Goal: Task Accomplishment & Management: Manage account settings

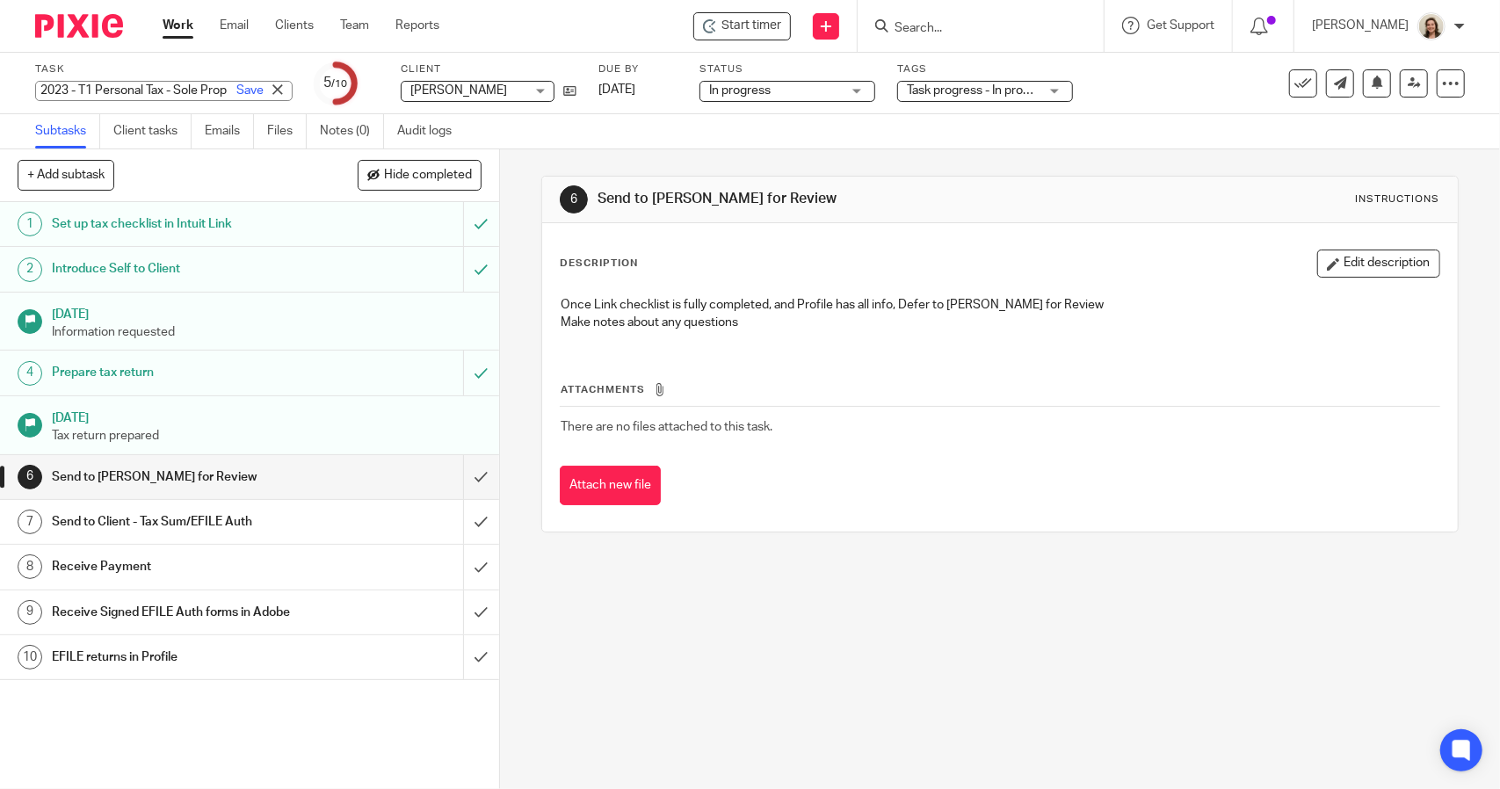
click at [120, 82] on div "2023 - T1 Personal Tax - Sole Prop Returning Client - Individual Save 2023 - T1…" at bounding box center [164, 91] width 258 height 20
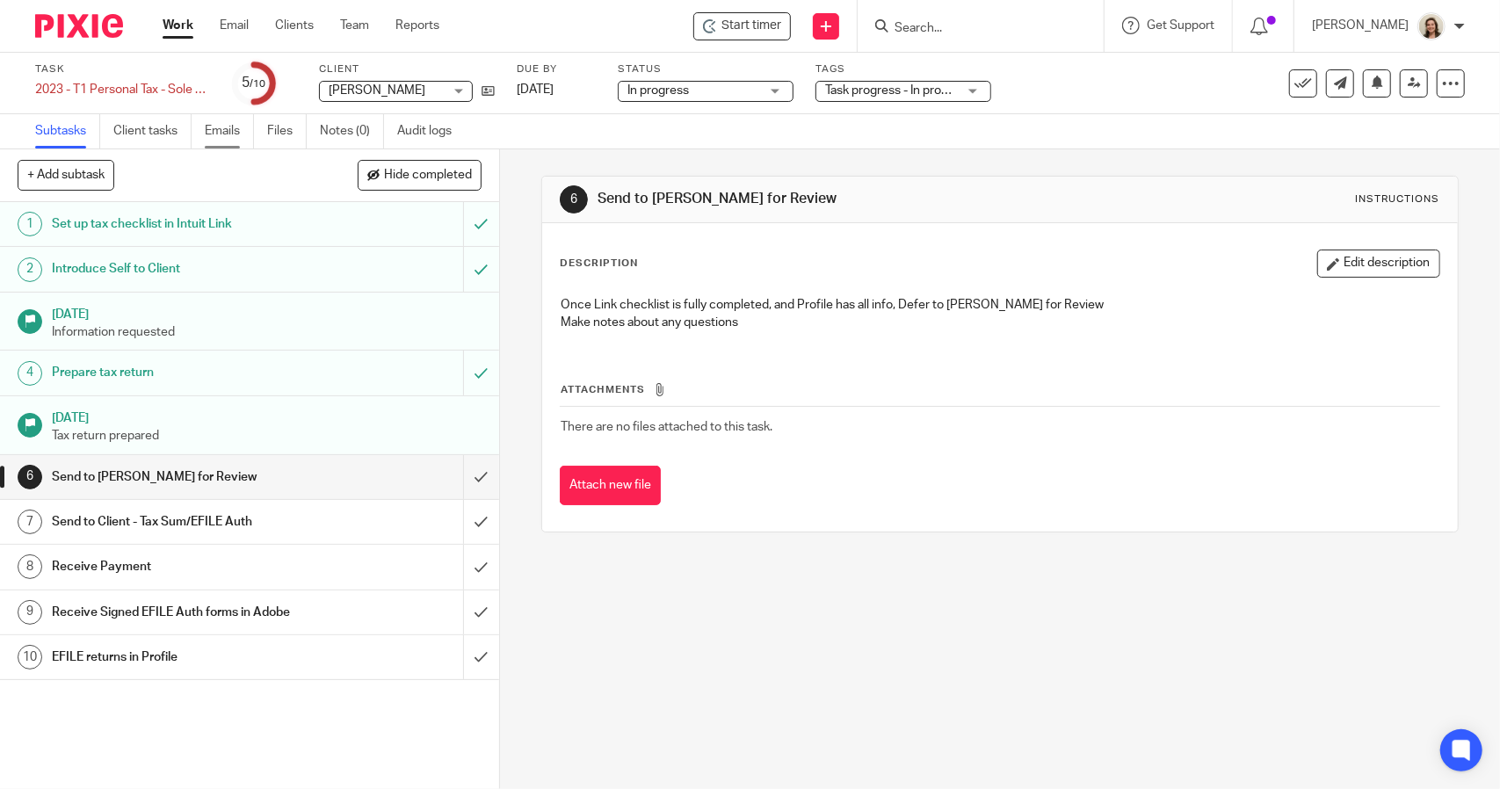
click at [235, 127] on link "Emails" at bounding box center [229, 131] width 49 height 34
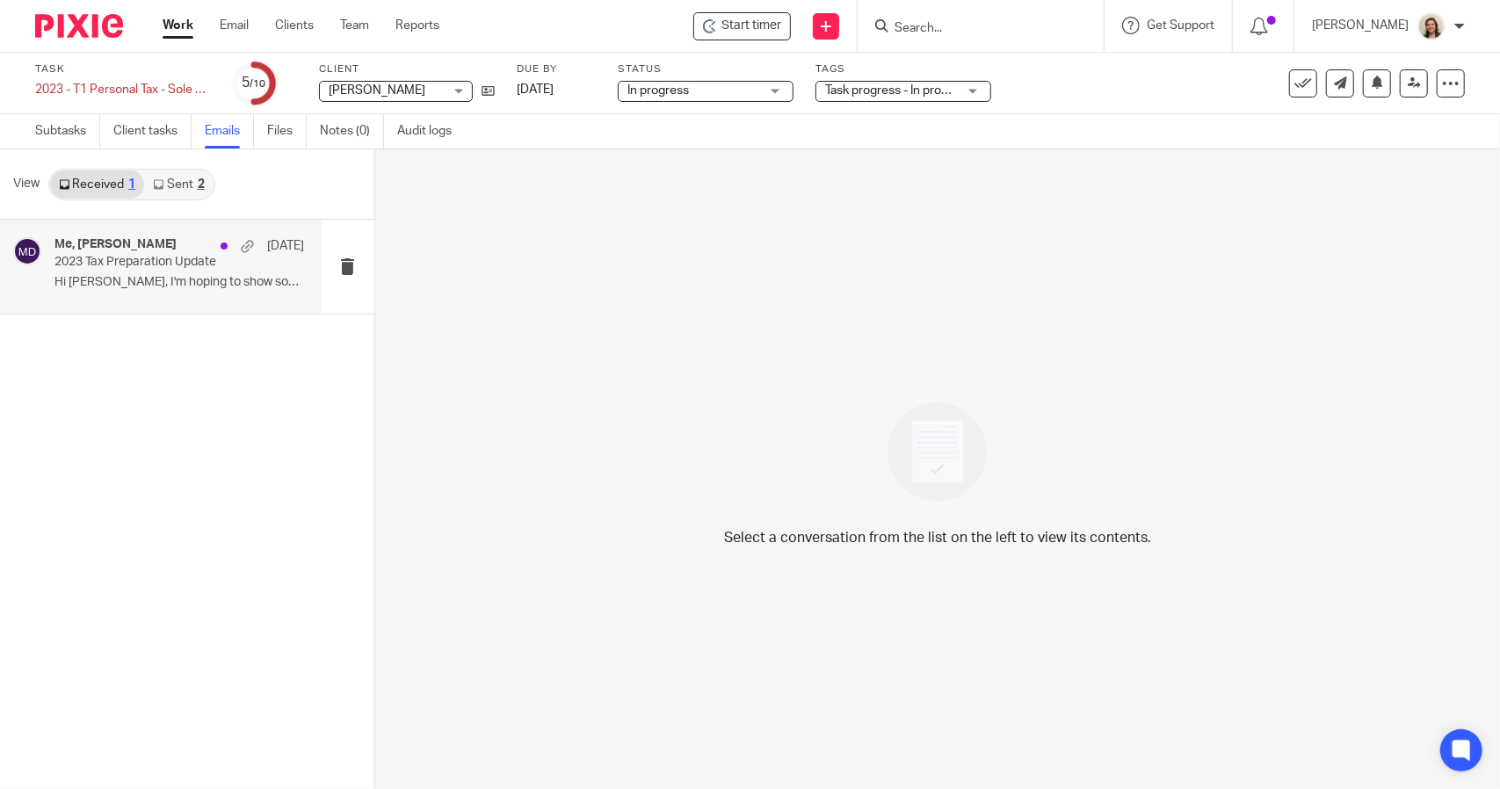
click at [132, 261] on p "2023 Tax Preparation Update" at bounding box center [154, 262] width 200 height 15
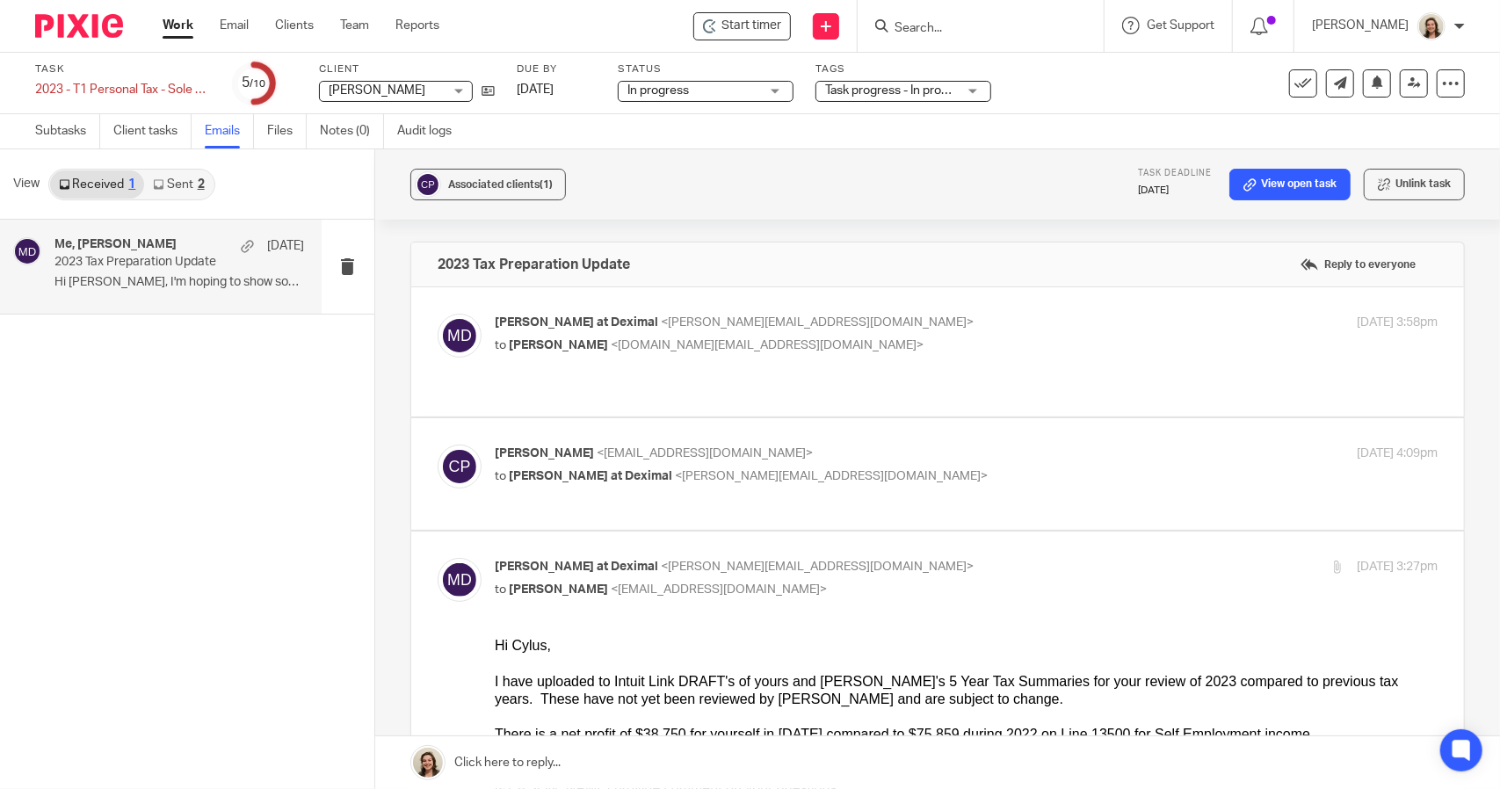
click at [172, 178] on link "Sent 2" at bounding box center [178, 185] width 69 height 28
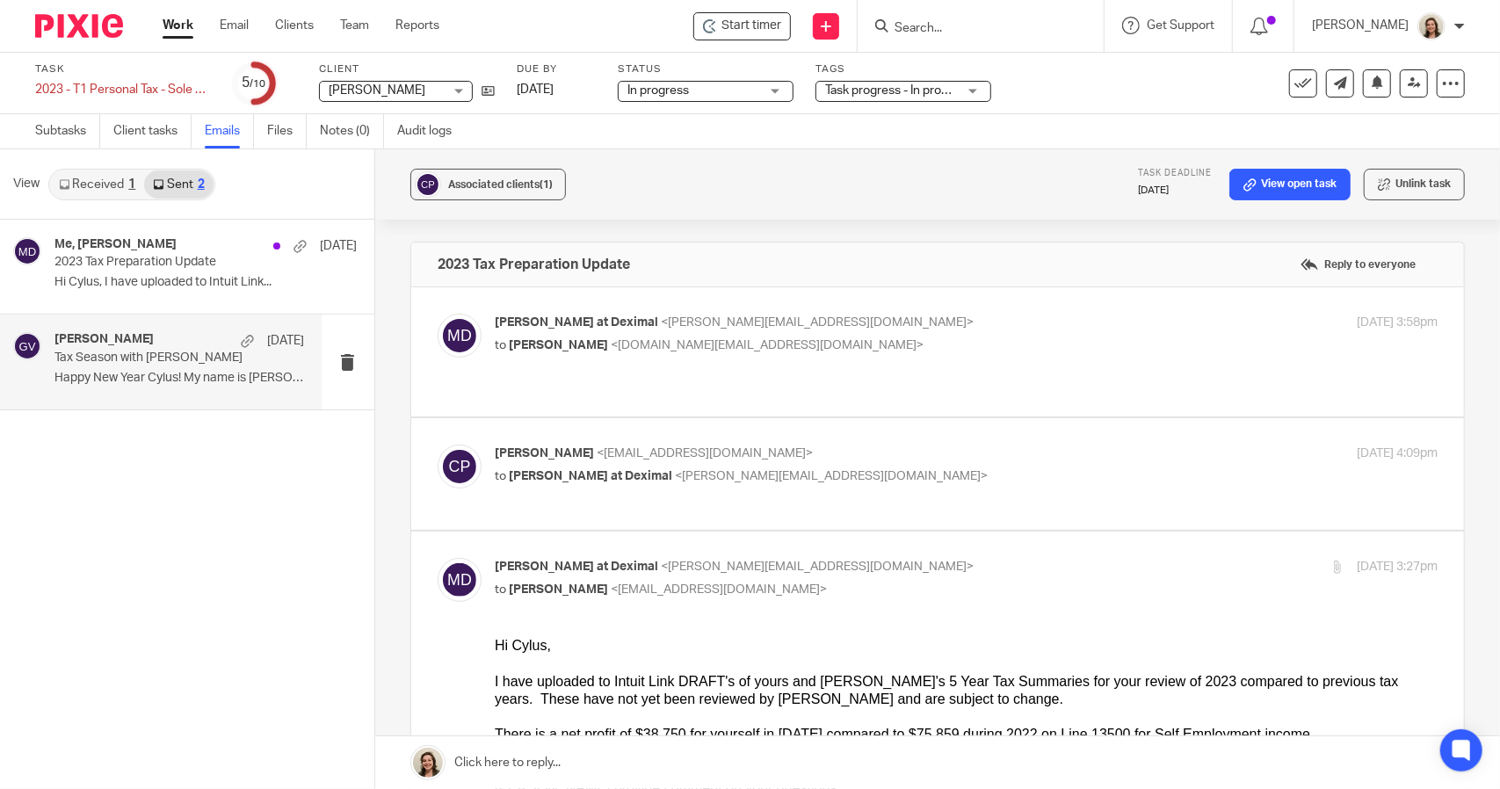
click at [123, 340] on h4 "Gurjeet Virk" at bounding box center [103, 339] width 99 height 15
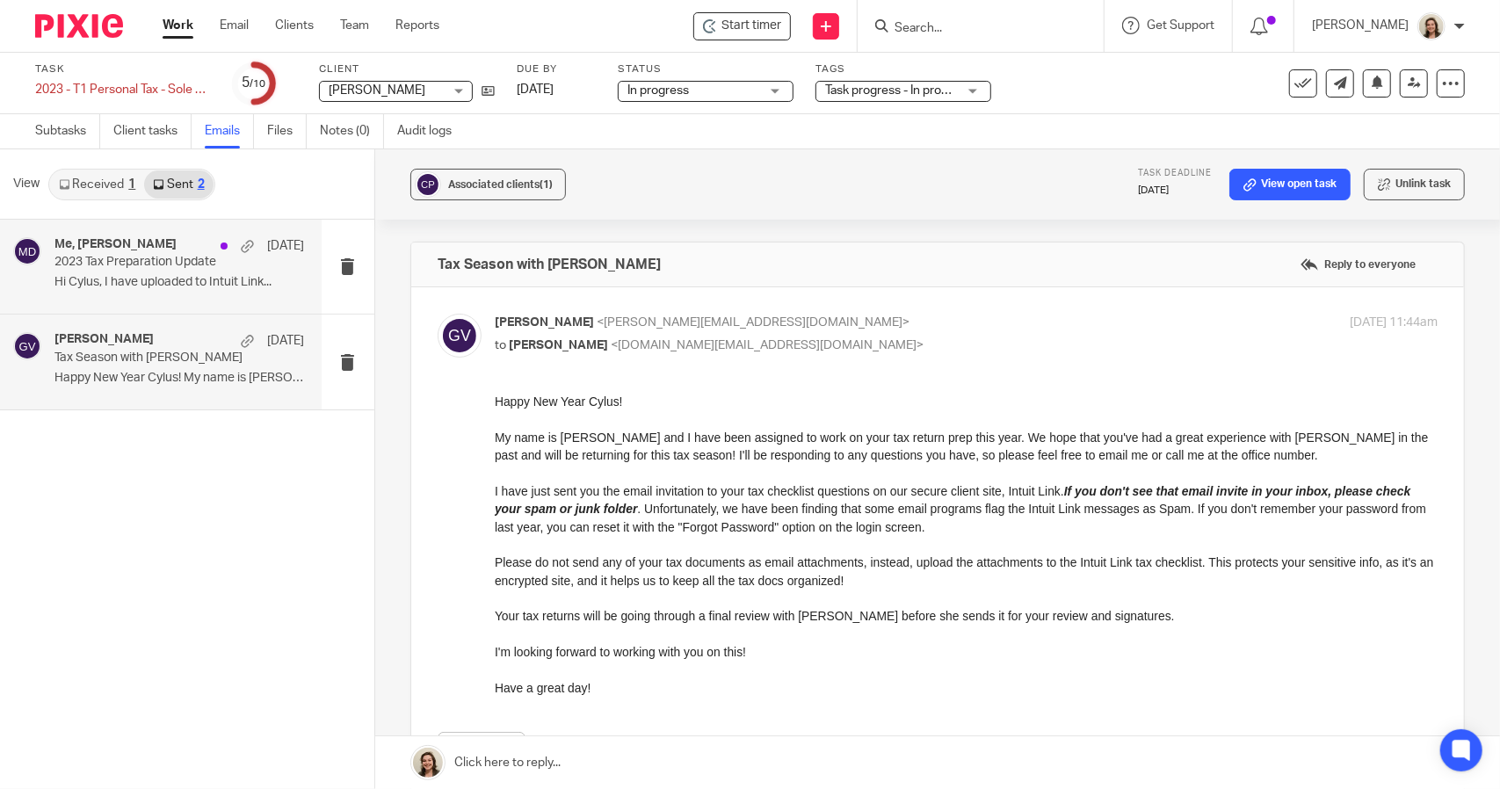
click at [156, 284] on p "Hi Cylus, I have uploaded to Intuit Link..." at bounding box center [179, 282] width 250 height 15
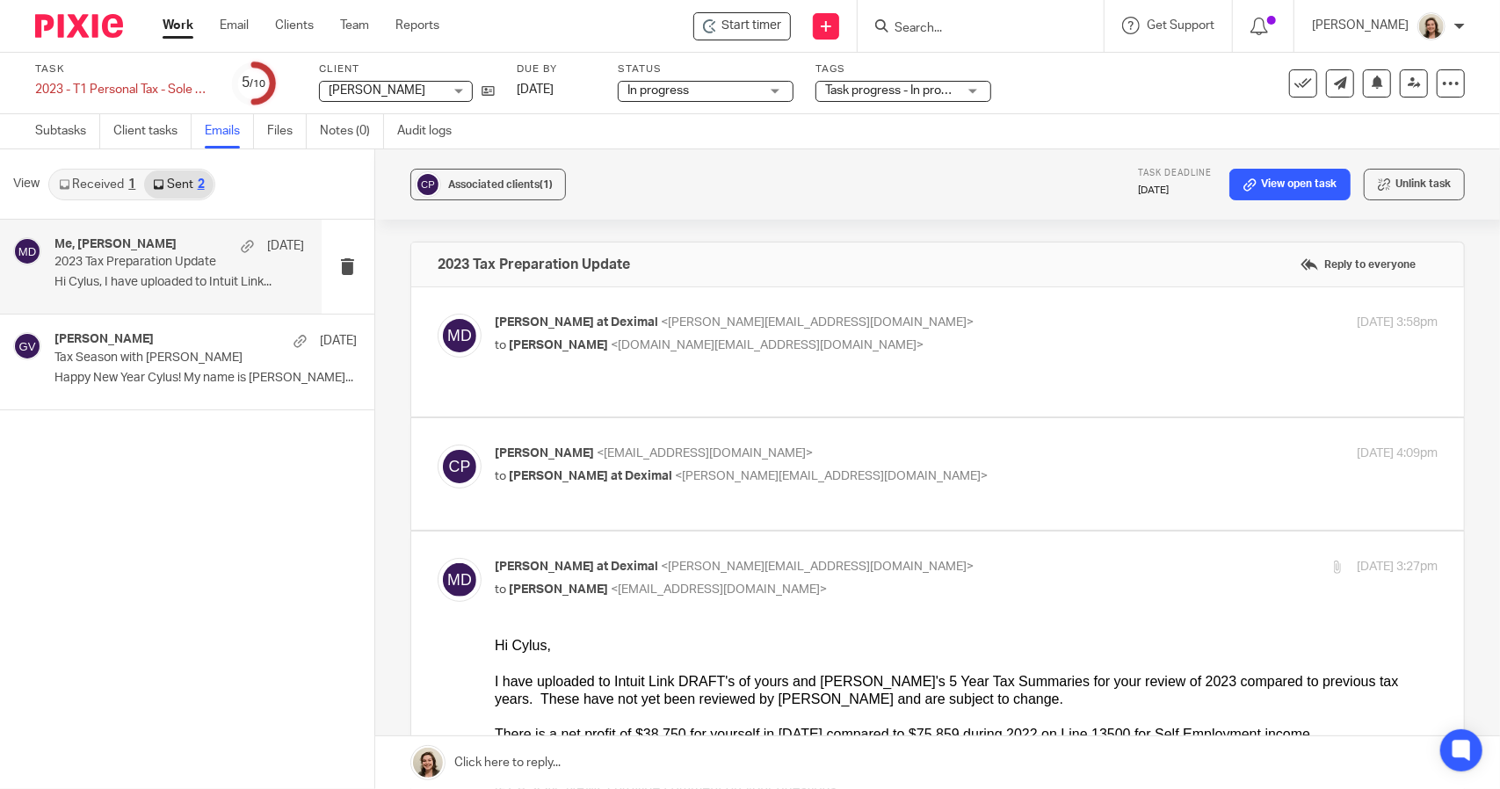
click at [906, 335] on div "Morgan at Deximal <morgan@deximal.ca> to Cylus Perreault <cylus.cv@gmail.com>" at bounding box center [809, 334] width 629 height 40
checkbox input "true"
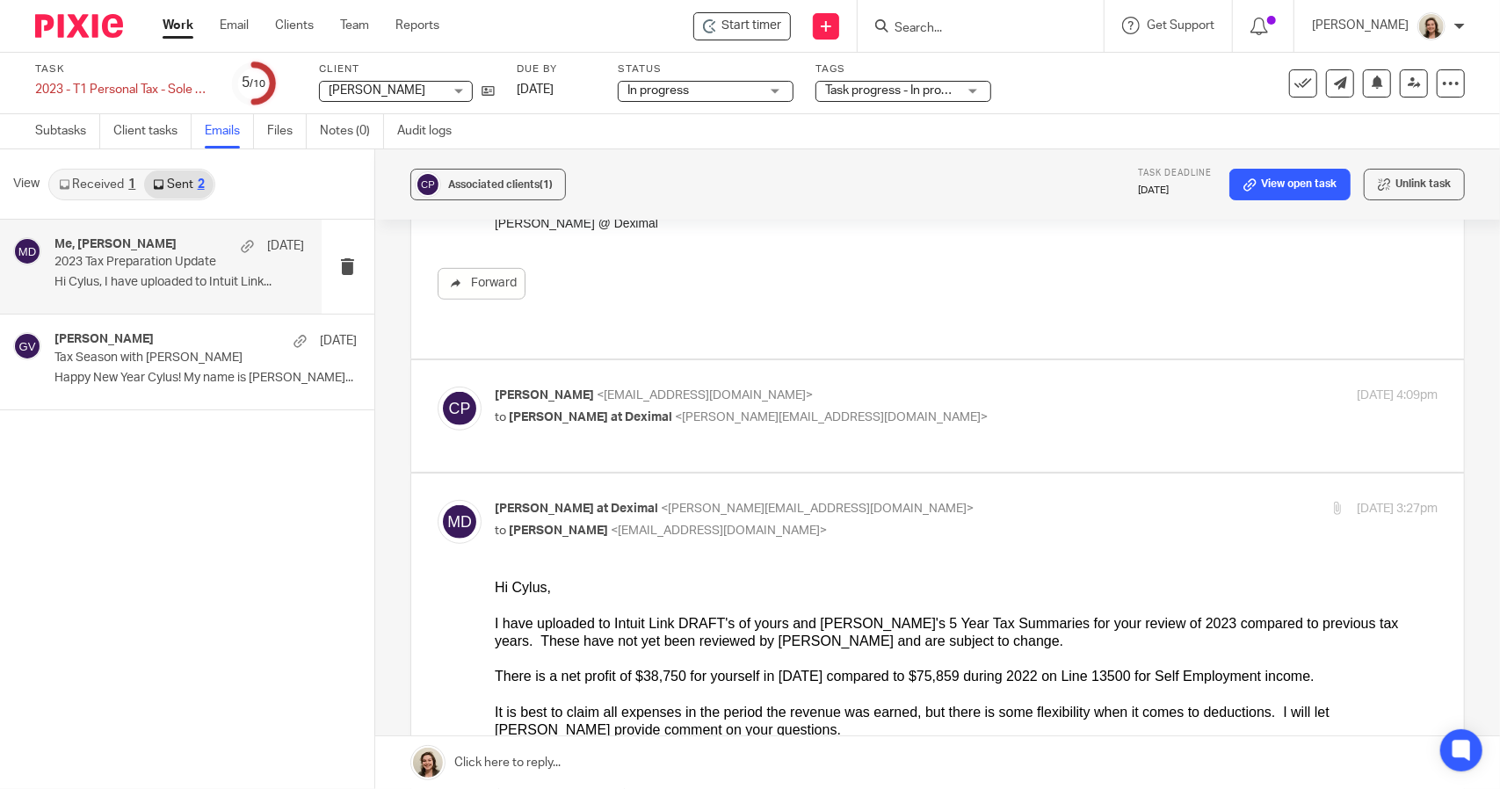
scroll to position [615, 0]
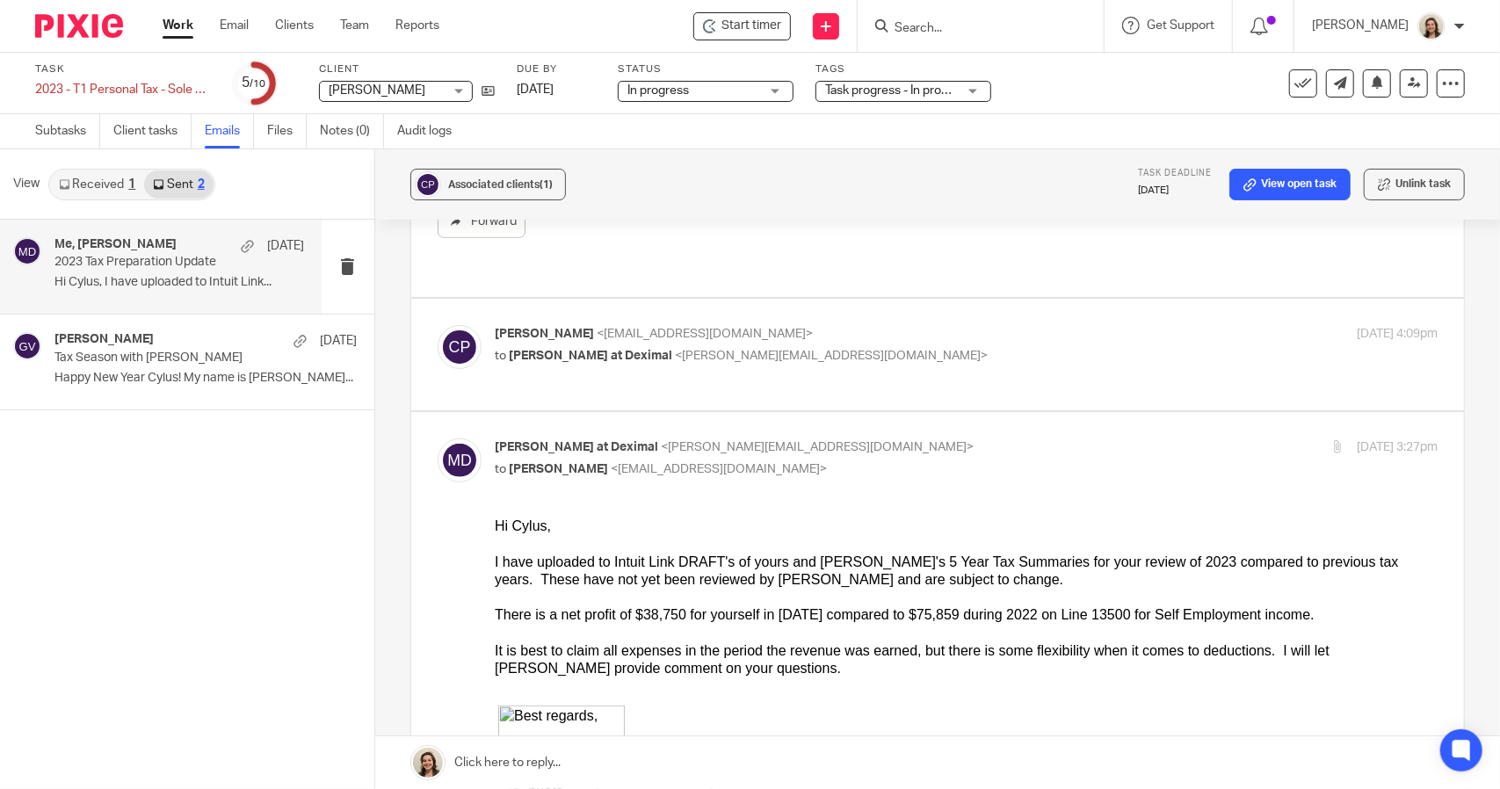
click at [844, 347] on p "to Morgan at Deximal <morgan@deximal.ca>" at bounding box center [809, 356] width 629 height 18
checkbox input "true"
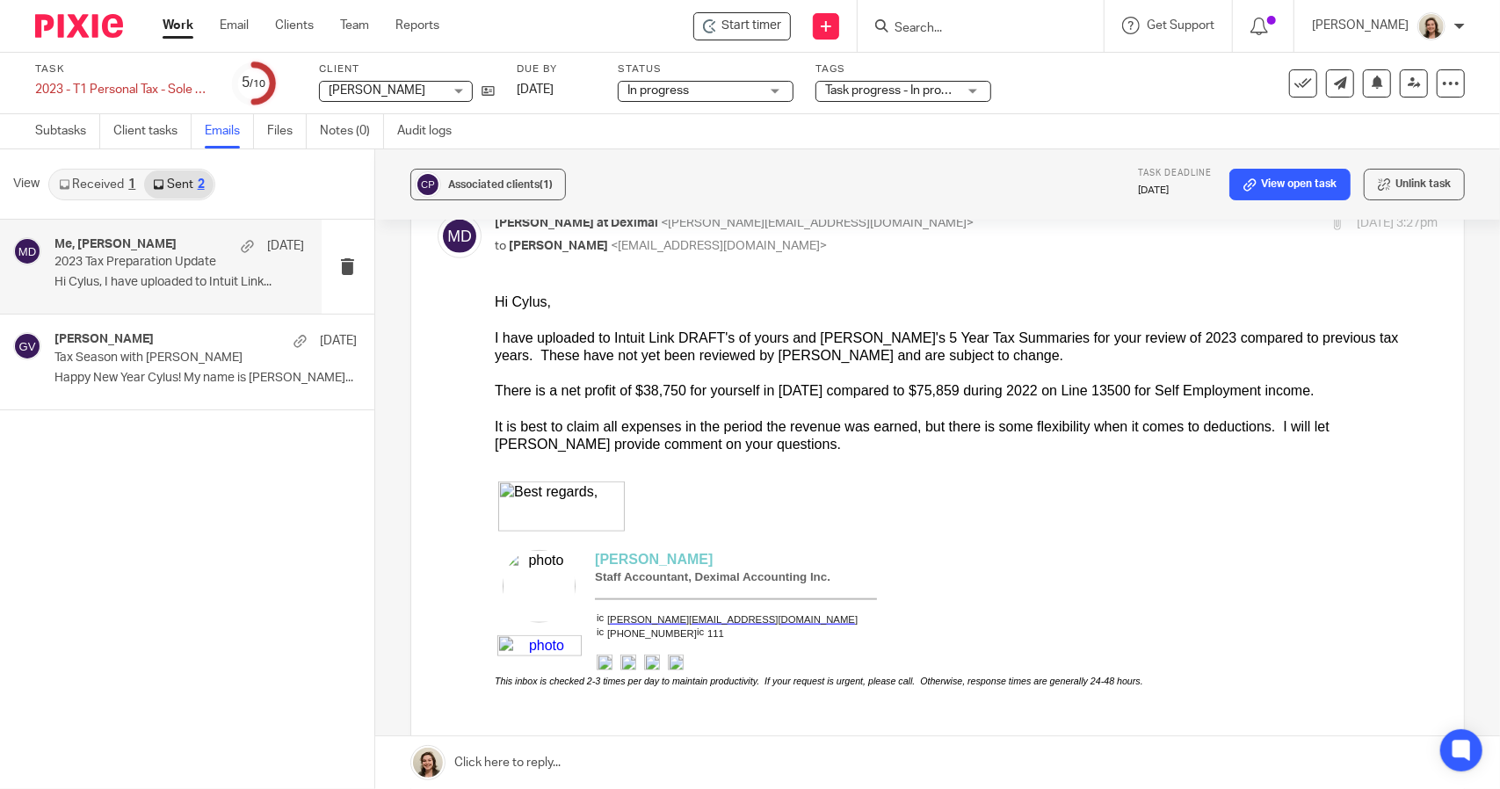
scroll to position [1143, 0]
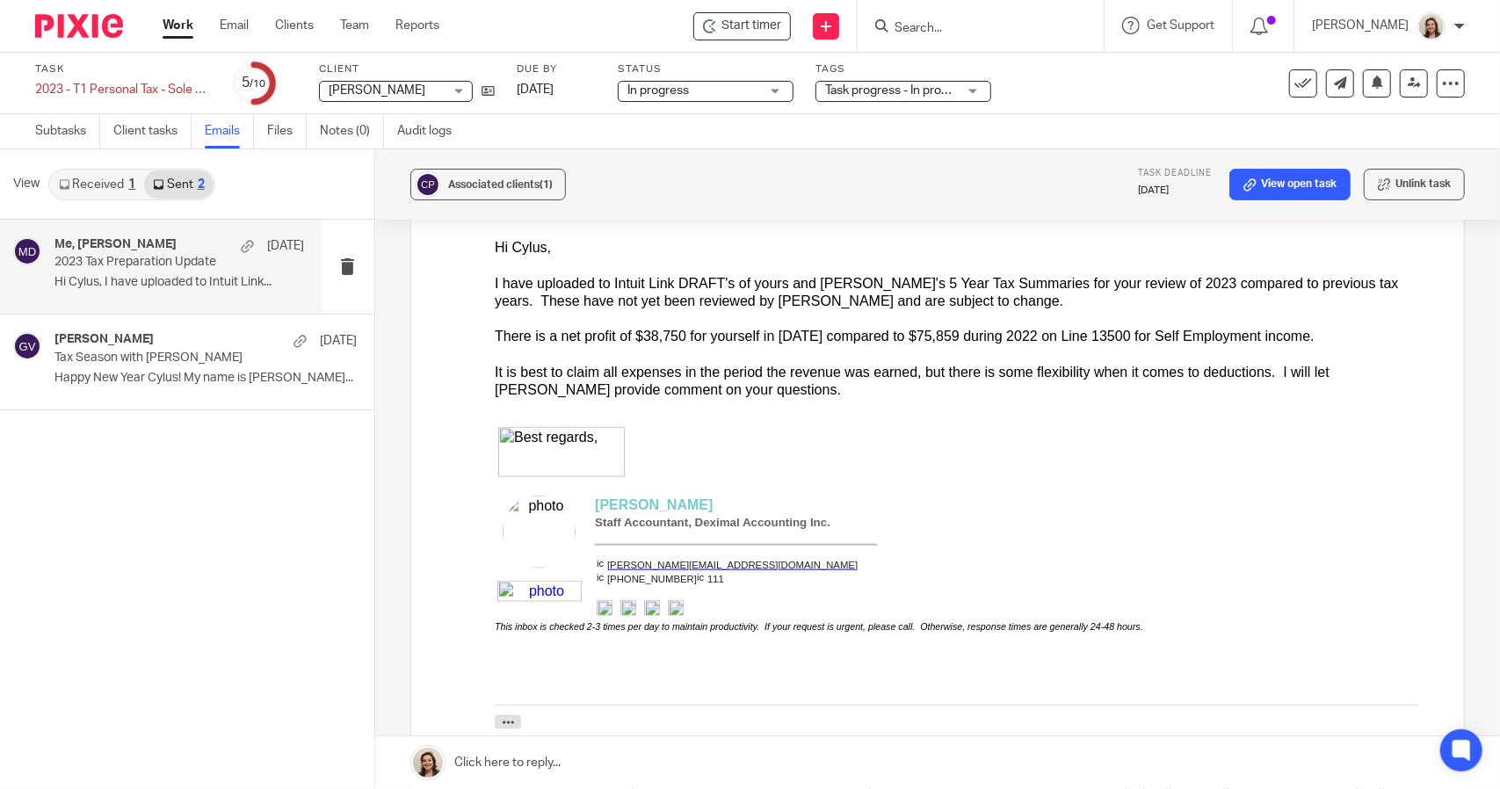
click at [84, 187] on link "Received 1" at bounding box center [97, 185] width 94 height 28
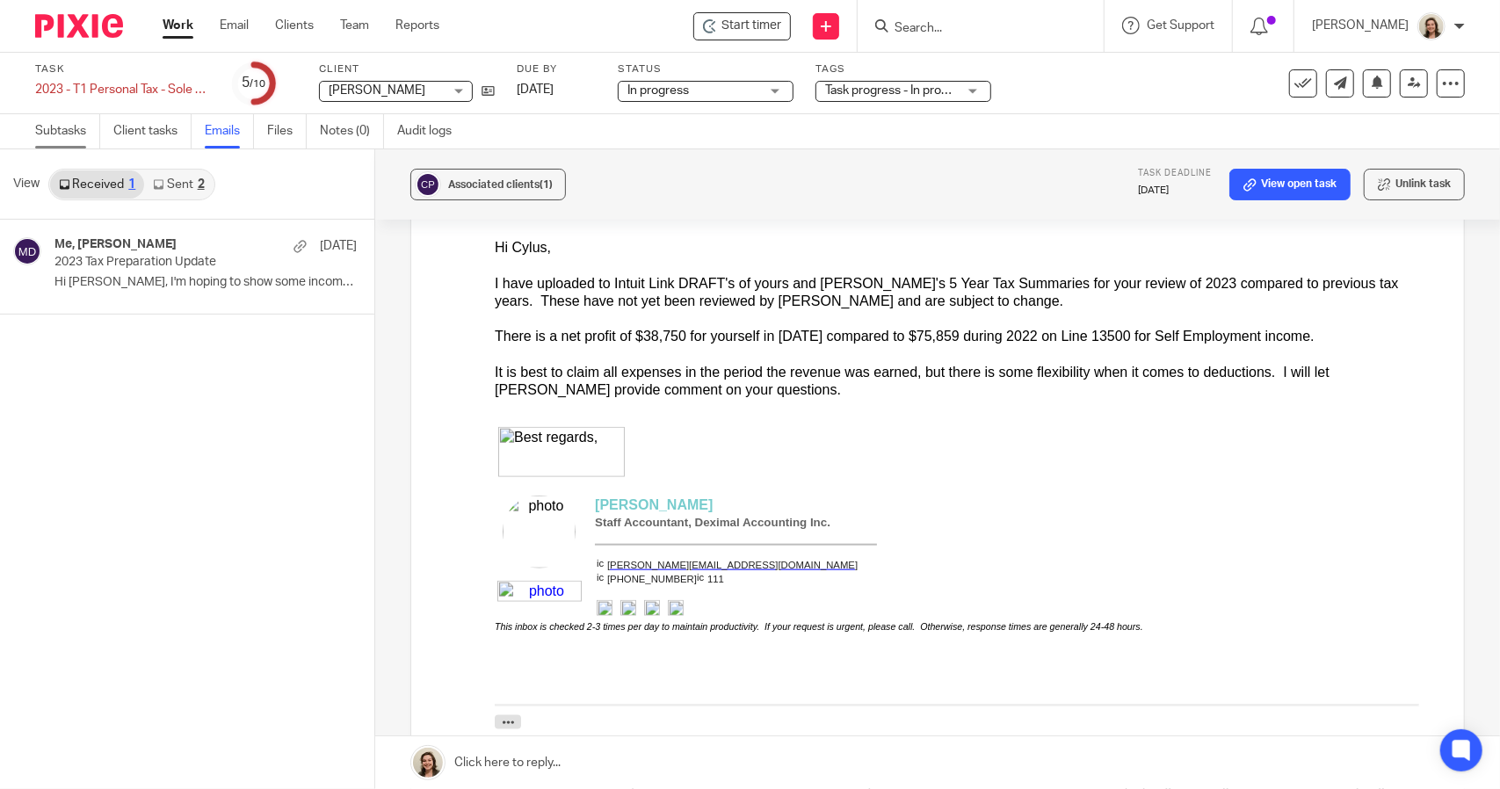
click at [60, 136] on link "Subtasks" at bounding box center [67, 131] width 65 height 34
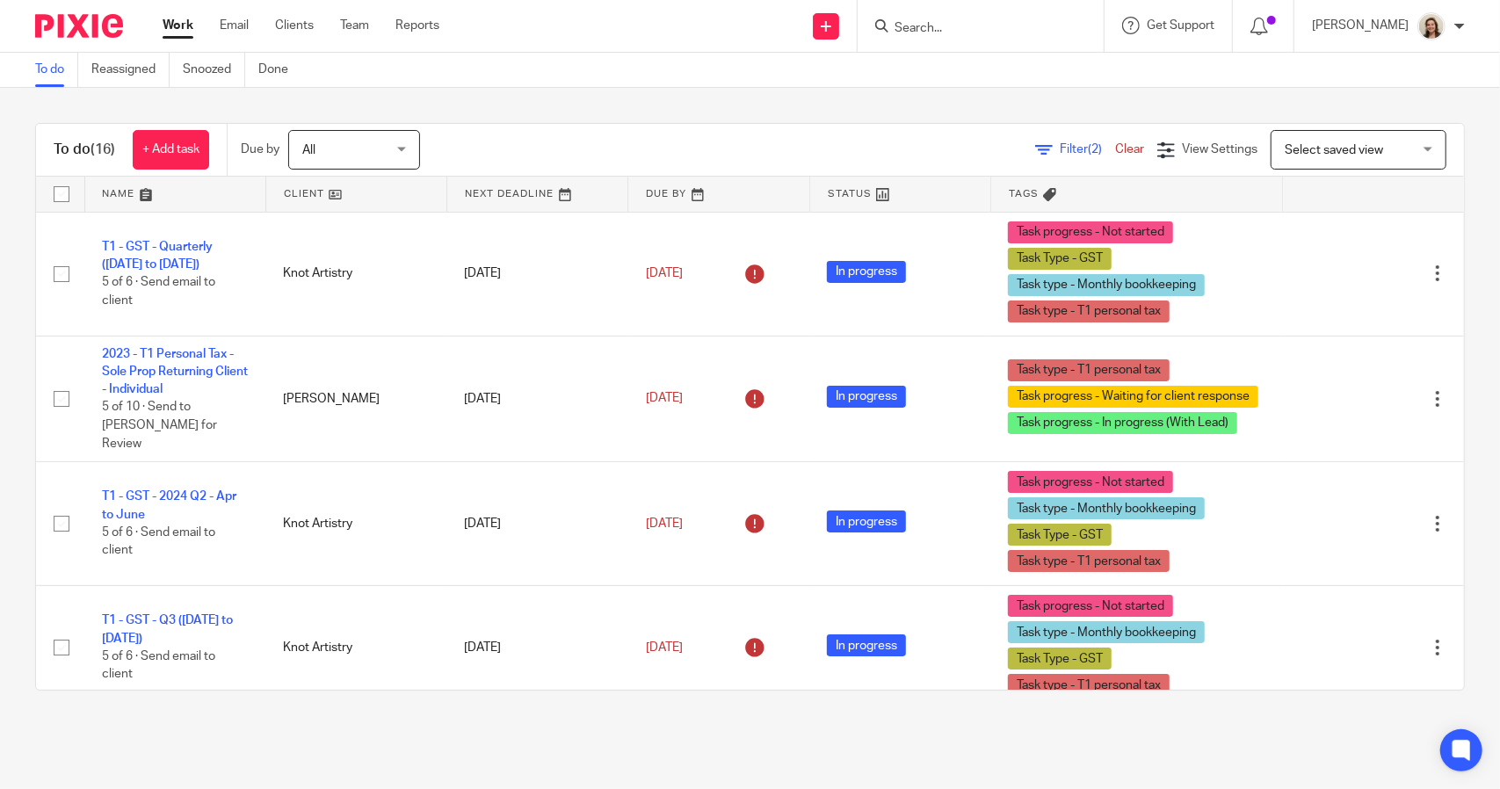
click at [1049, 142] on div "Filter (2) Clear" at bounding box center [1096, 150] width 122 height 18
click at [1056, 142] on div "Filter (2) Clear" at bounding box center [1096, 150] width 122 height 18
click at [1060, 145] on span "Filter (2)" at bounding box center [1087, 149] width 55 height 12
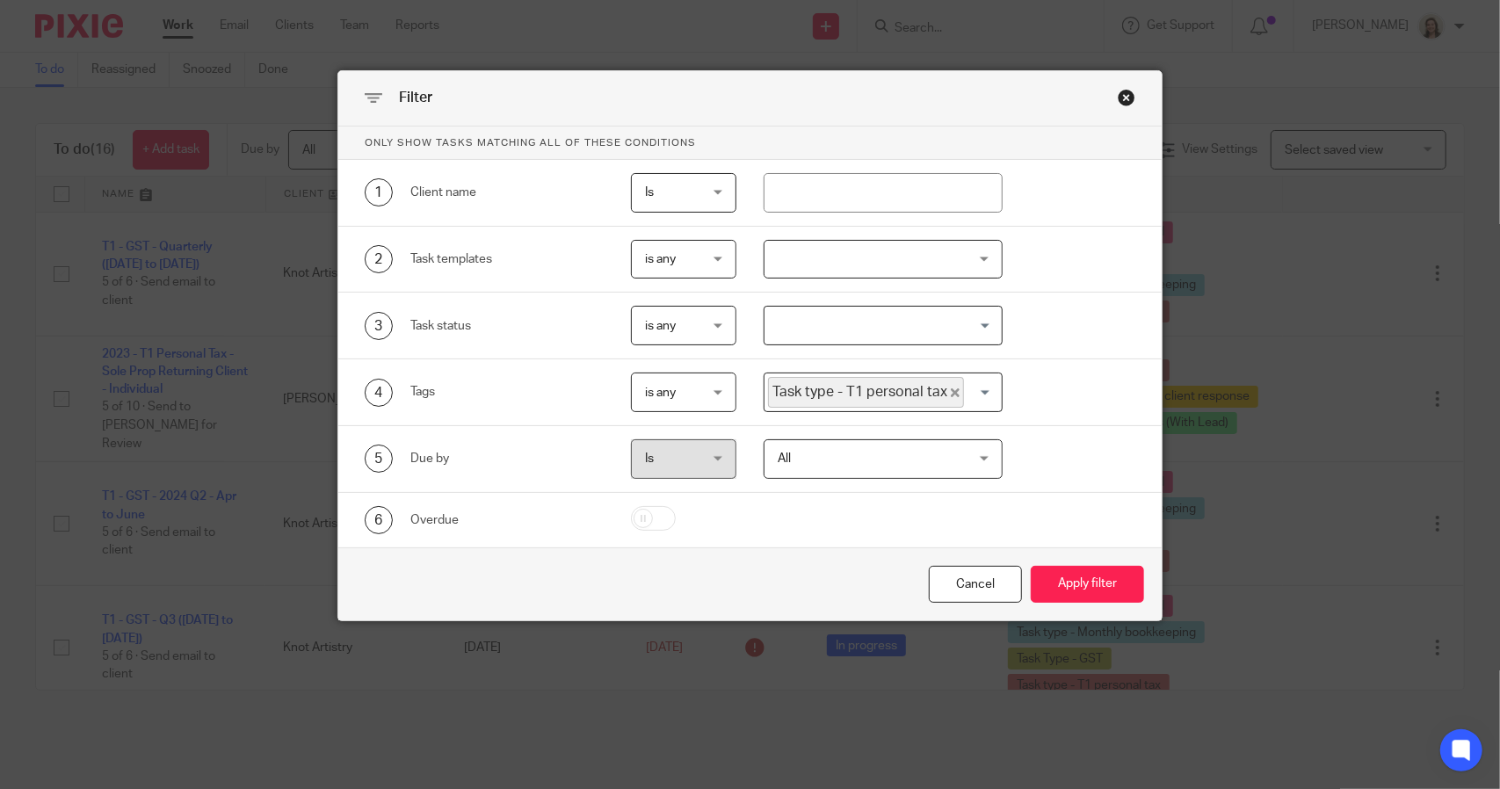
click at [951, 387] on span "Task type - T1 personal tax" at bounding box center [866, 392] width 196 height 31
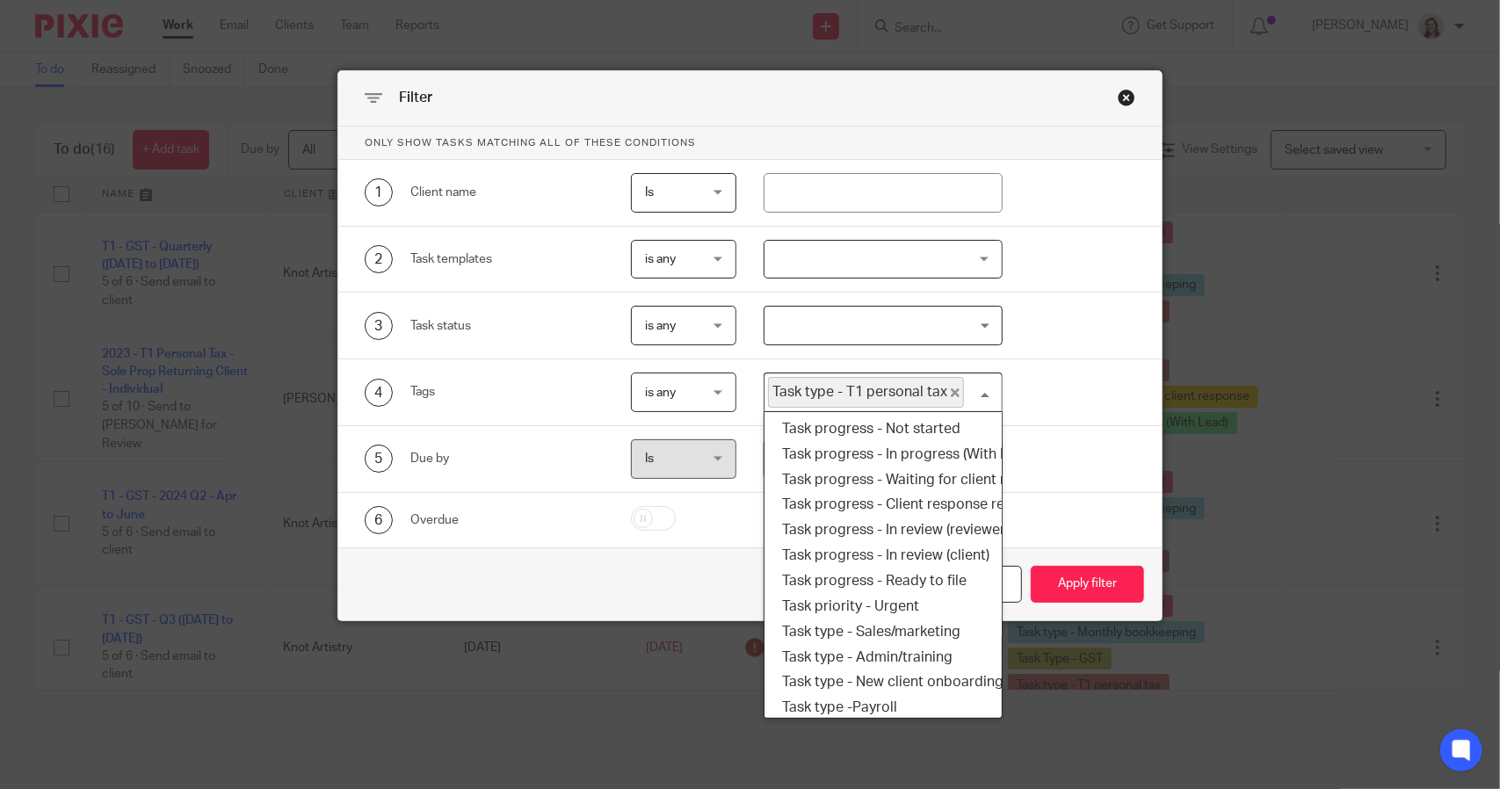
scroll to position [51, 0]
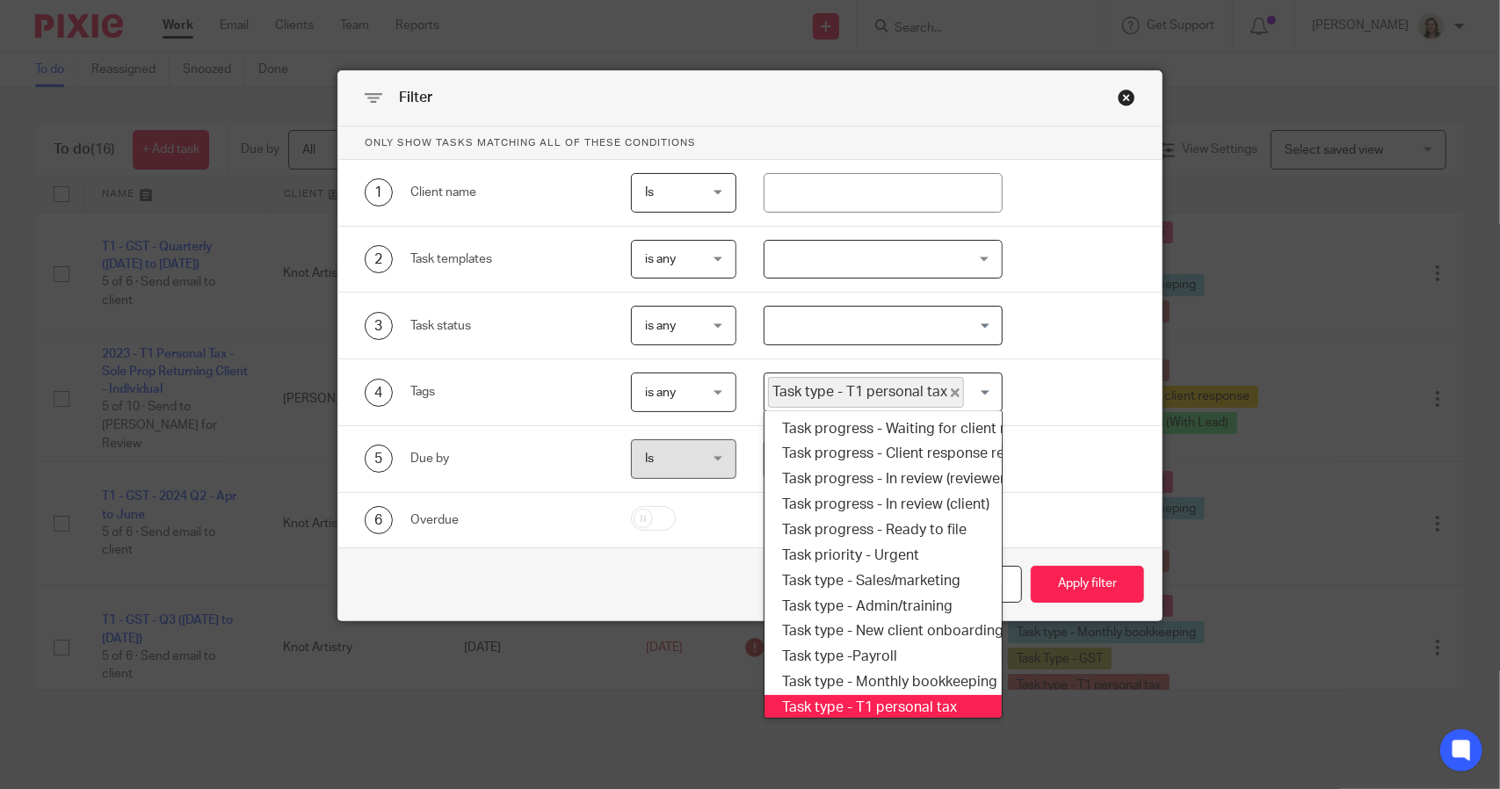
click at [936, 391] on span "Task type - T1 personal tax" at bounding box center [866, 392] width 196 height 31
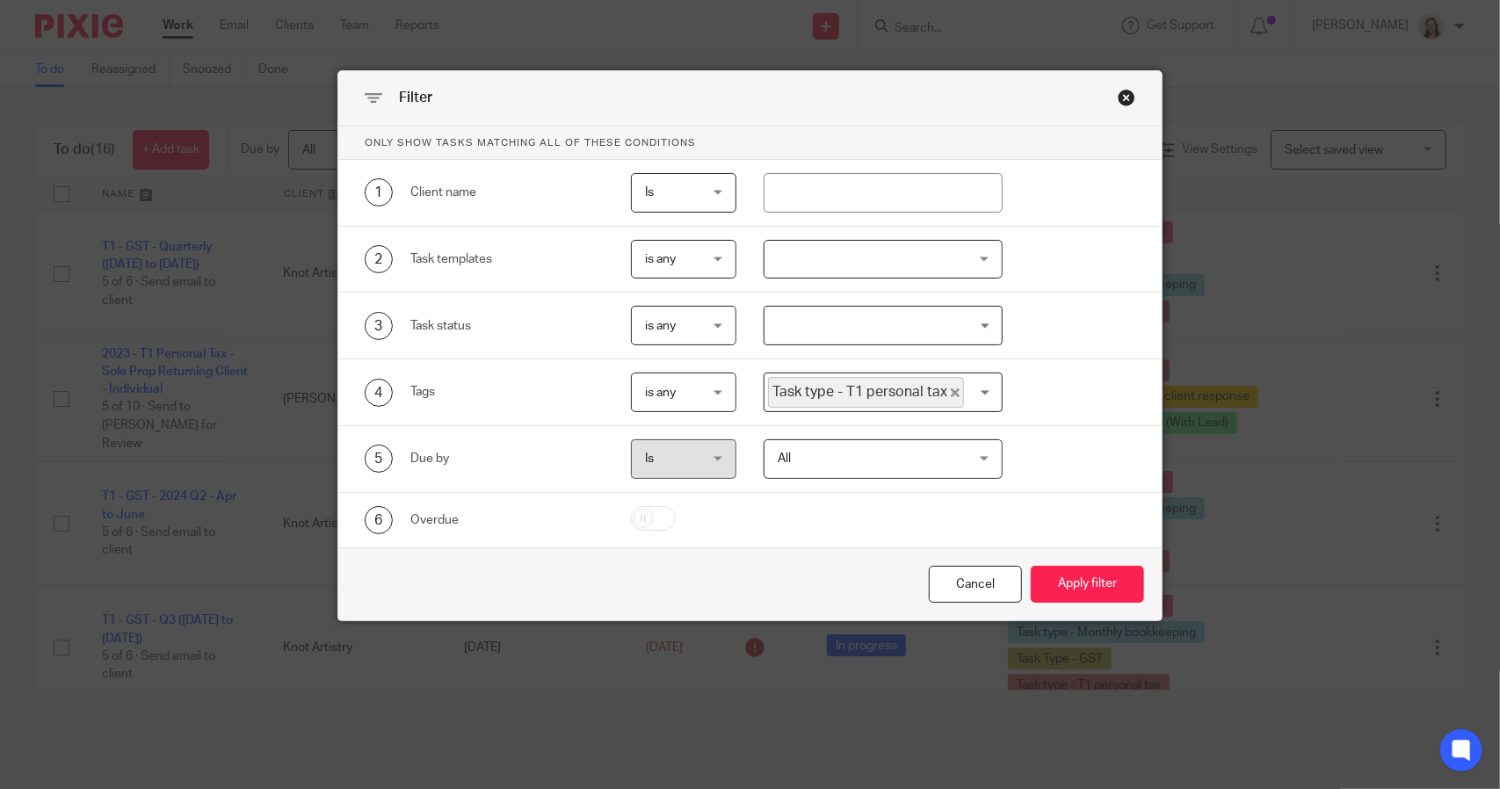
click at [951, 390] on icon "Deselect Task type - T1 personal tax" at bounding box center [955, 392] width 9 height 9
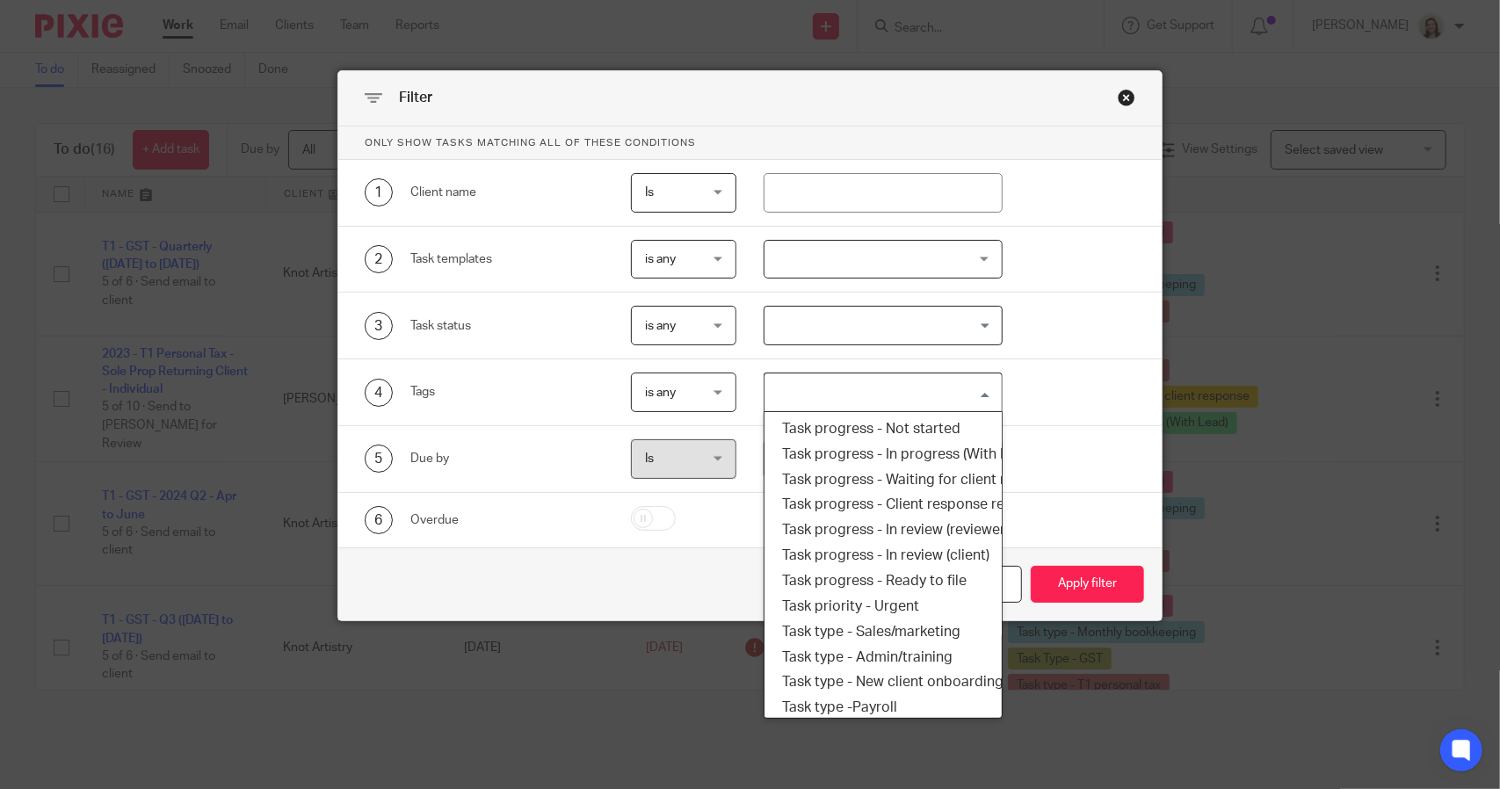
click at [940, 391] on input "Search for option" at bounding box center [878, 392] width 225 height 31
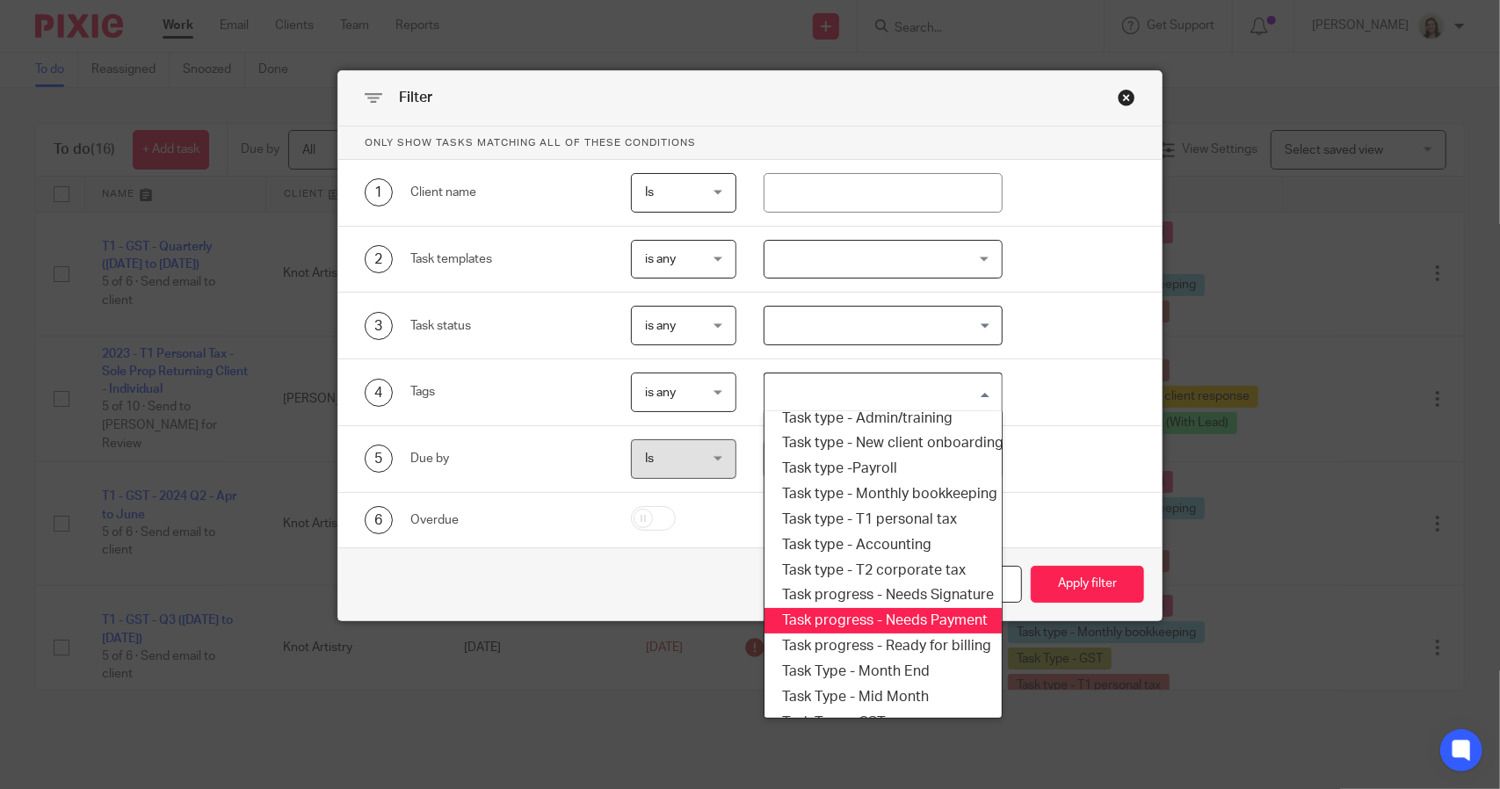
scroll to position [299, 0]
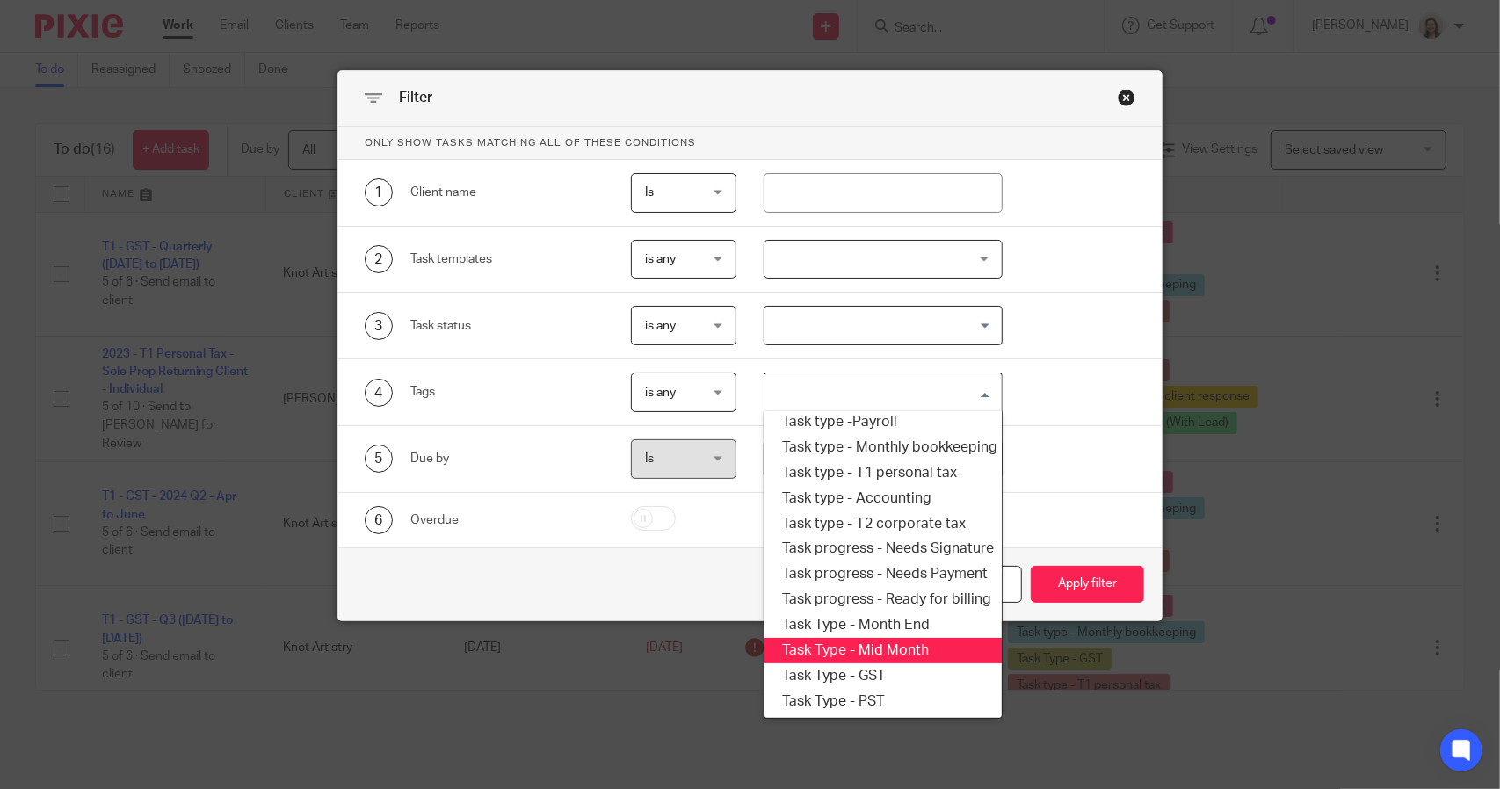
click at [882, 638] on li "Task Type - Mid Month" at bounding box center [883, 650] width 236 height 25
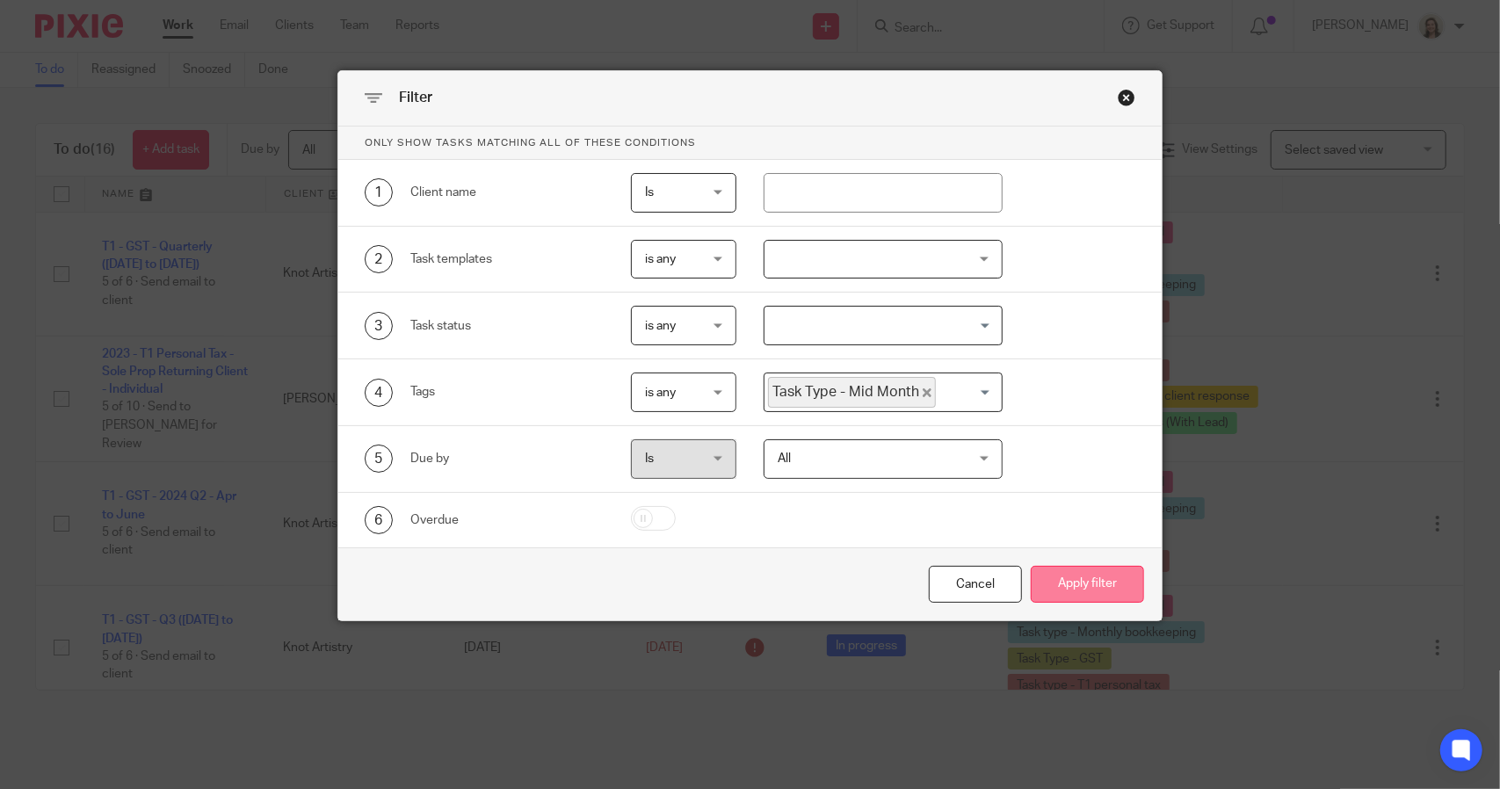
click at [1051, 584] on button "Apply filter" at bounding box center [1087, 585] width 113 height 38
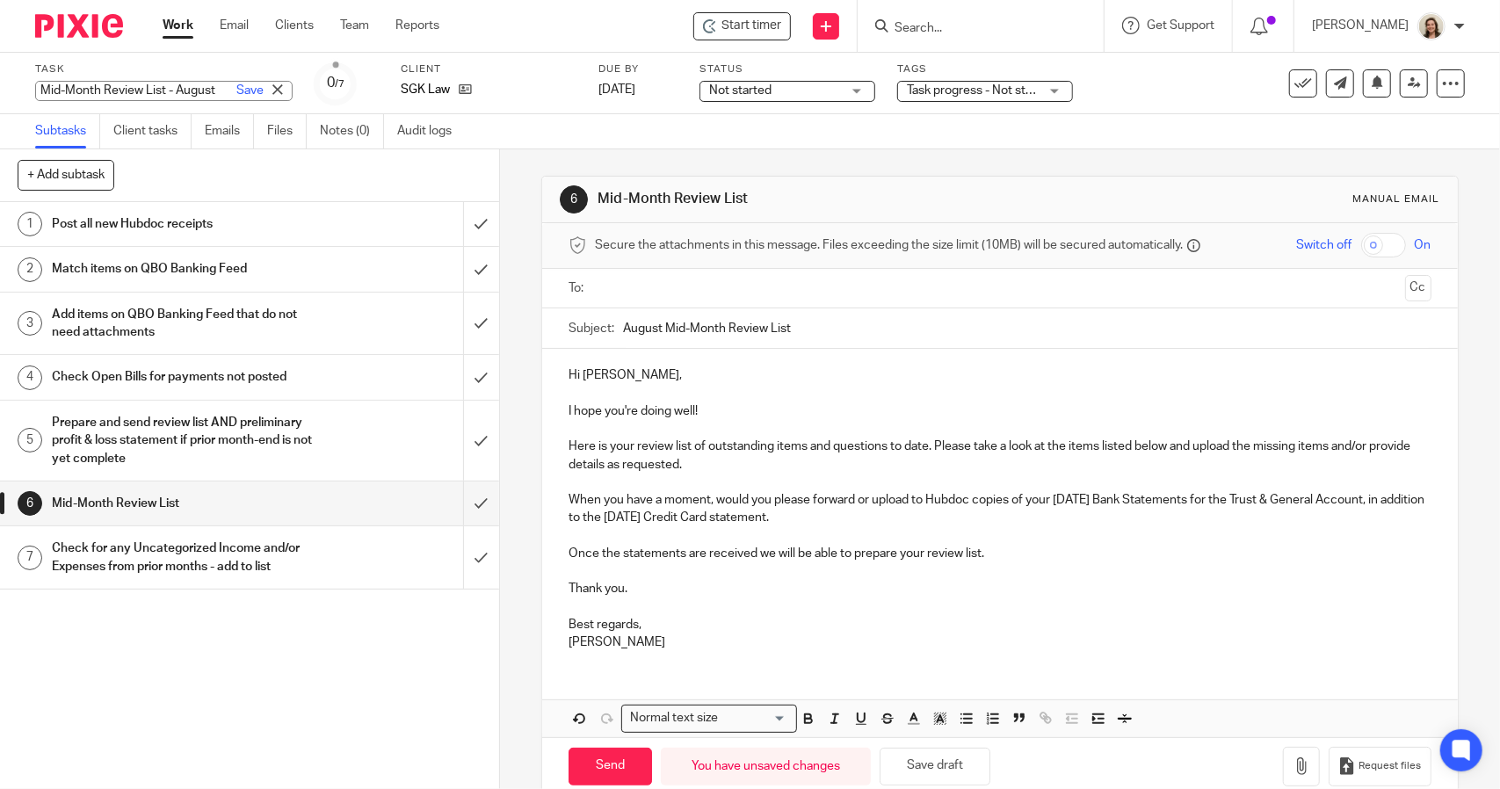
scroll to position [30, 0]
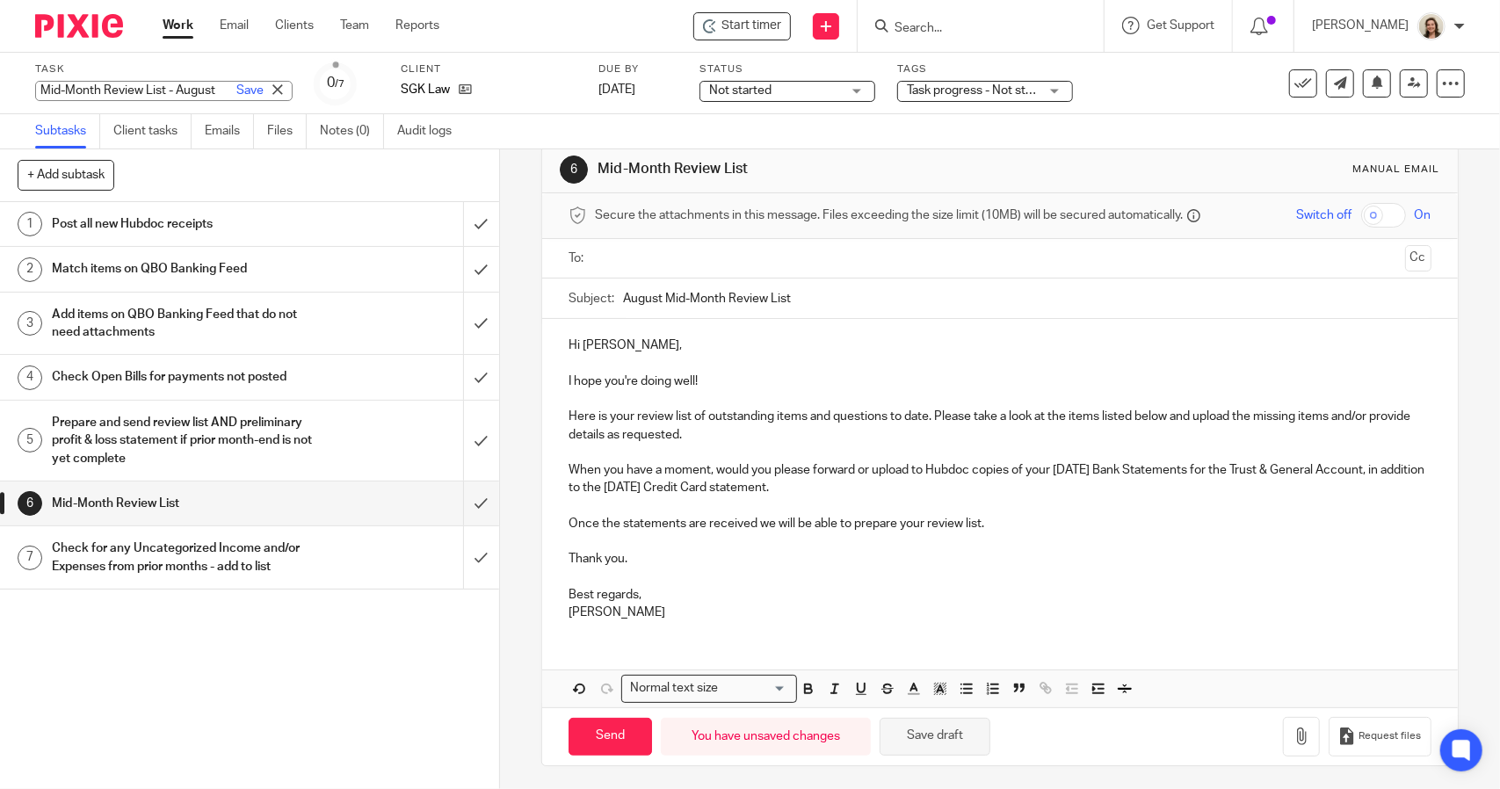
click at [925, 723] on button "Save draft" at bounding box center [935, 737] width 111 height 38
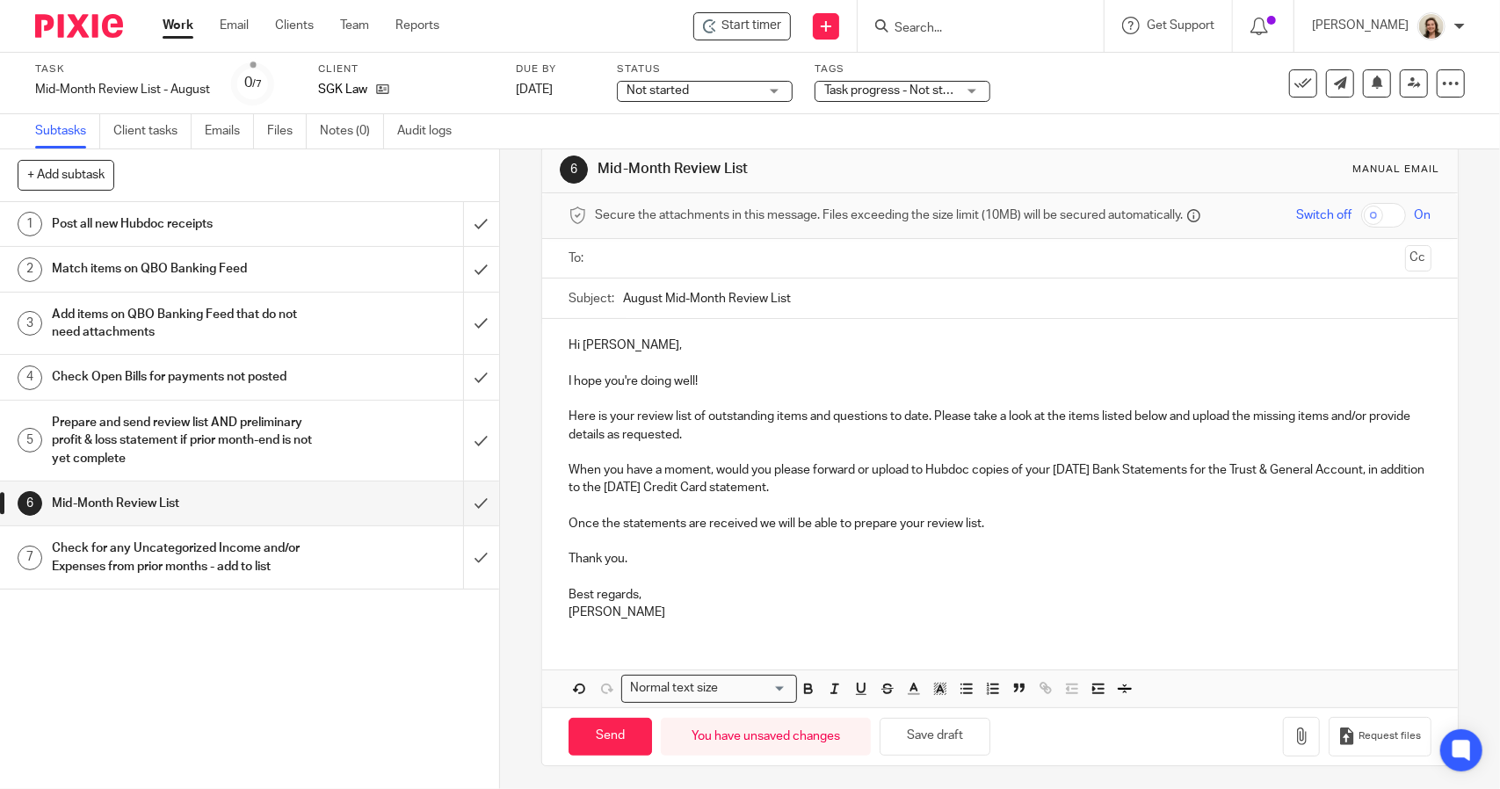
click at [961, 483] on p "When you have a moment, would you please forward or upload to Hubdoc copies of …" at bounding box center [1000, 479] width 862 height 36
click at [1016, 525] on p "Once the statements are received we will be able to prepare your review list." at bounding box center [1000, 524] width 862 height 18
click at [641, 246] on ul at bounding box center [1001, 258] width 808 height 29
click at [647, 251] on input "text" at bounding box center [999, 259] width 796 height 20
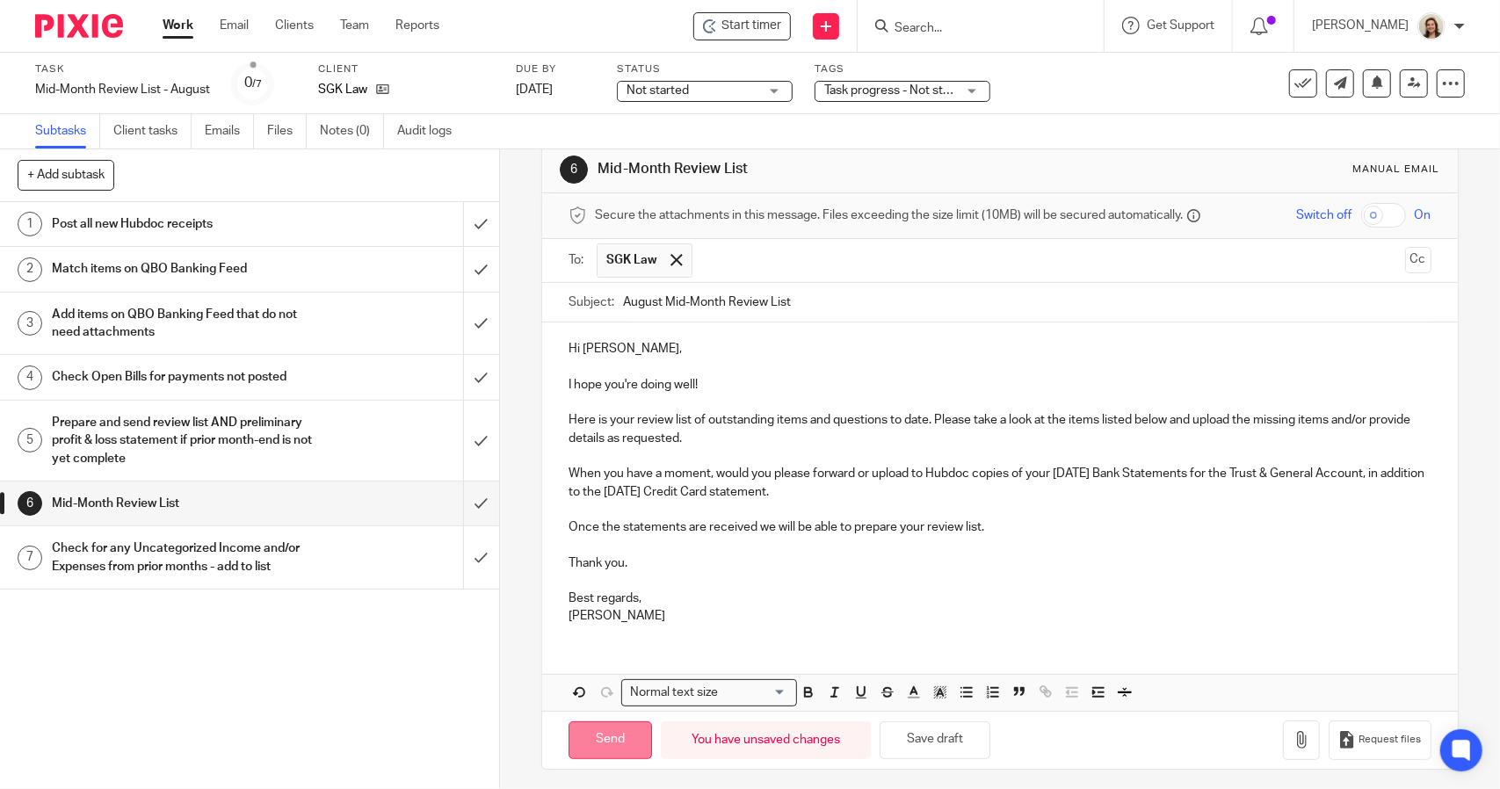
click at [620, 746] on input "Send" at bounding box center [610, 741] width 83 height 38
type input "Sent"
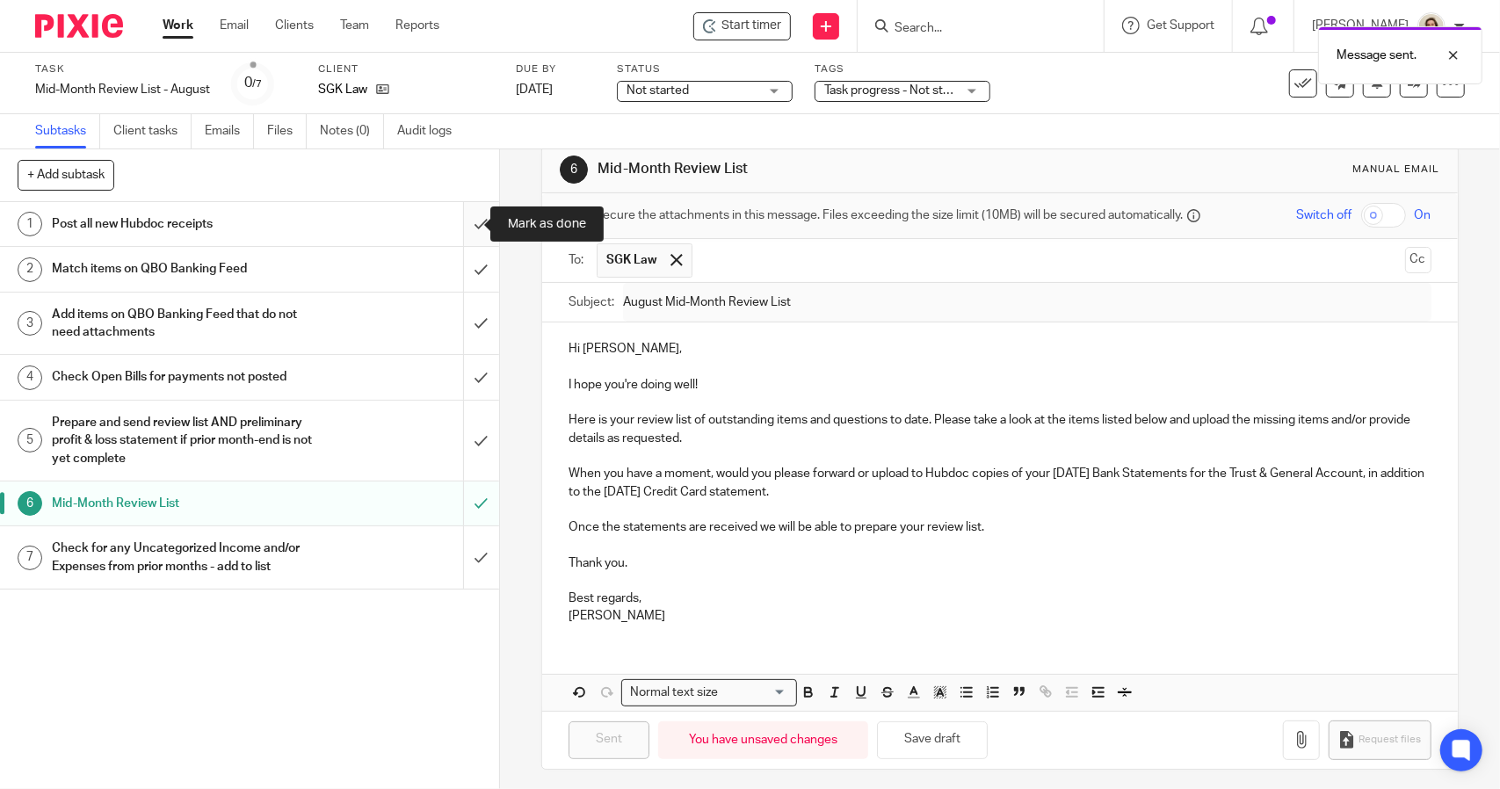
click at [455, 222] on input "submit" at bounding box center [249, 224] width 499 height 44
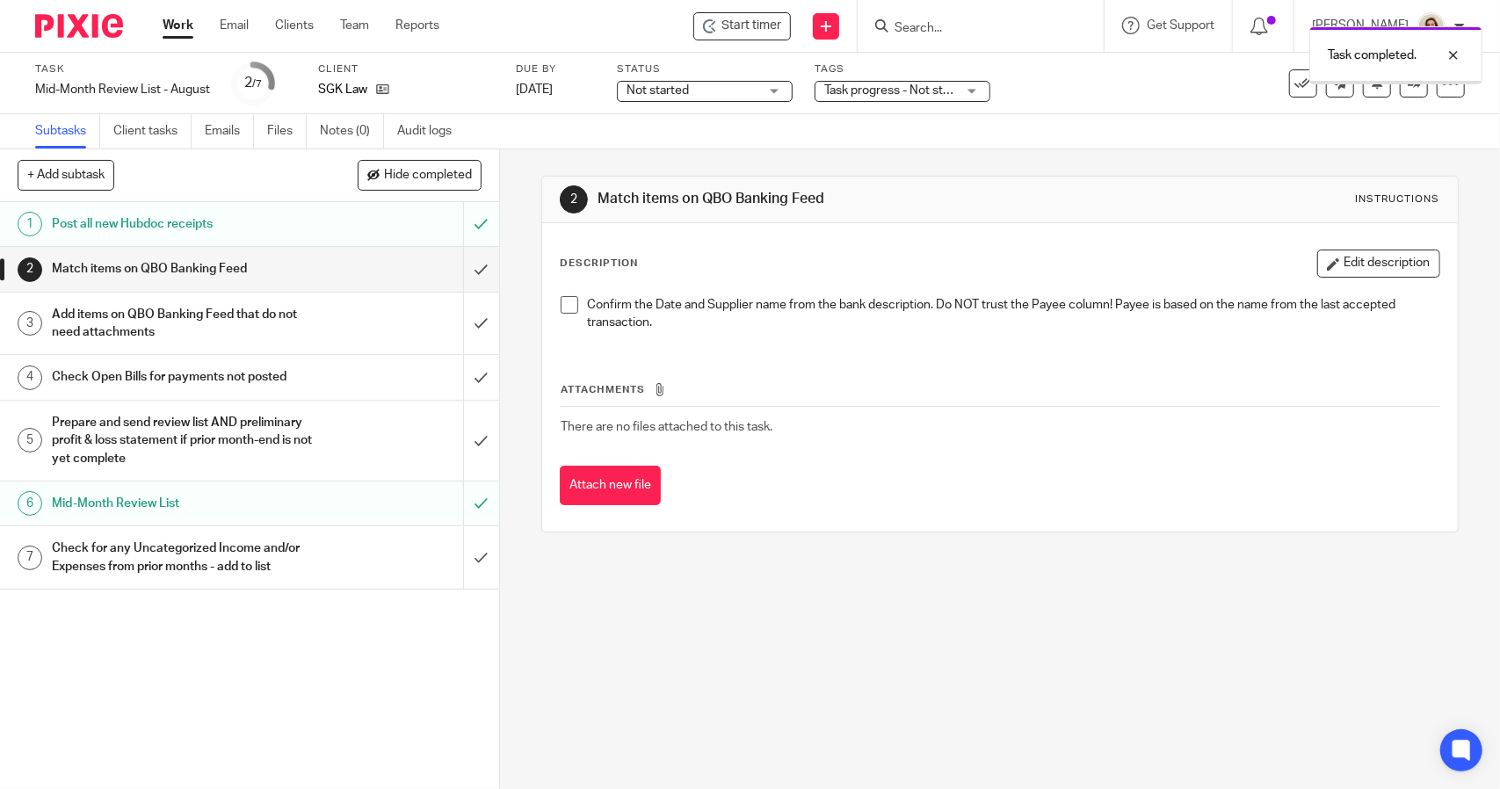
click at [561, 303] on span at bounding box center [570, 305] width 18 height 18
click at [473, 267] on input "submit" at bounding box center [249, 269] width 499 height 44
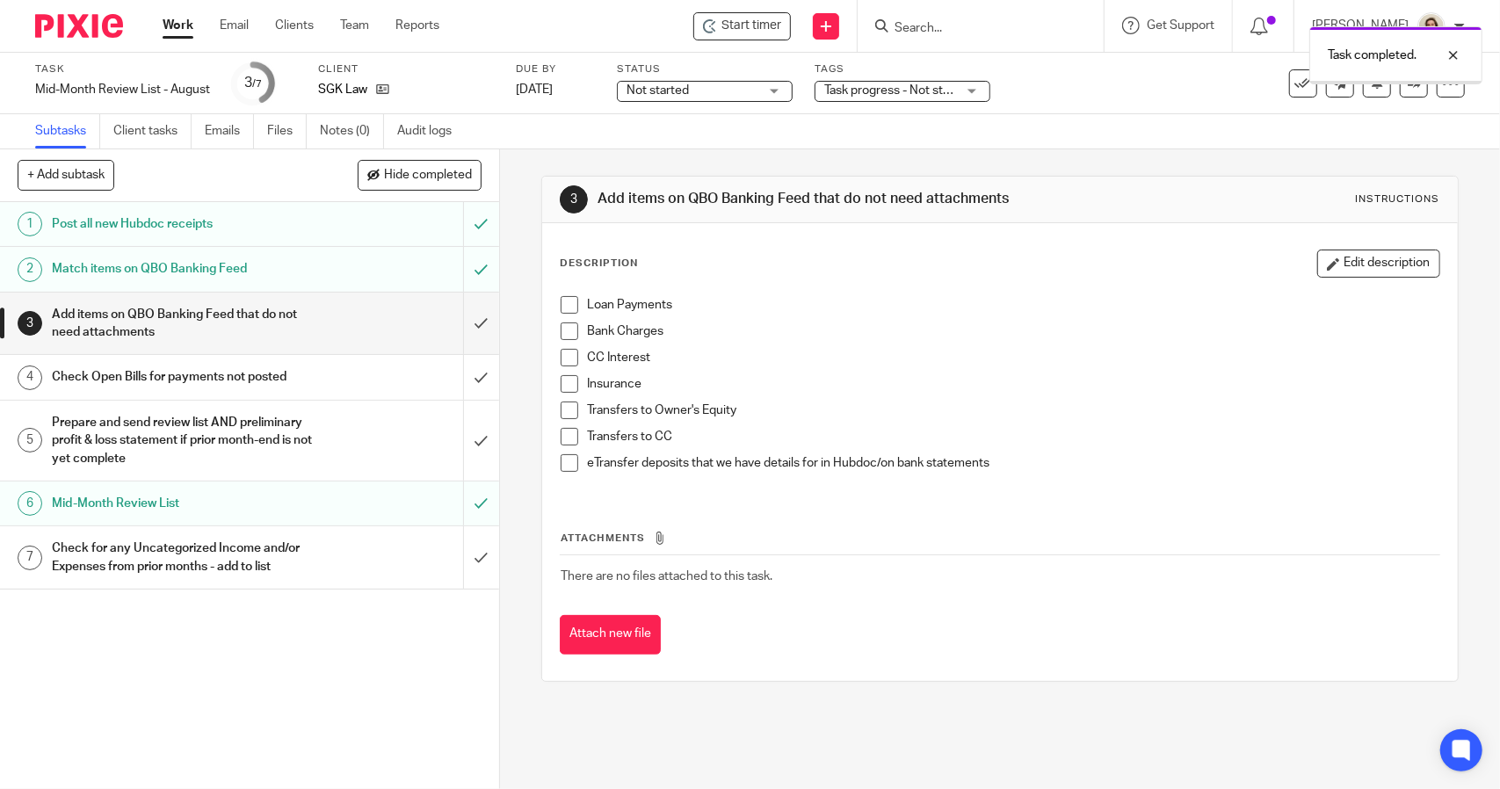
click at [566, 305] on span at bounding box center [570, 305] width 18 height 18
click at [564, 335] on span at bounding box center [570, 332] width 18 height 18
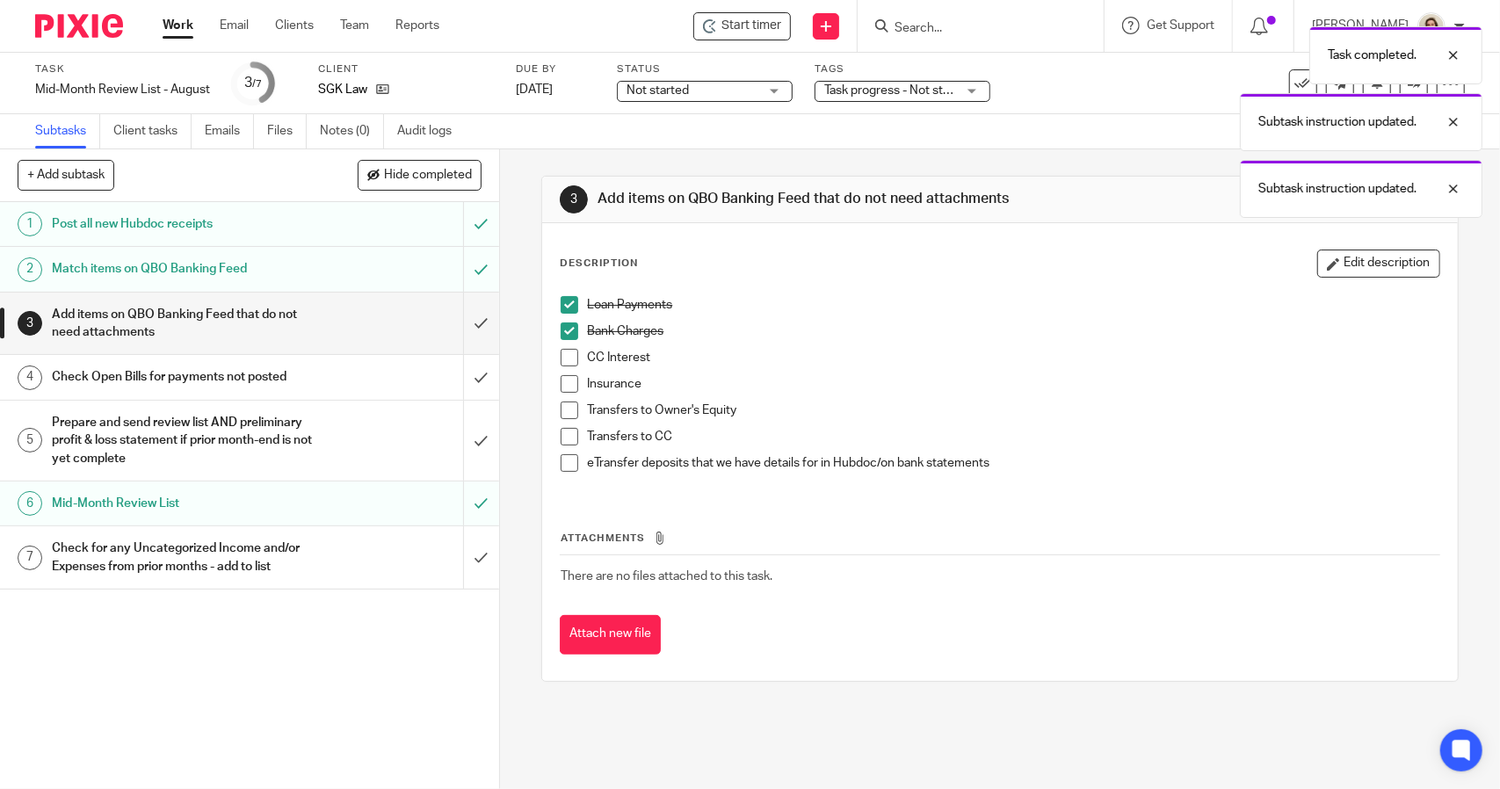
click at [565, 358] on span at bounding box center [570, 358] width 18 height 18
click at [562, 382] on span at bounding box center [570, 384] width 18 height 18
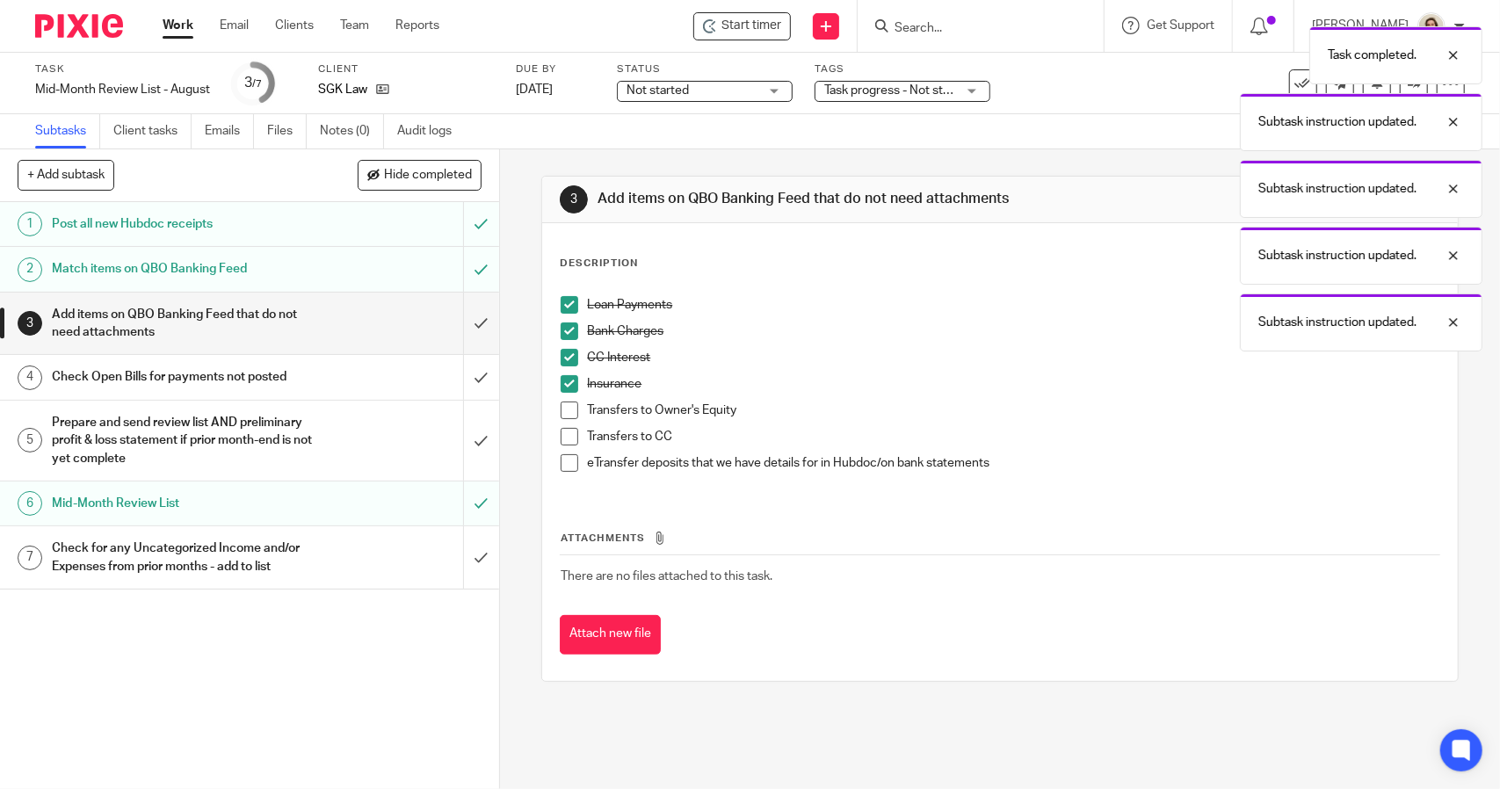
click at [562, 413] on span at bounding box center [570, 411] width 18 height 18
click at [561, 446] on li "Transfers to CC" at bounding box center [1000, 441] width 878 height 26
click at [561, 439] on span at bounding box center [570, 437] width 18 height 18
click at [561, 468] on span at bounding box center [570, 463] width 18 height 18
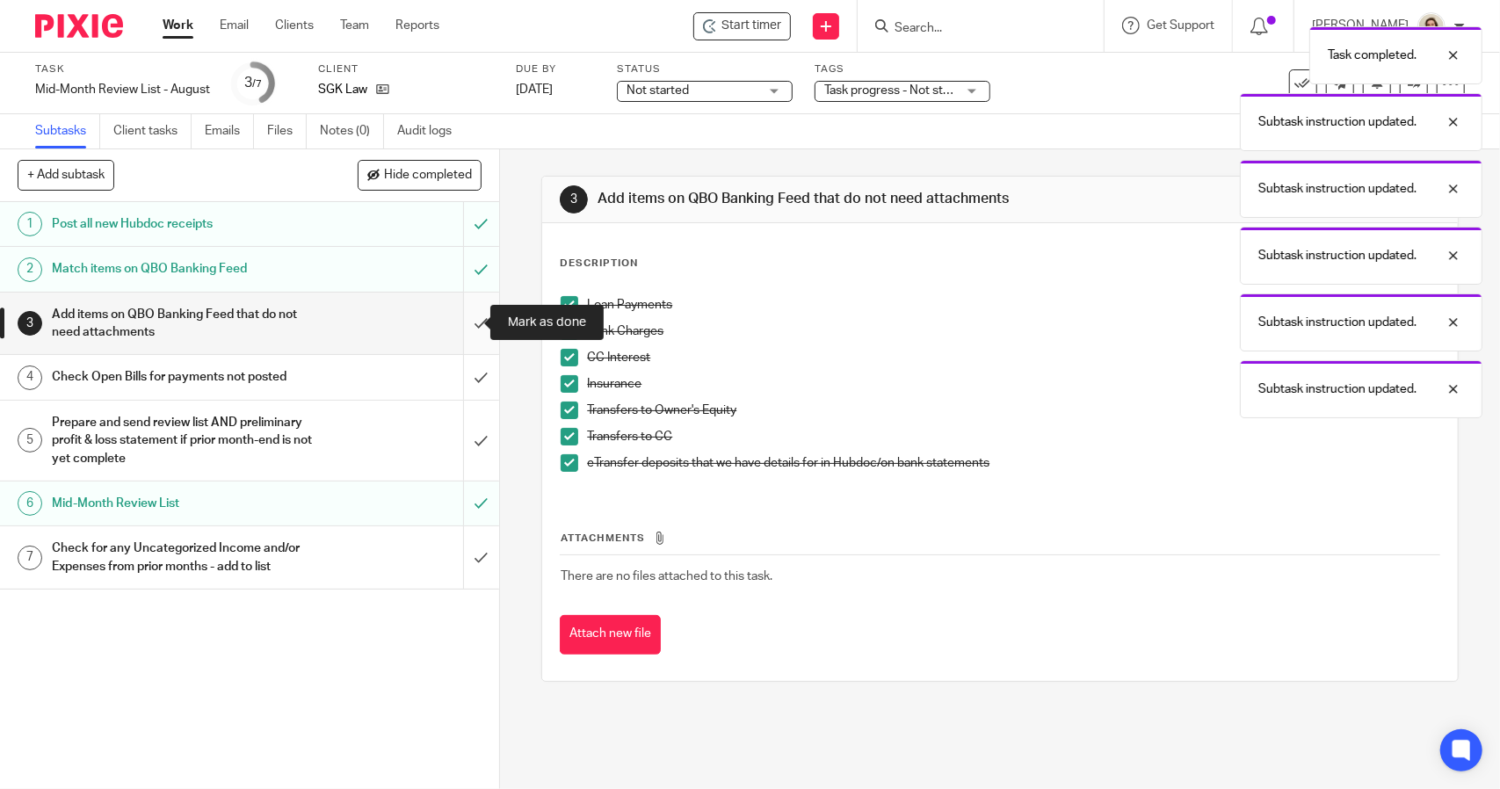
click at [462, 327] on input "submit" at bounding box center [249, 324] width 499 height 62
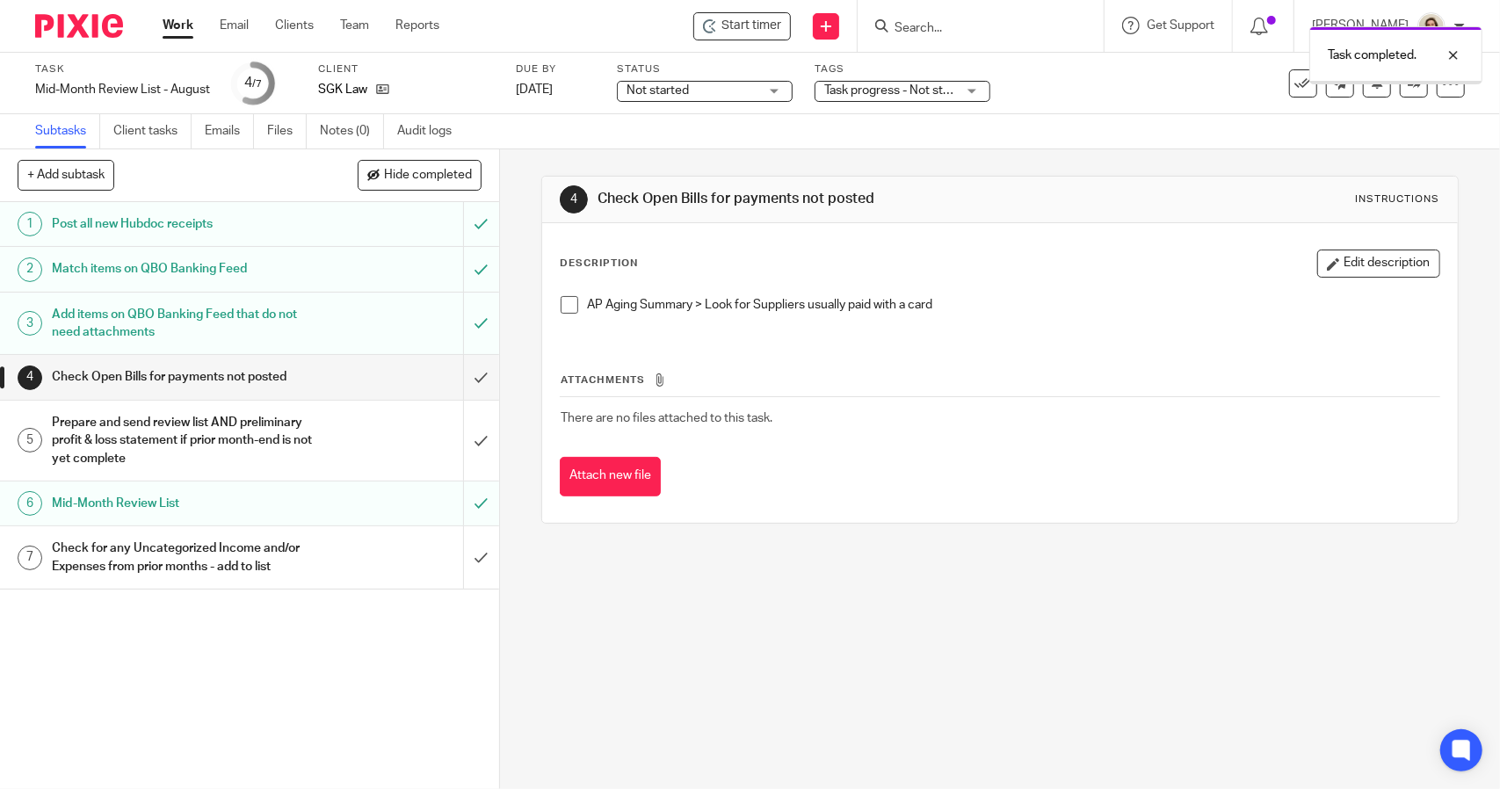
click at [561, 305] on span at bounding box center [570, 305] width 18 height 18
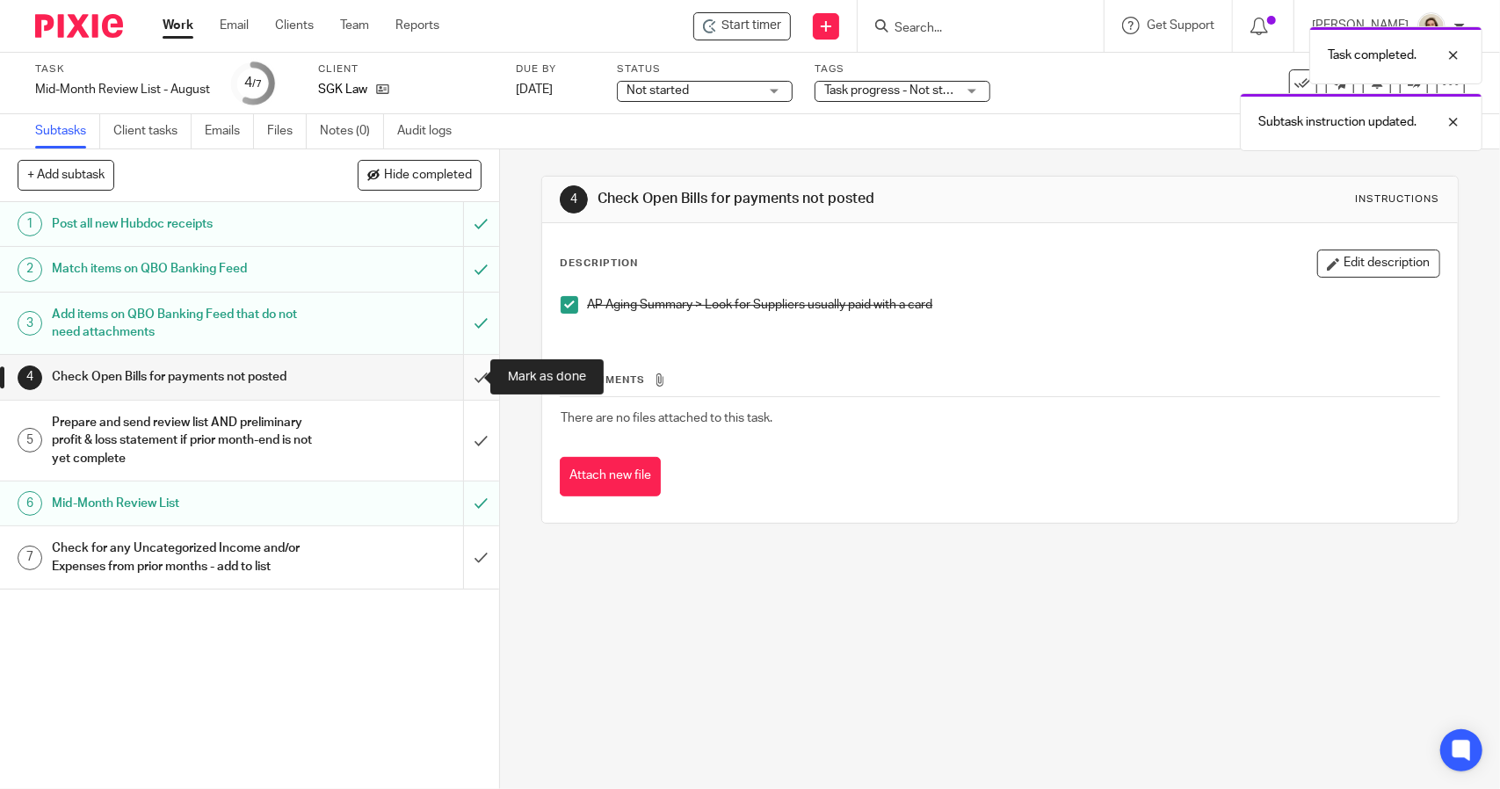
click at [471, 369] on input "submit" at bounding box center [249, 377] width 499 height 44
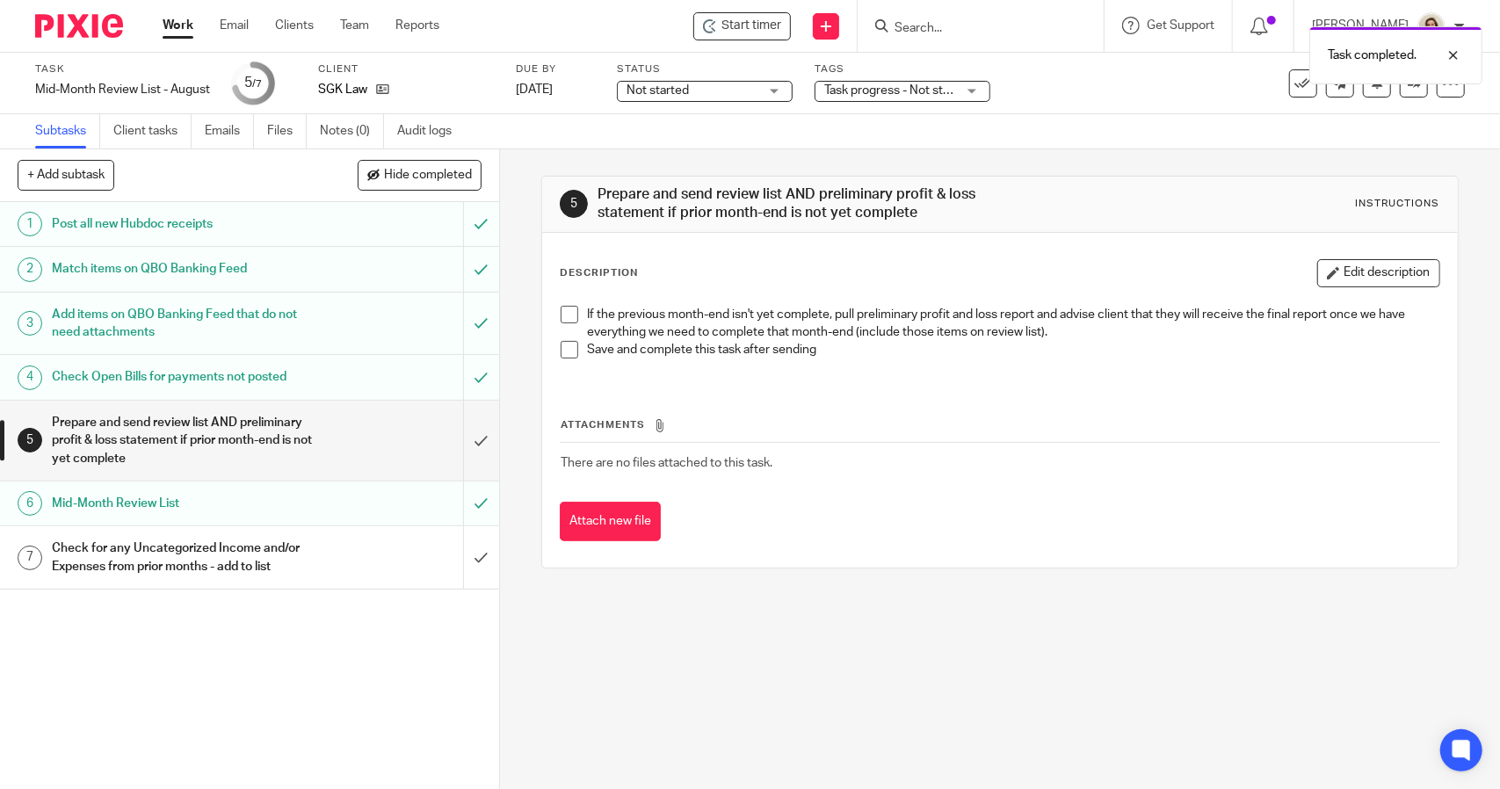
click at [561, 318] on span at bounding box center [570, 315] width 18 height 18
click at [561, 351] on span at bounding box center [570, 350] width 18 height 18
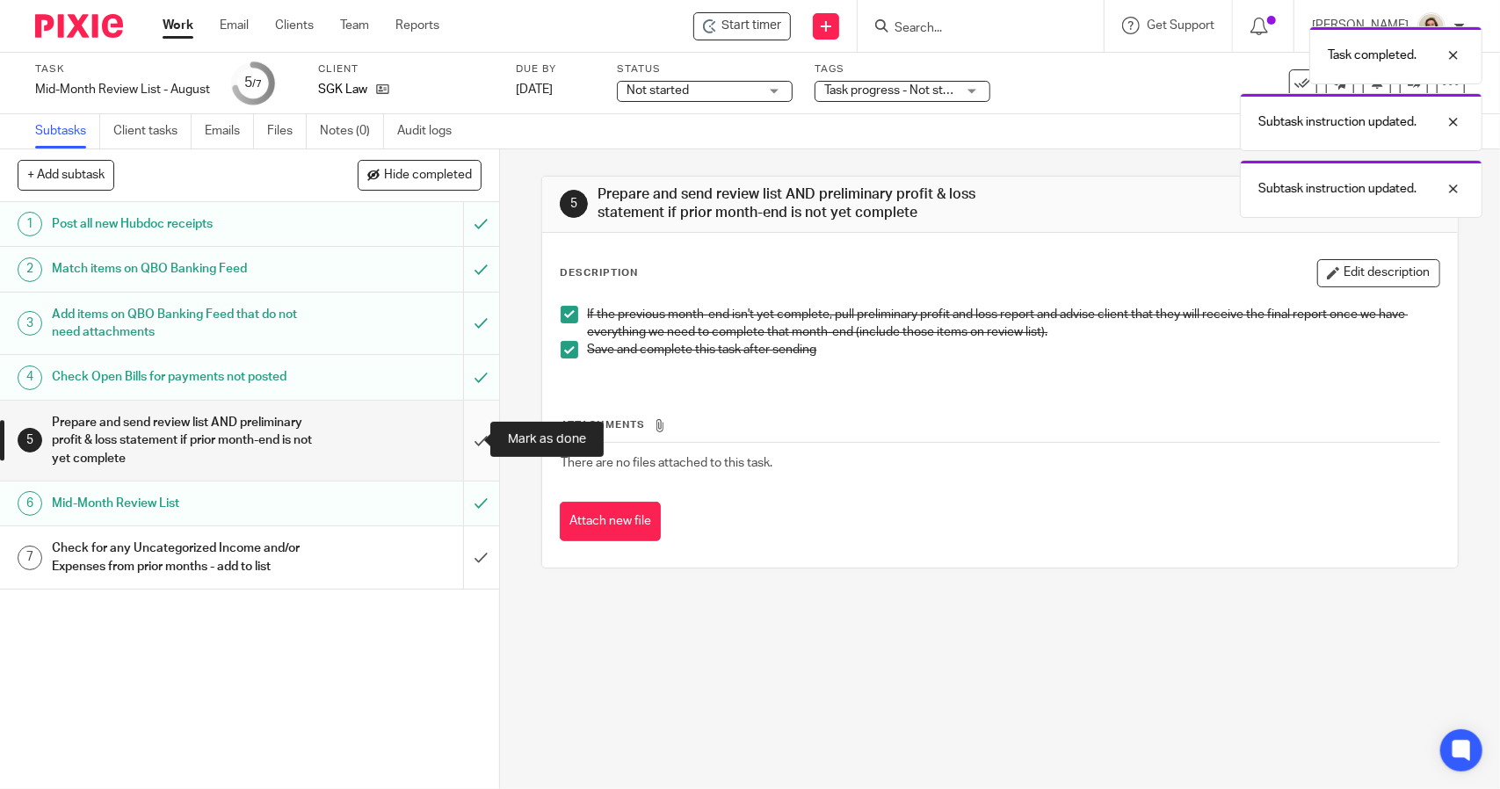
click at [468, 447] on input "submit" at bounding box center [249, 441] width 499 height 80
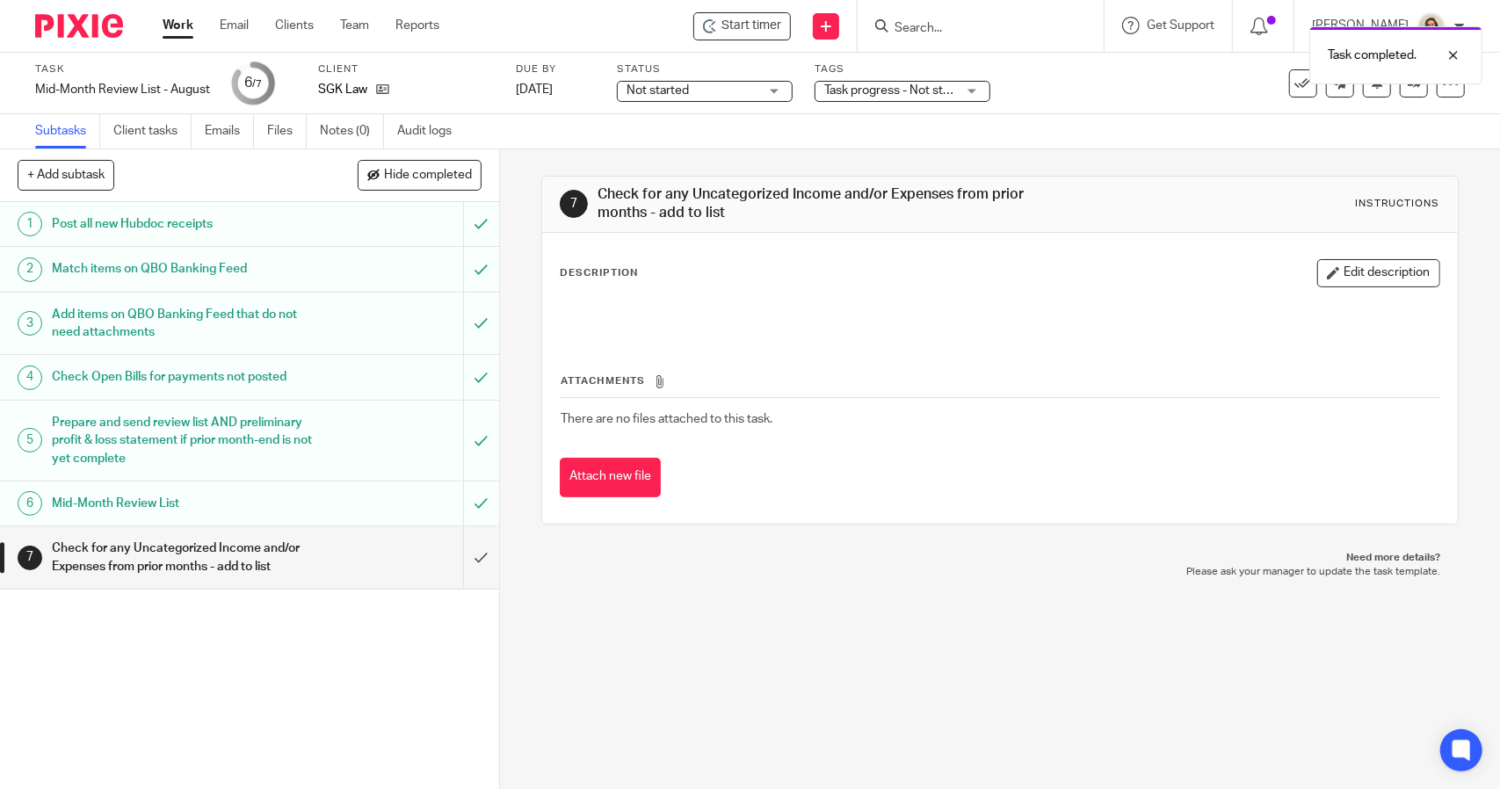
click at [271, 553] on h1 "Check for any Uncategorized Income and/or Expenses from prior months - add to l…" at bounding box center [183, 557] width 263 height 45
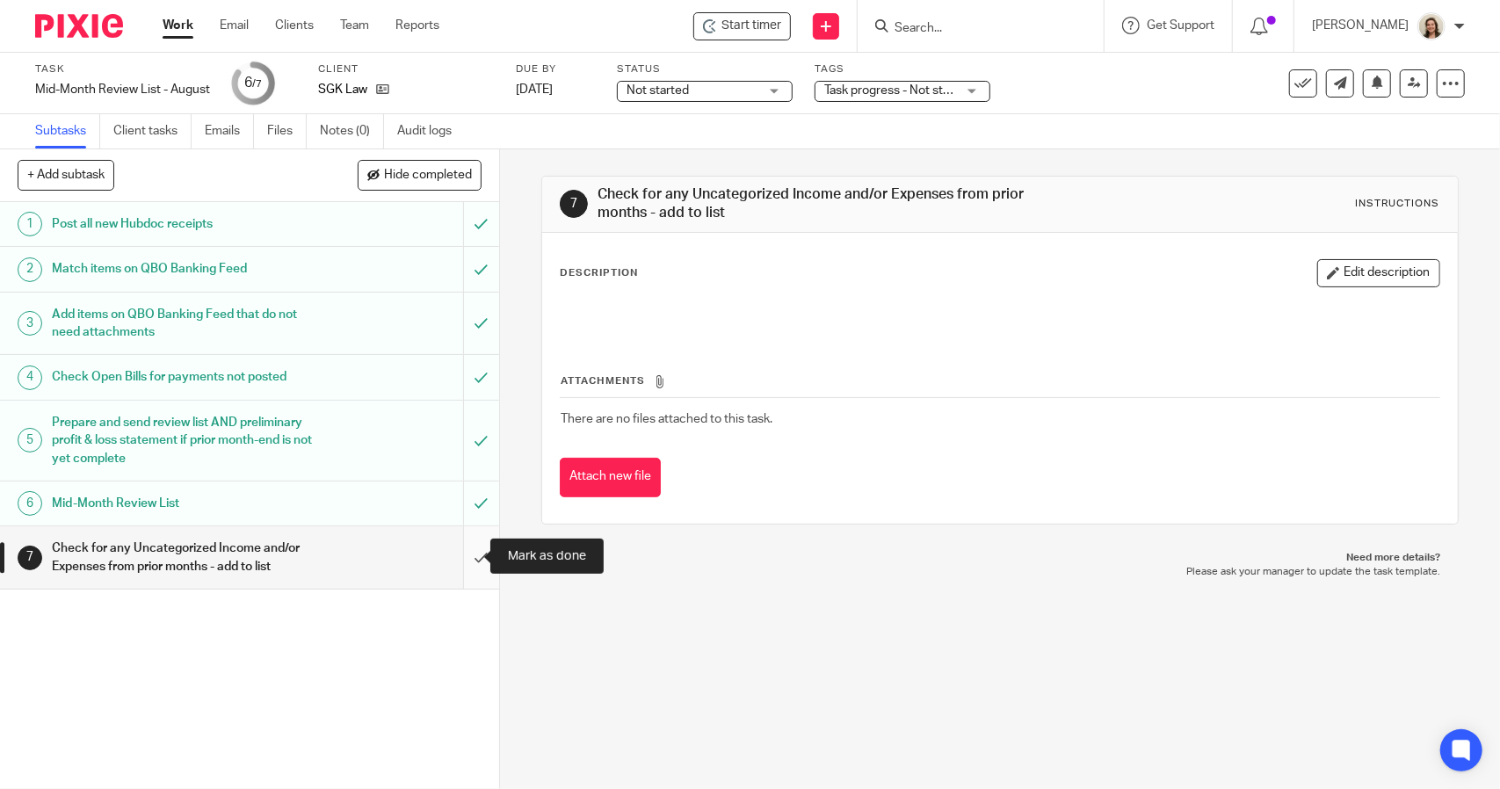
click at [473, 559] on input "submit" at bounding box center [249, 557] width 499 height 62
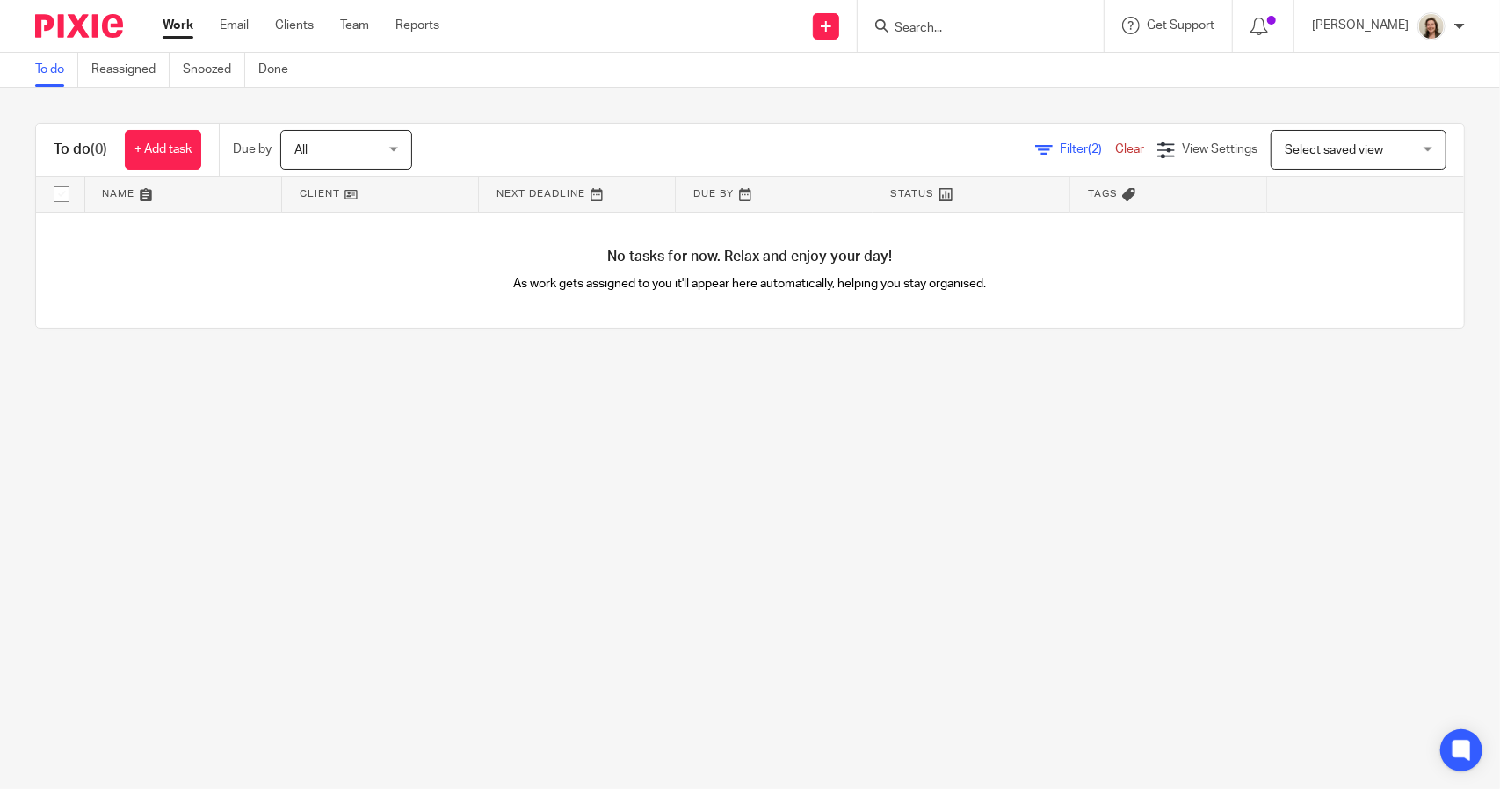
click at [1088, 149] on span "(2)" at bounding box center [1095, 149] width 14 height 12
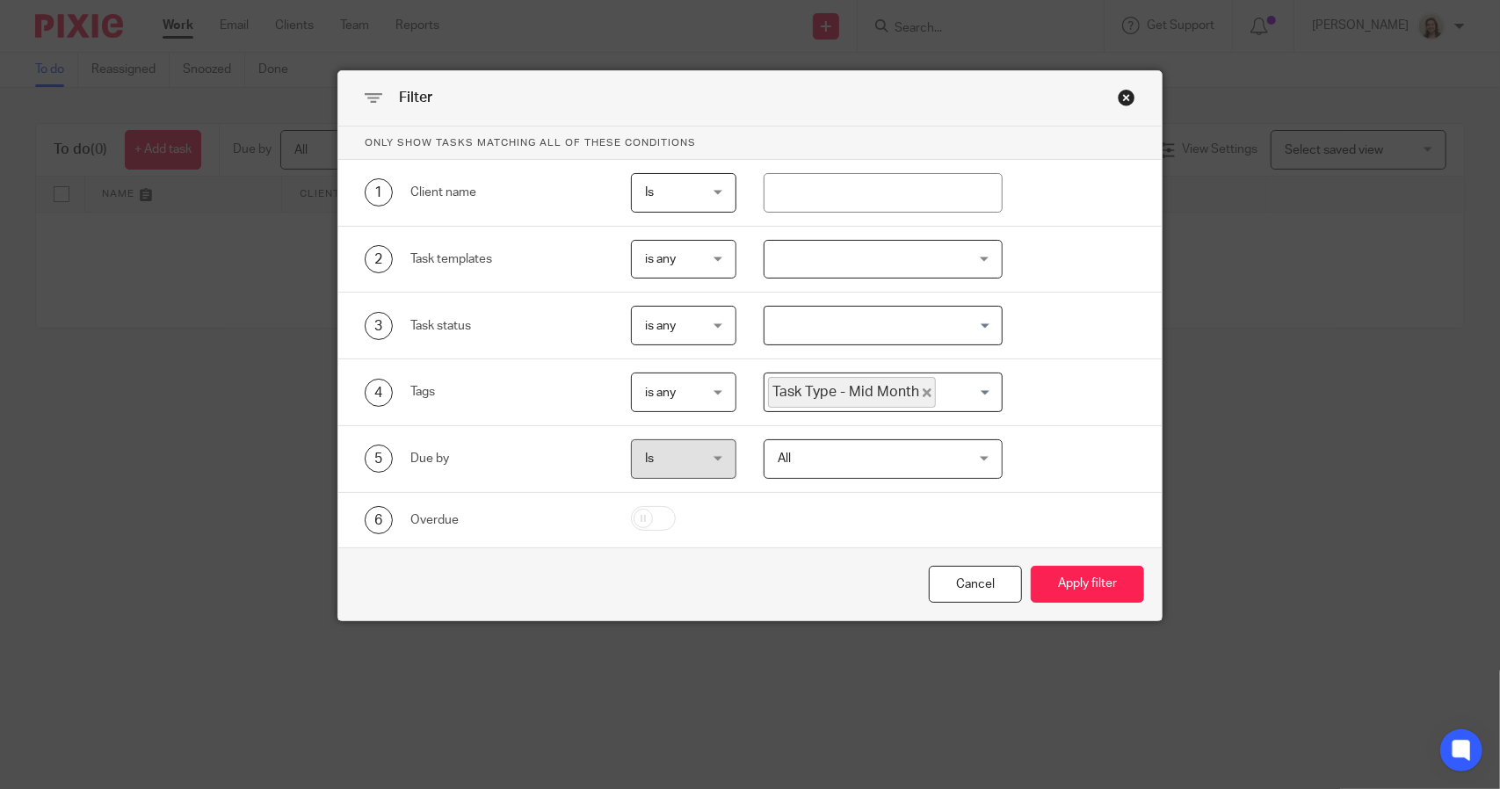
click at [923, 391] on icon "Deselect Task Type - Mid Month" at bounding box center [927, 392] width 9 height 9
click at [916, 391] on input "Search for option" at bounding box center [878, 392] width 225 height 31
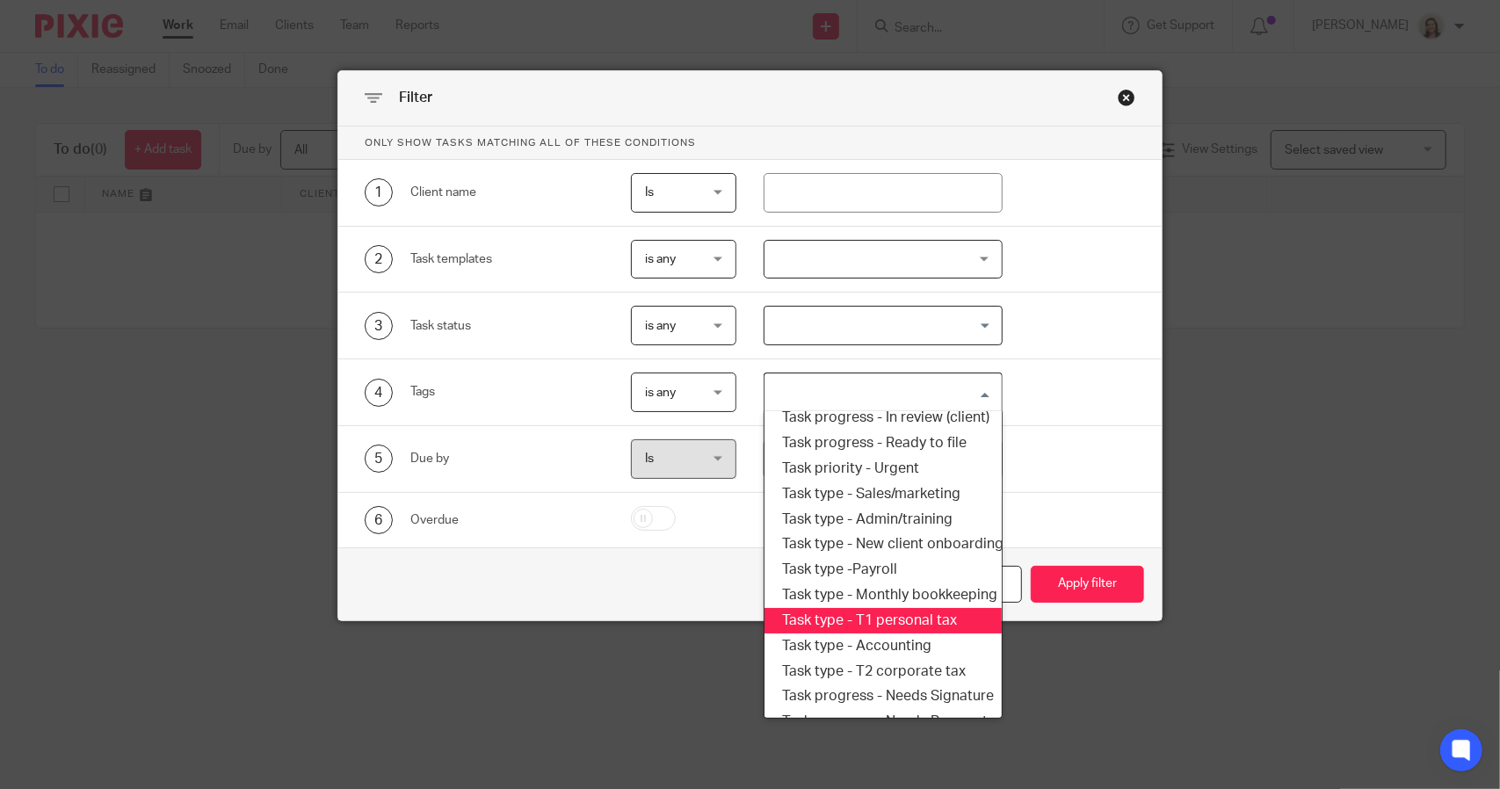
scroll to position [299, 0]
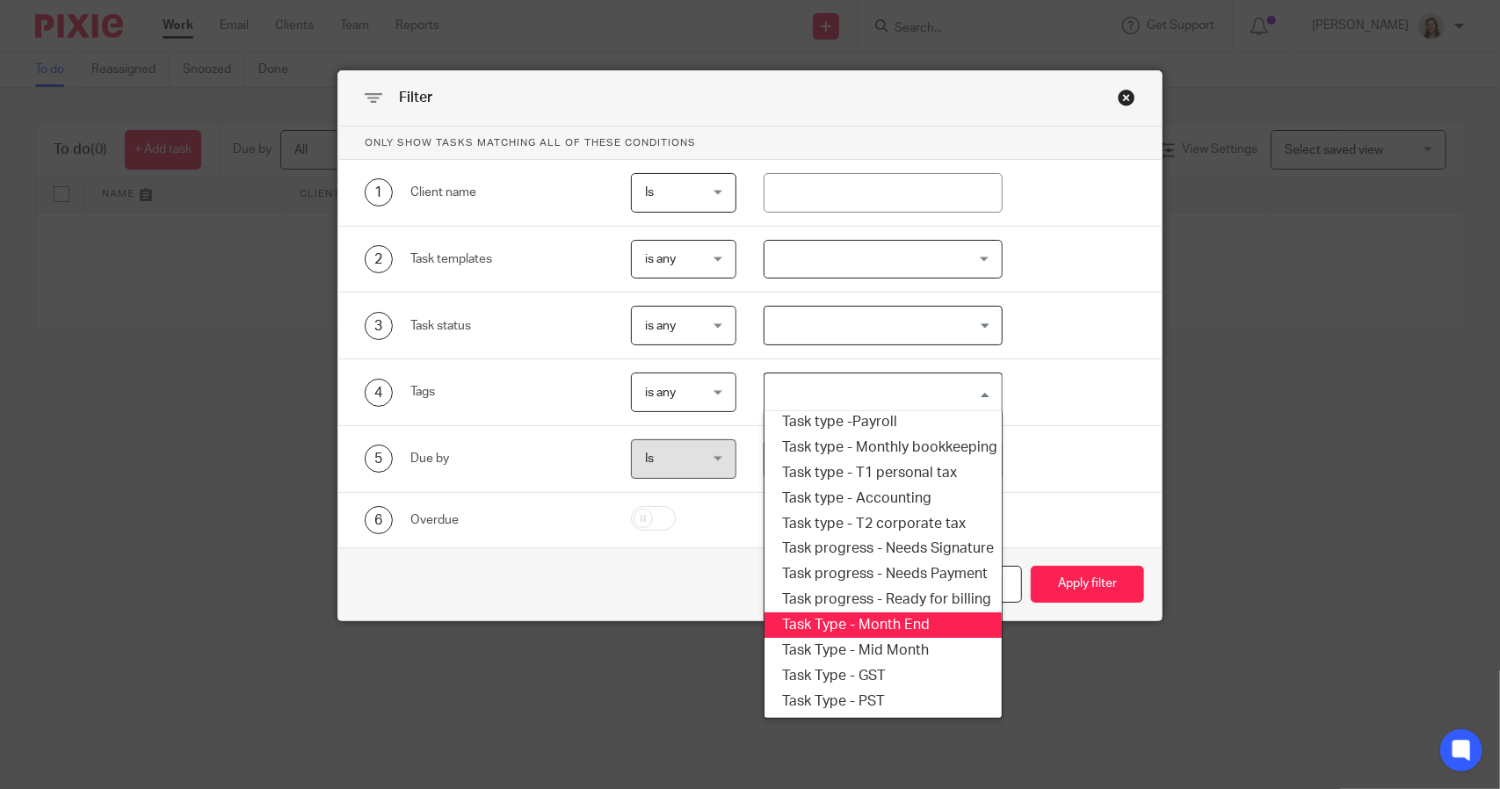
click at [904, 613] on li "Task Type - Month End" at bounding box center [883, 625] width 236 height 25
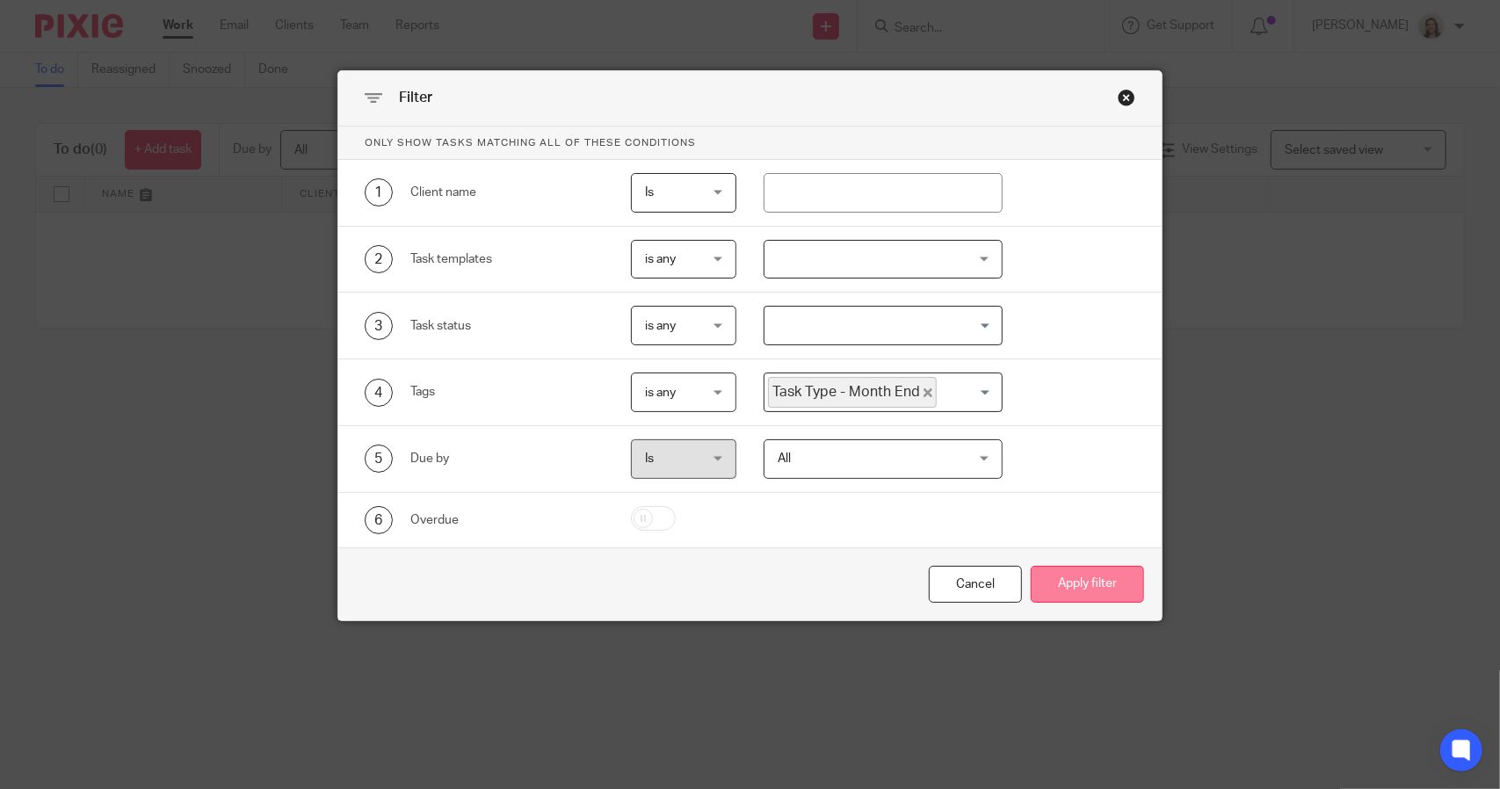
click at [1052, 584] on button "Apply filter" at bounding box center [1087, 585] width 113 height 38
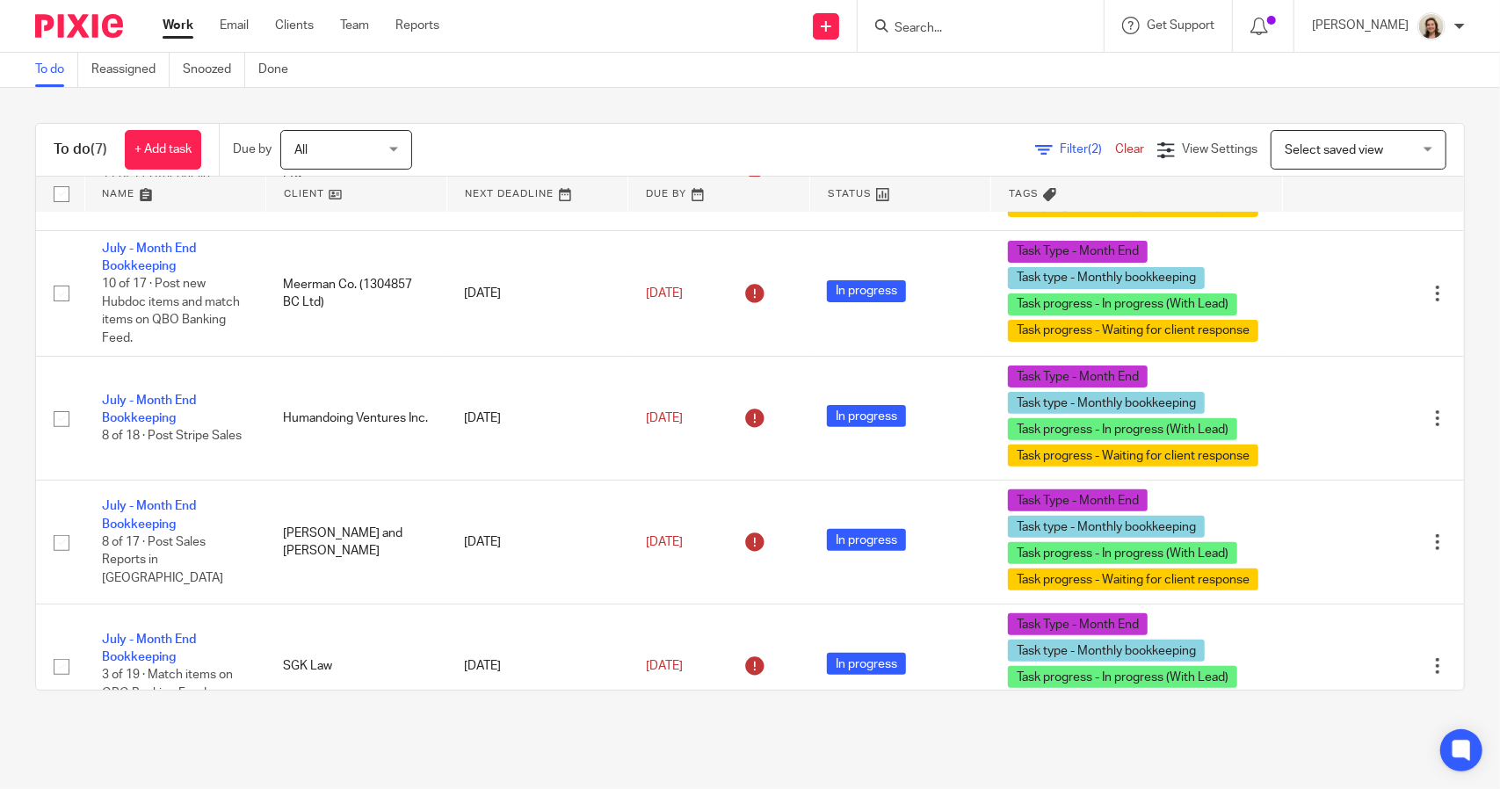
scroll to position [363, 0]
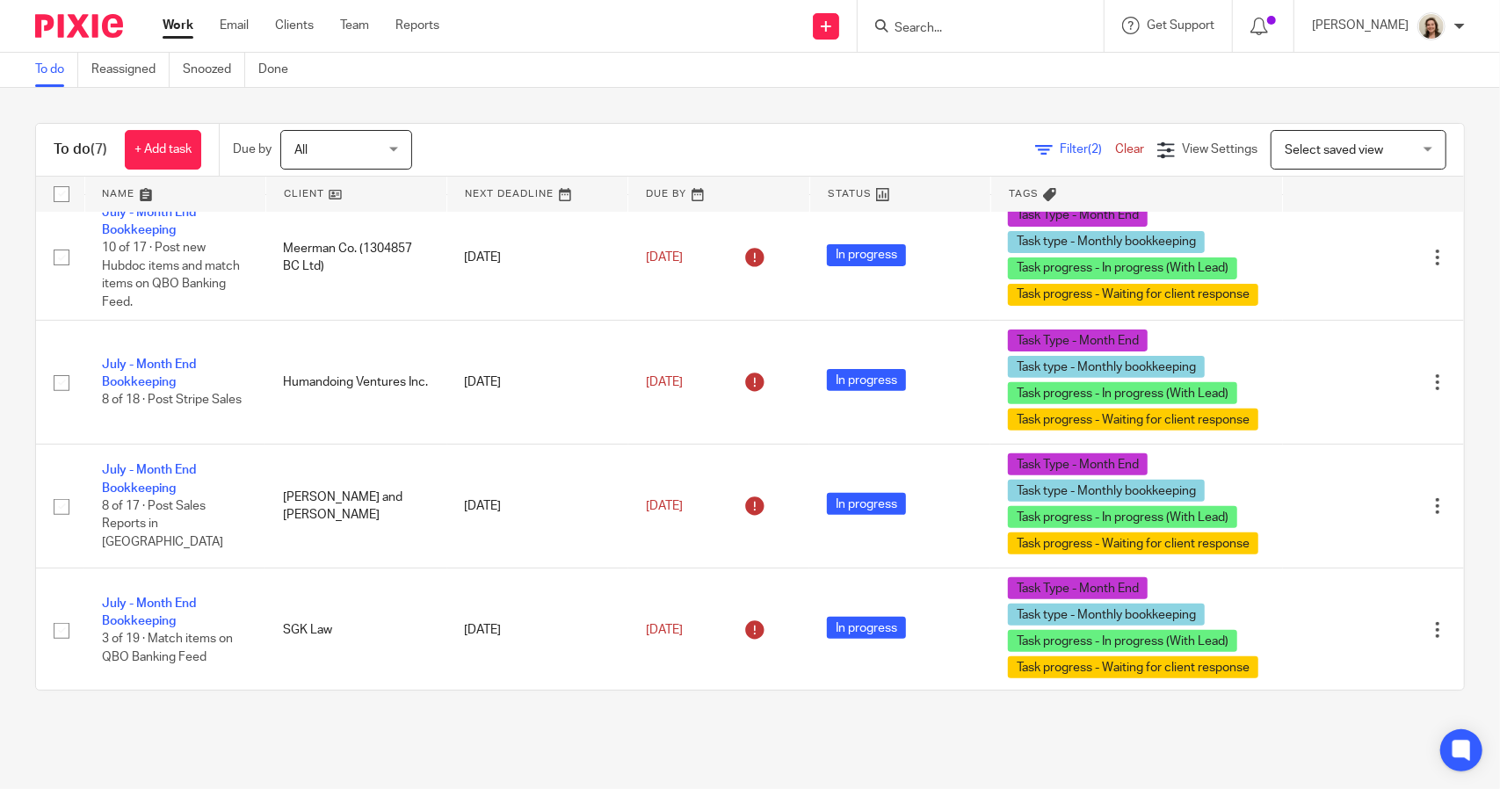
click at [1060, 153] on span "Filter (2)" at bounding box center [1087, 149] width 55 height 12
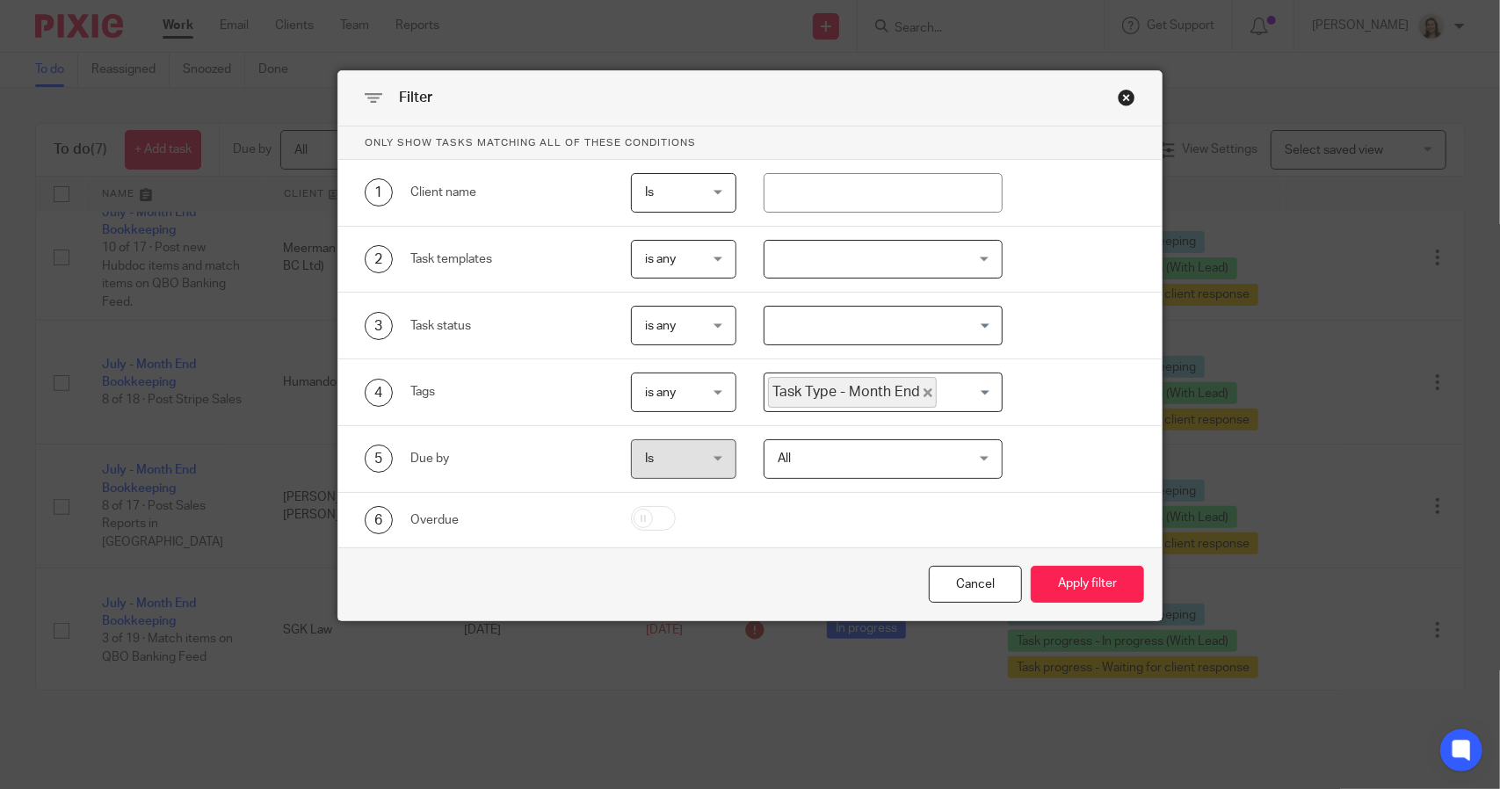
click at [924, 391] on icon "Deselect Task Type - Month End" at bounding box center [928, 392] width 9 height 9
click at [919, 391] on input "Search for option" at bounding box center [878, 392] width 225 height 31
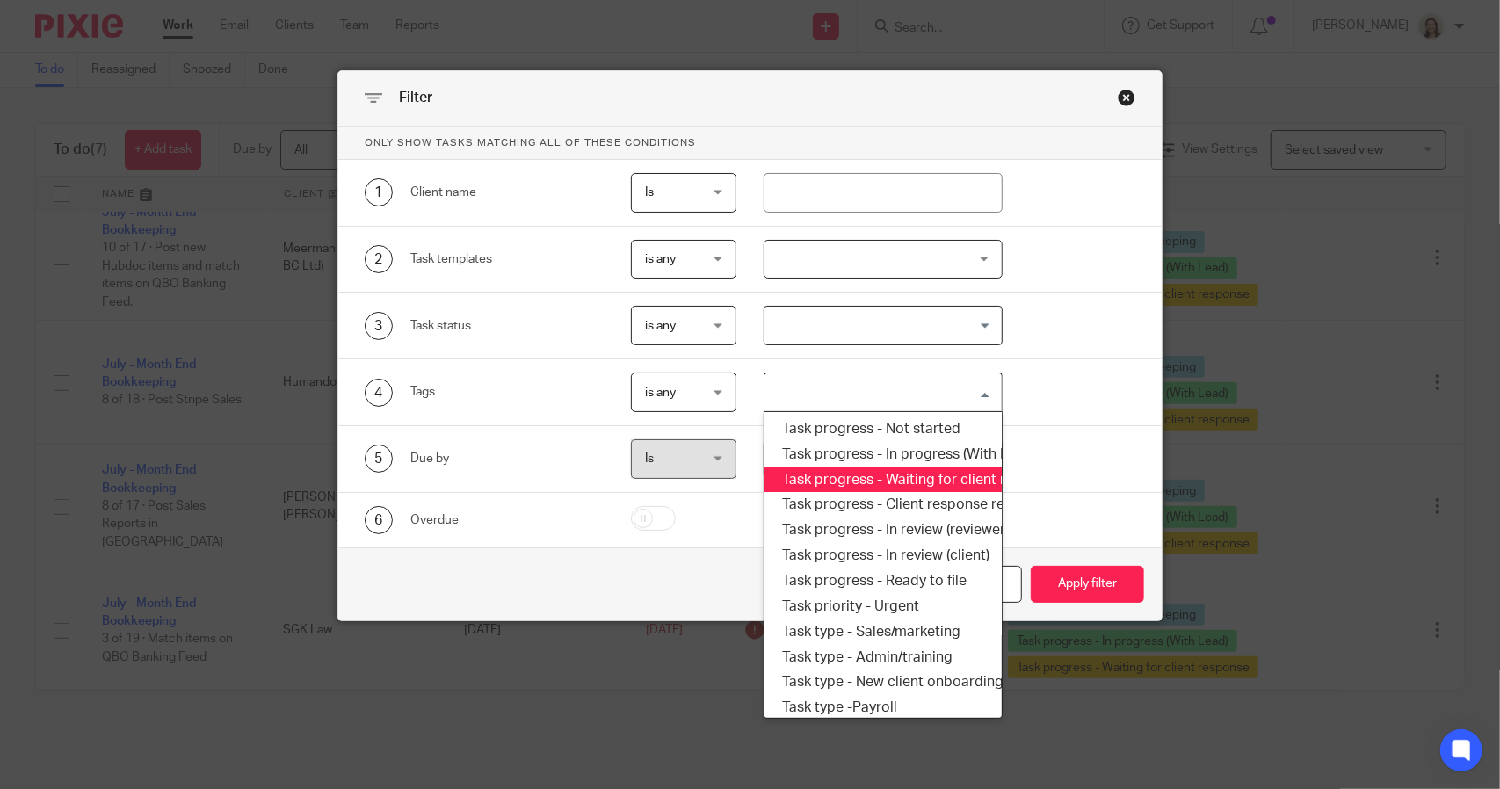
scroll to position [299, 0]
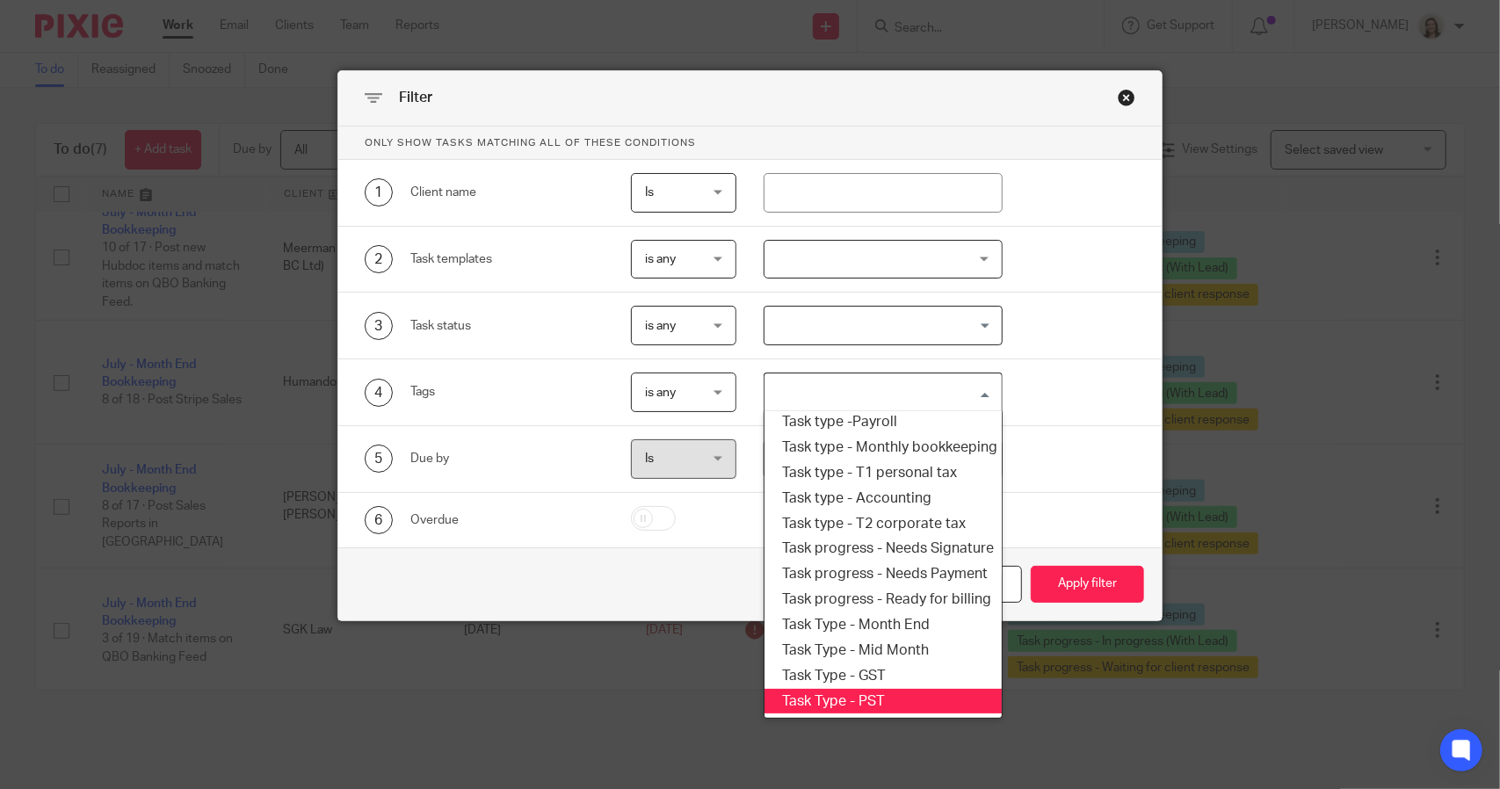
click at [854, 689] on li "Task Type - PST" at bounding box center [883, 701] width 236 height 25
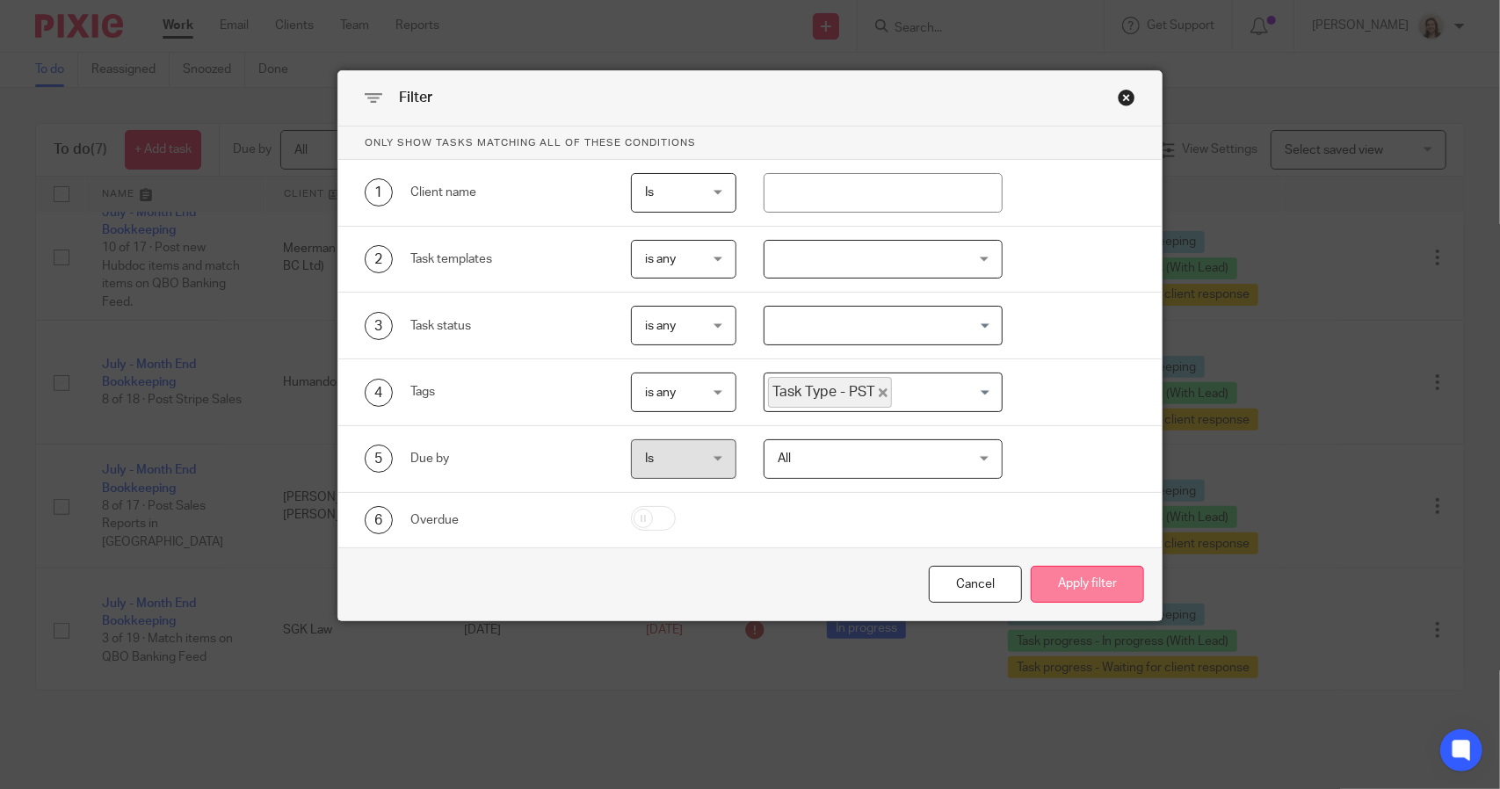
click at [1087, 571] on button "Apply filter" at bounding box center [1087, 585] width 113 height 38
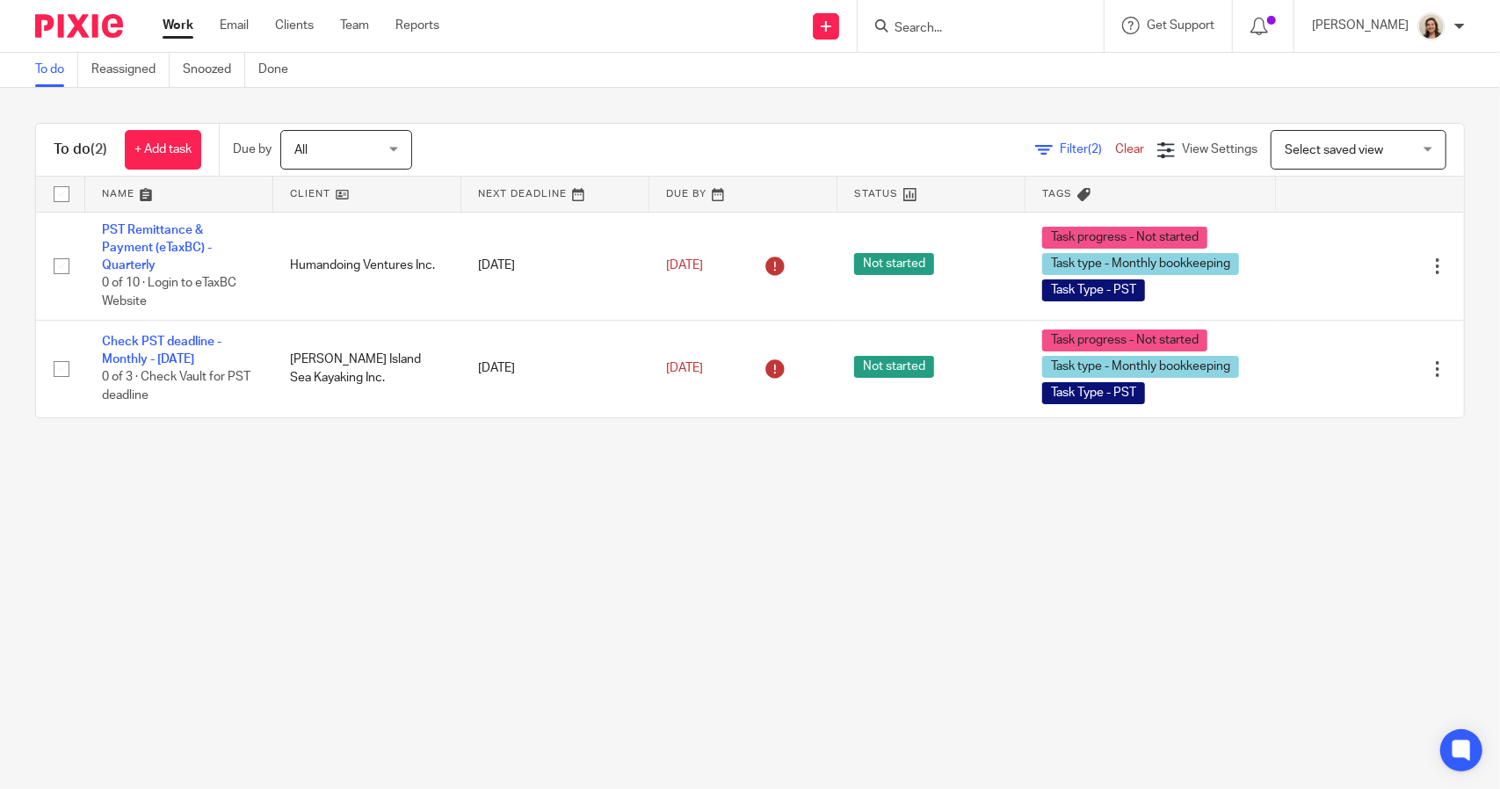
click at [1060, 147] on span "Filter (2)" at bounding box center [1087, 149] width 55 height 12
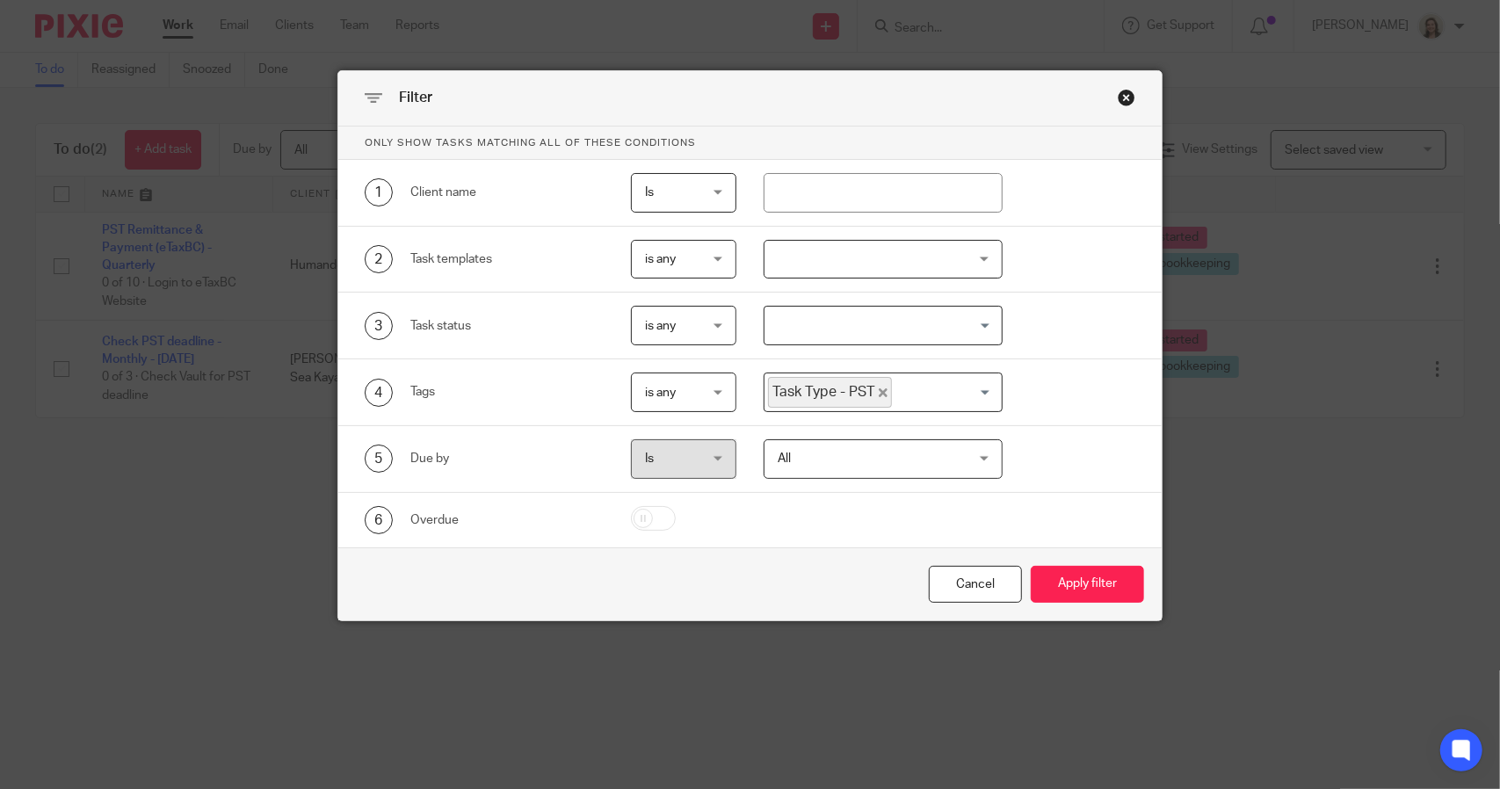
click at [879, 392] on icon "Deselect Task Type - PST" at bounding box center [883, 392] width 9 height 9
click at [876, 392] on input "Search for option" at bounding box center [878, 392] width 225 height 31
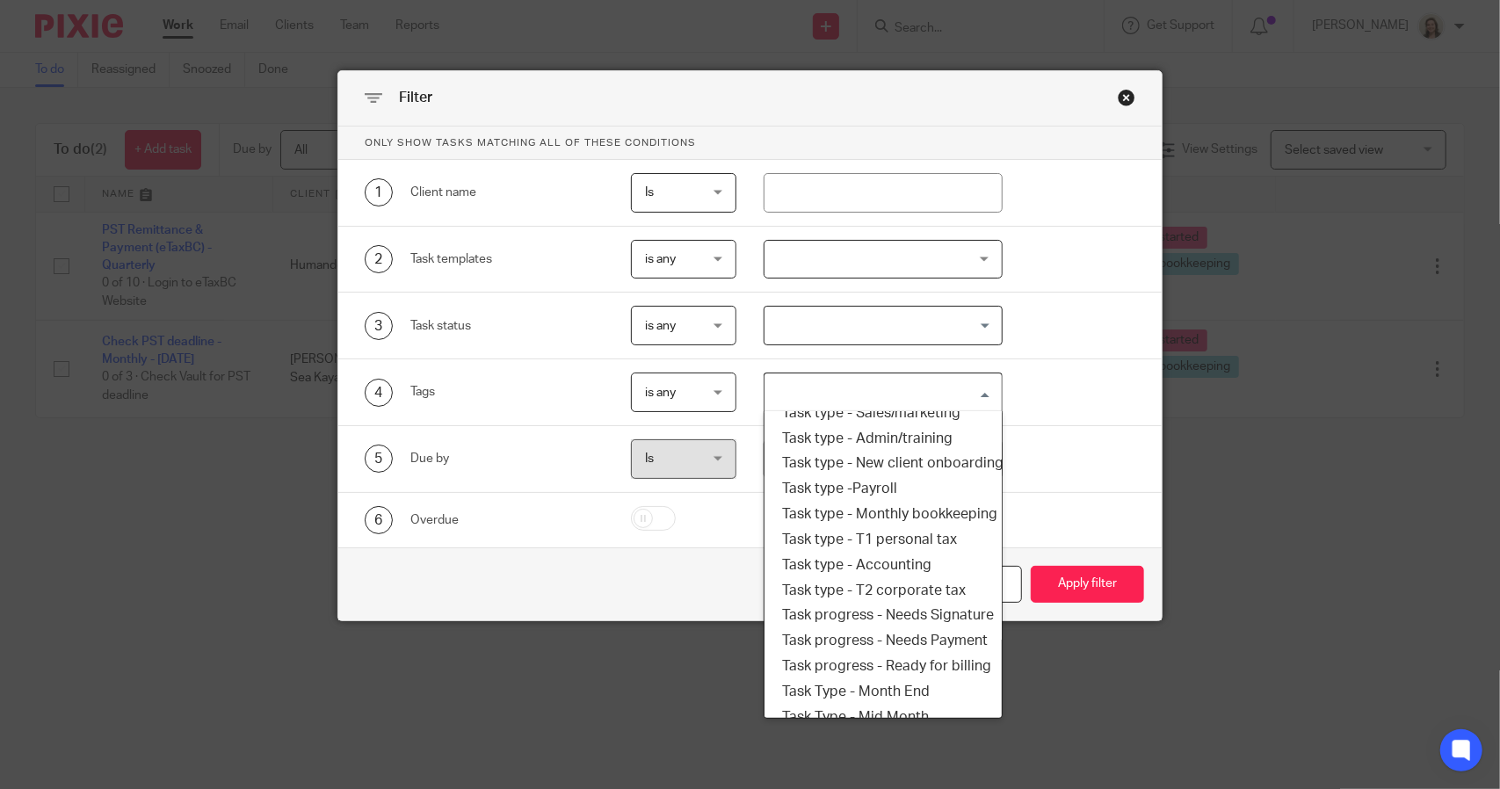
scroll to position [299, 0]
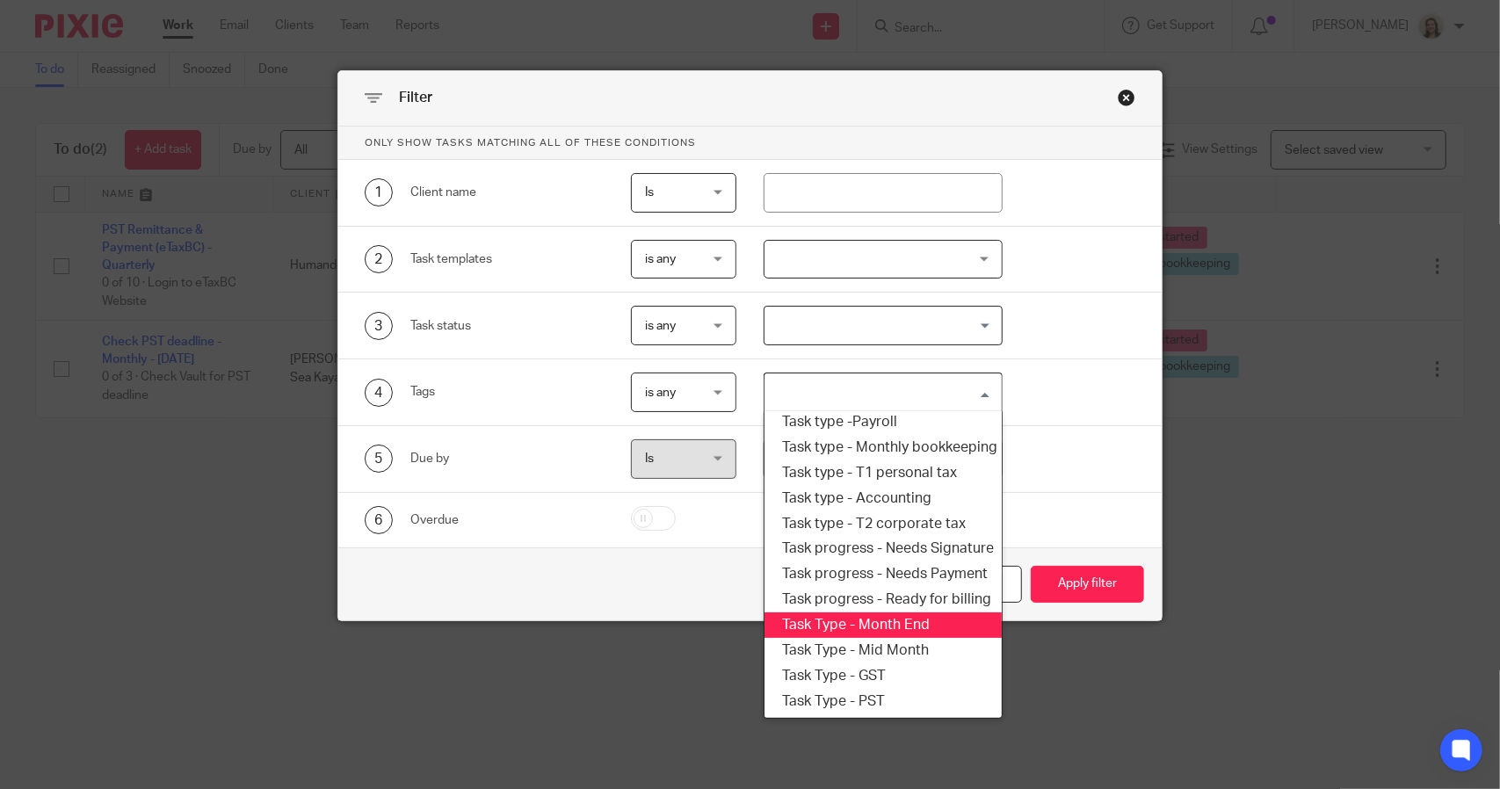
click at [893, 619] on li "Task Type - Month End" at bounding box center [883, 625] width 236 height 25
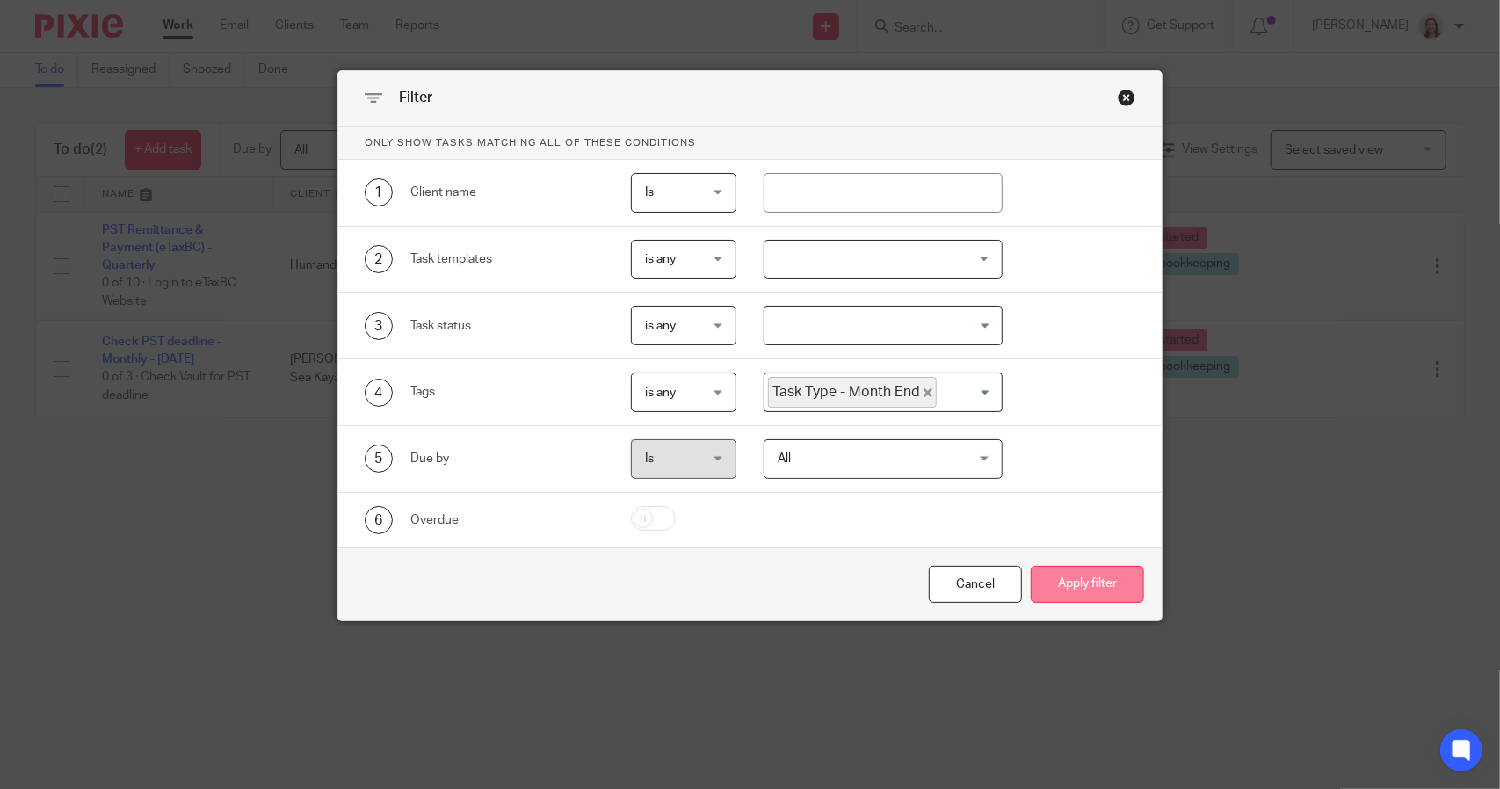
click at [1071, 593] on button "Apply filter" at bounding box center [1087, 585] width 113 height 38
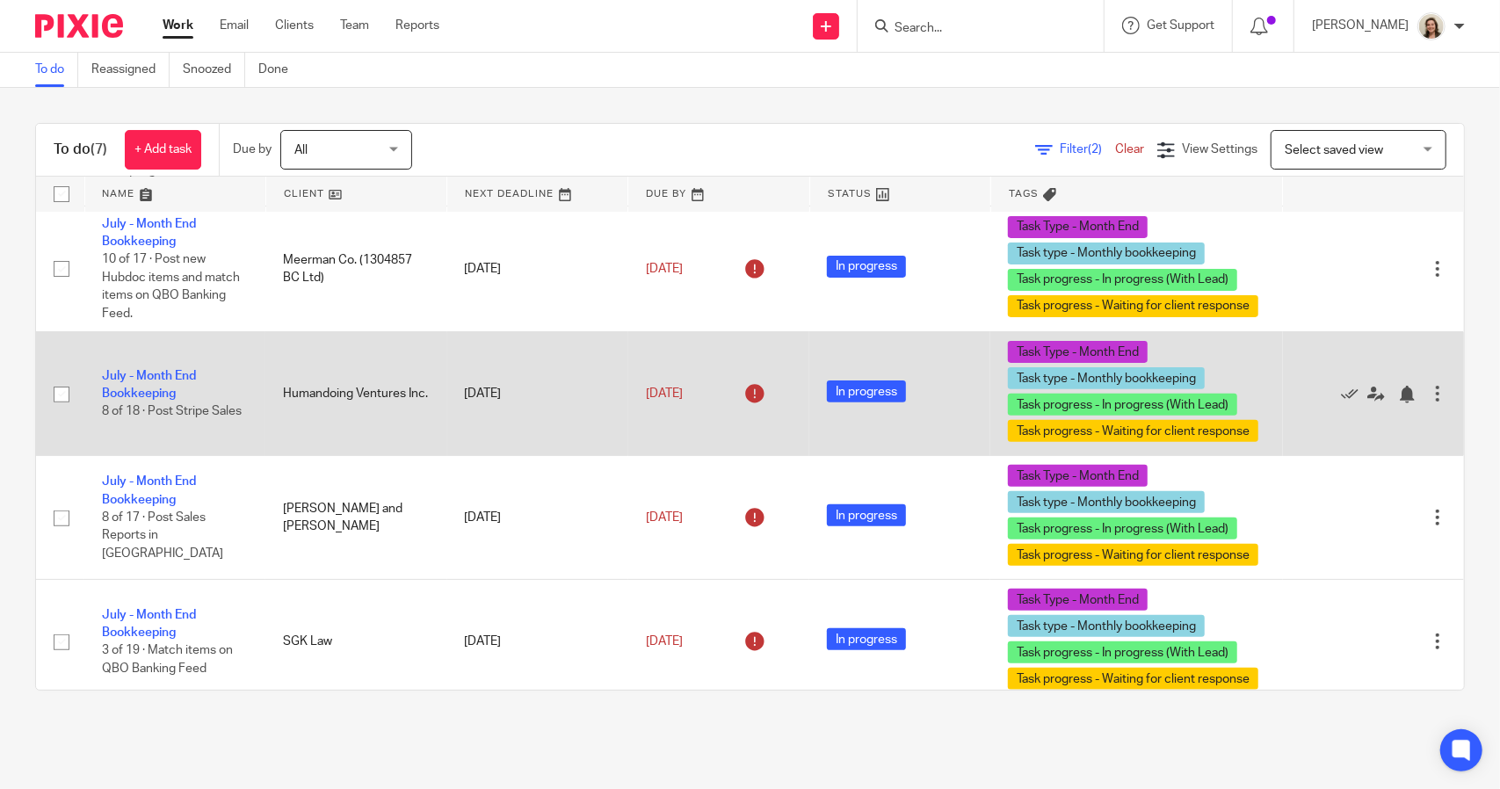
scroll to position [363, 0]
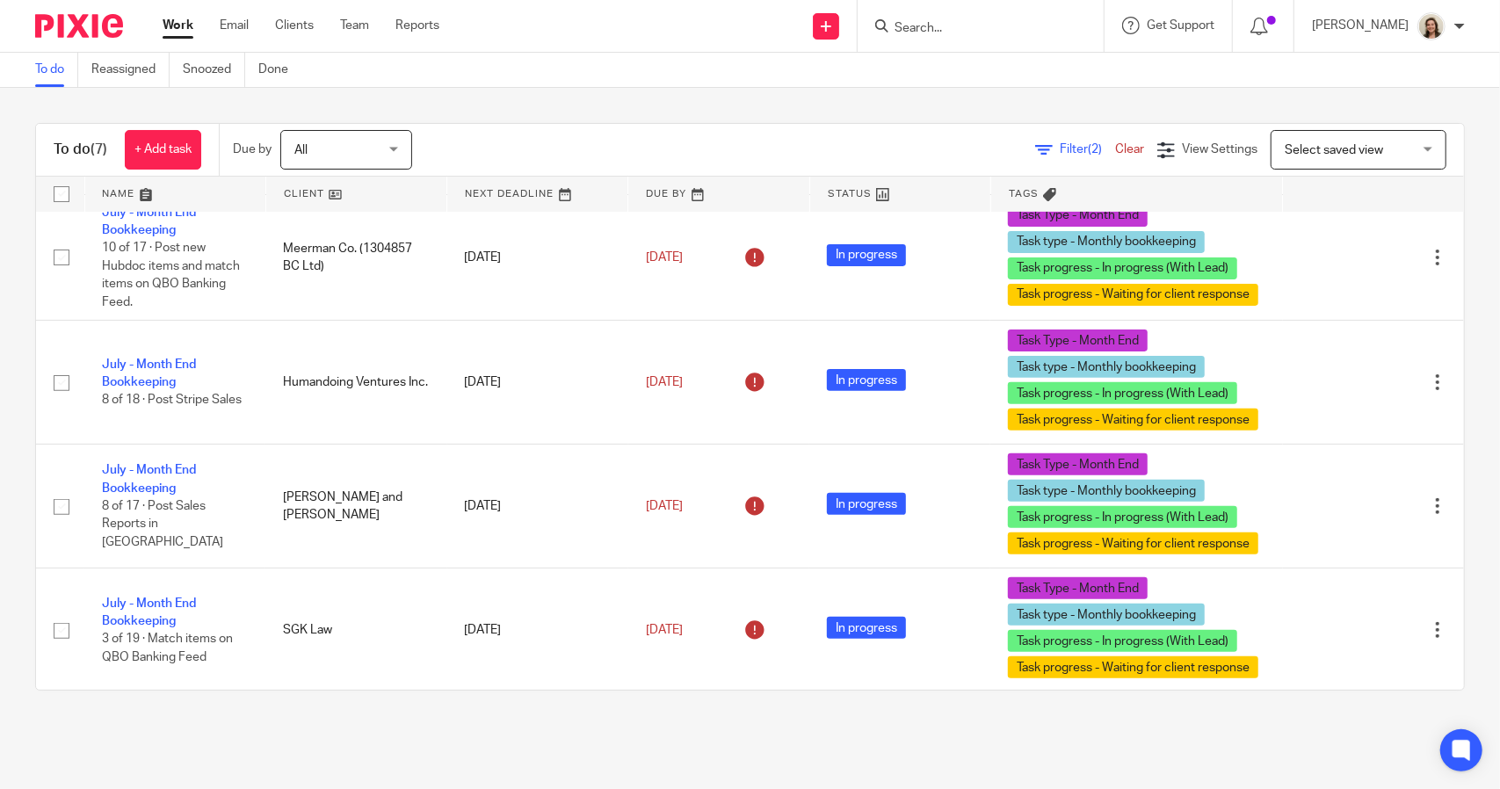
click at [1060, 147] on span "Filter (2)" at bounding box center [1087, 149] width 55 height 12
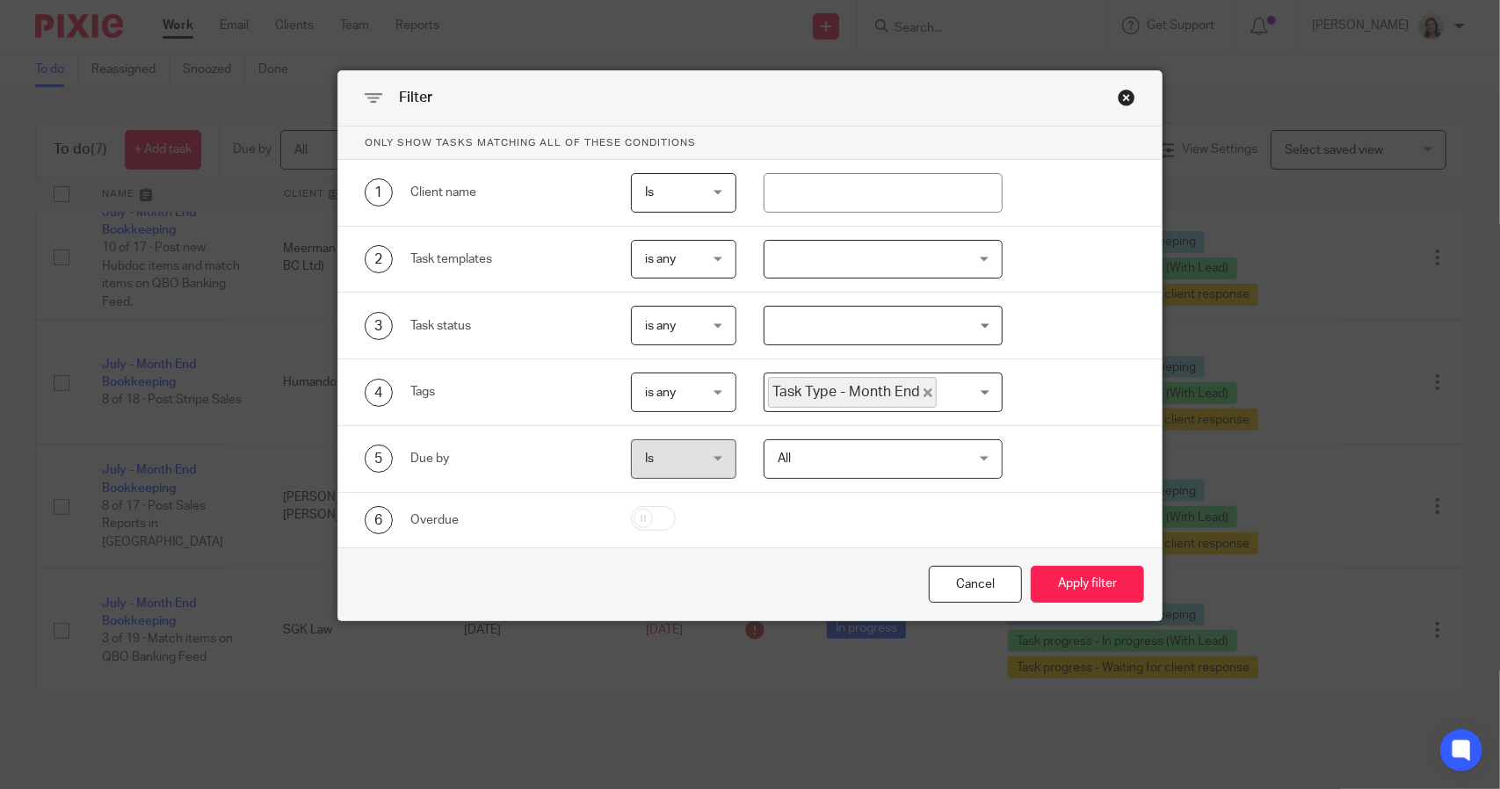
click at [924, 393] on icon "Deselect Task Type - Month End" at bounding box center [928, 392] width 9 height 9
click at [915, 393] on input "Search for option" at bounding box center [878, 392] width 225 height 31
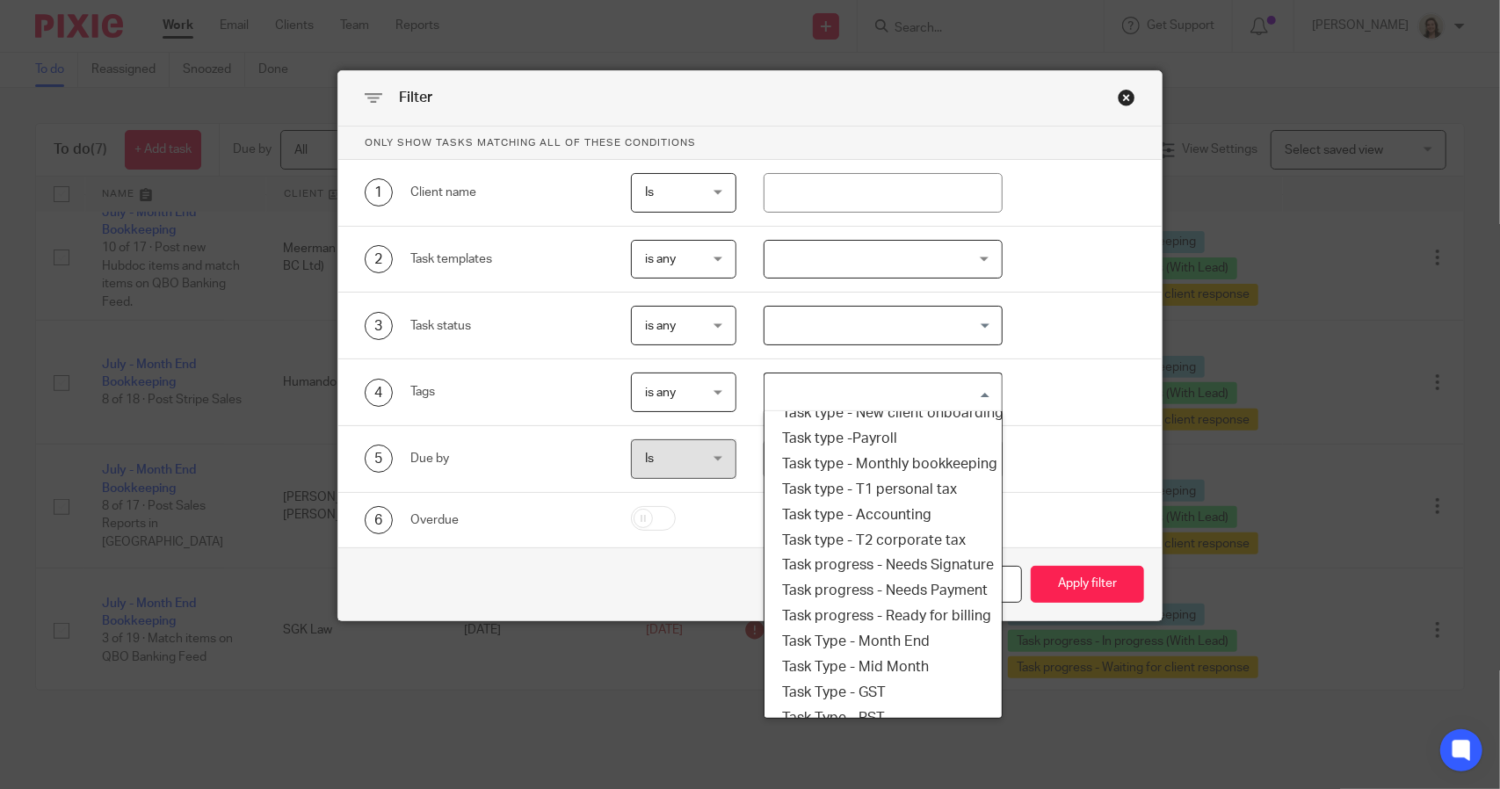
scroll to position [299, 0]
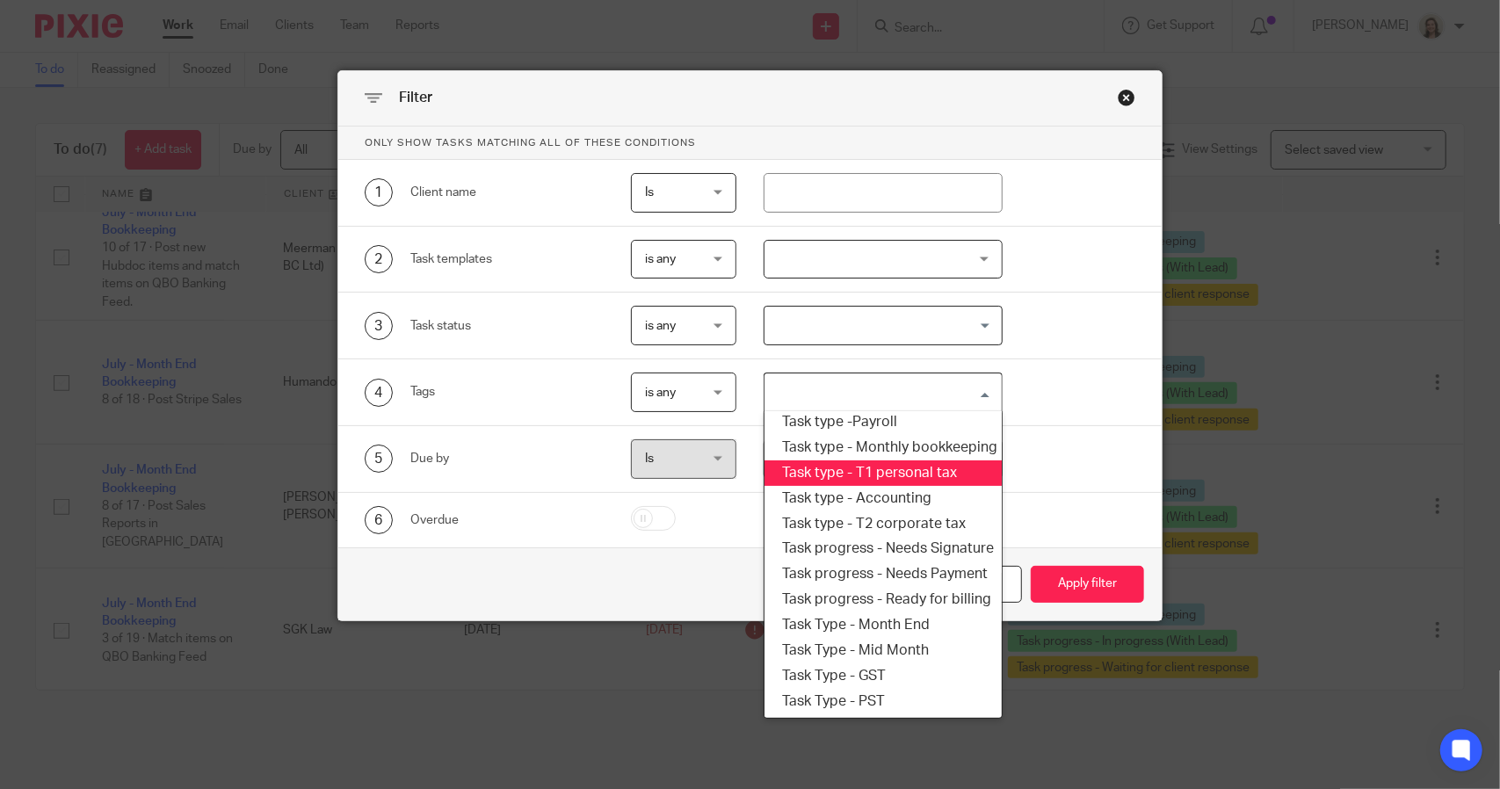
click at [878, 461] on li "Task type - T1 personal tax" at bounding box center [883, 473] width 236 height 25
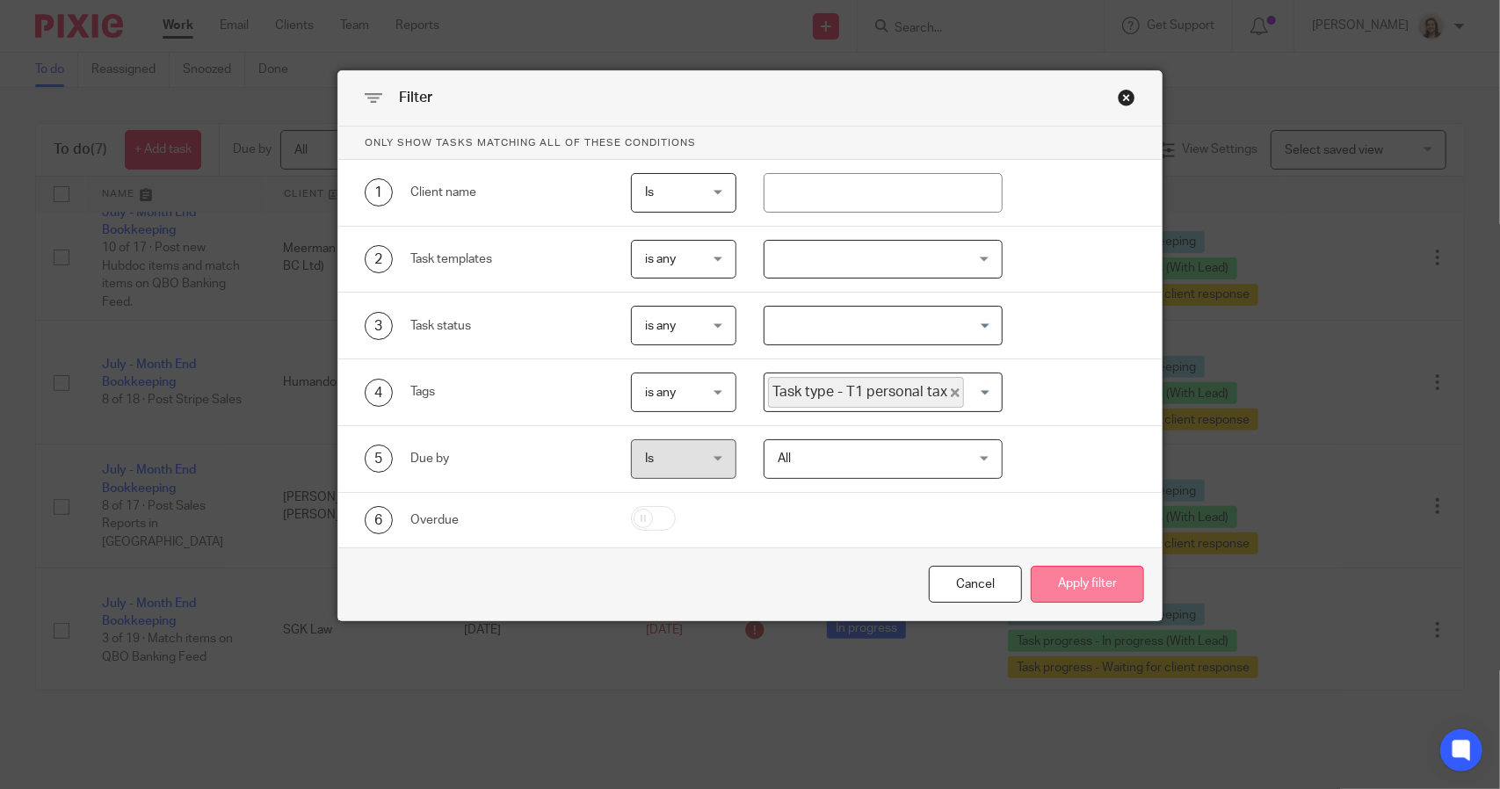
click at [1049, 581] on button "Apply filter" at bounding box center [1087, 585] width 113 height 38
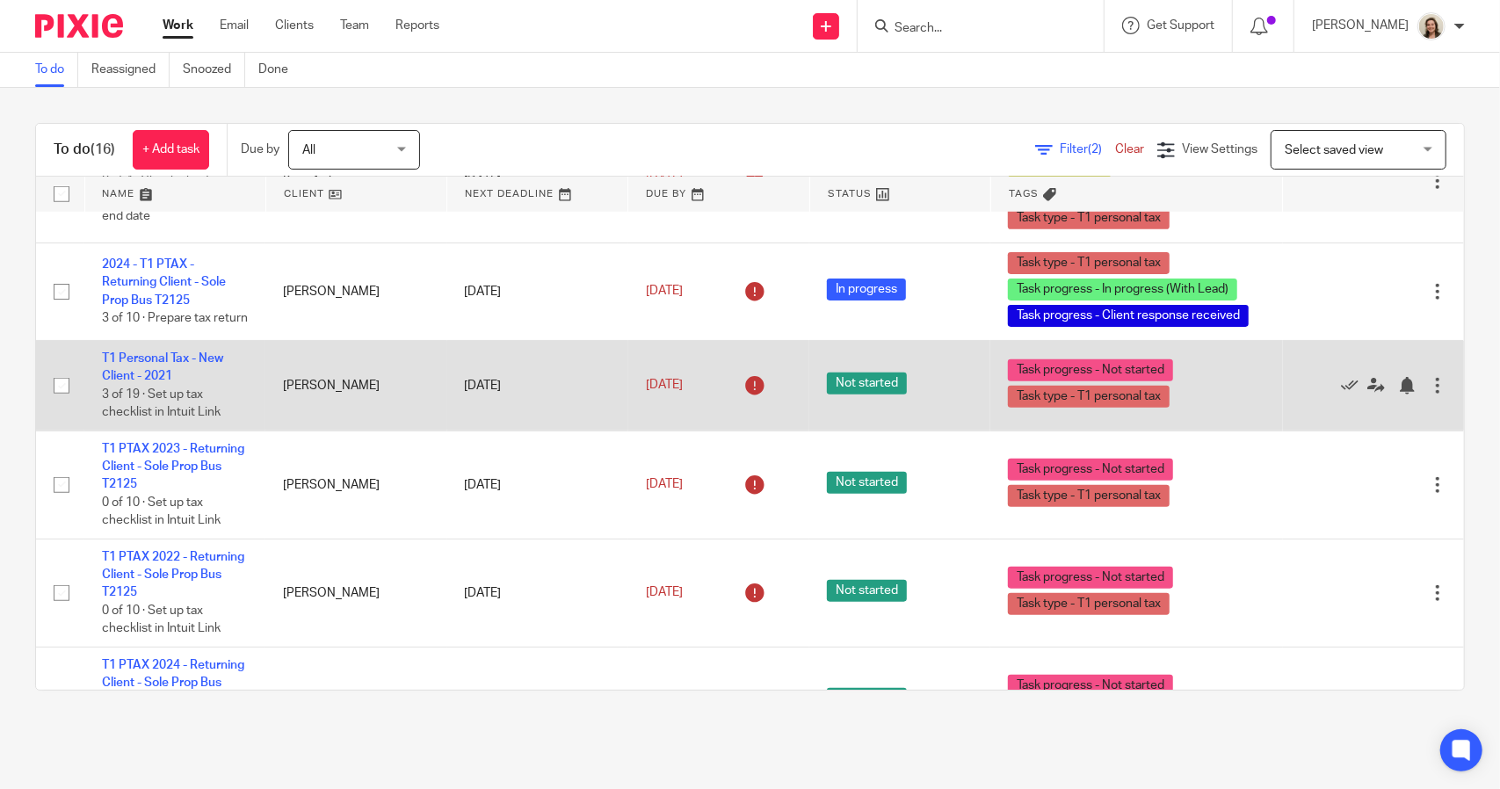
scroll to position [904, 0]
